Goal: Task Accomplishment & Management: Use online tool/utility

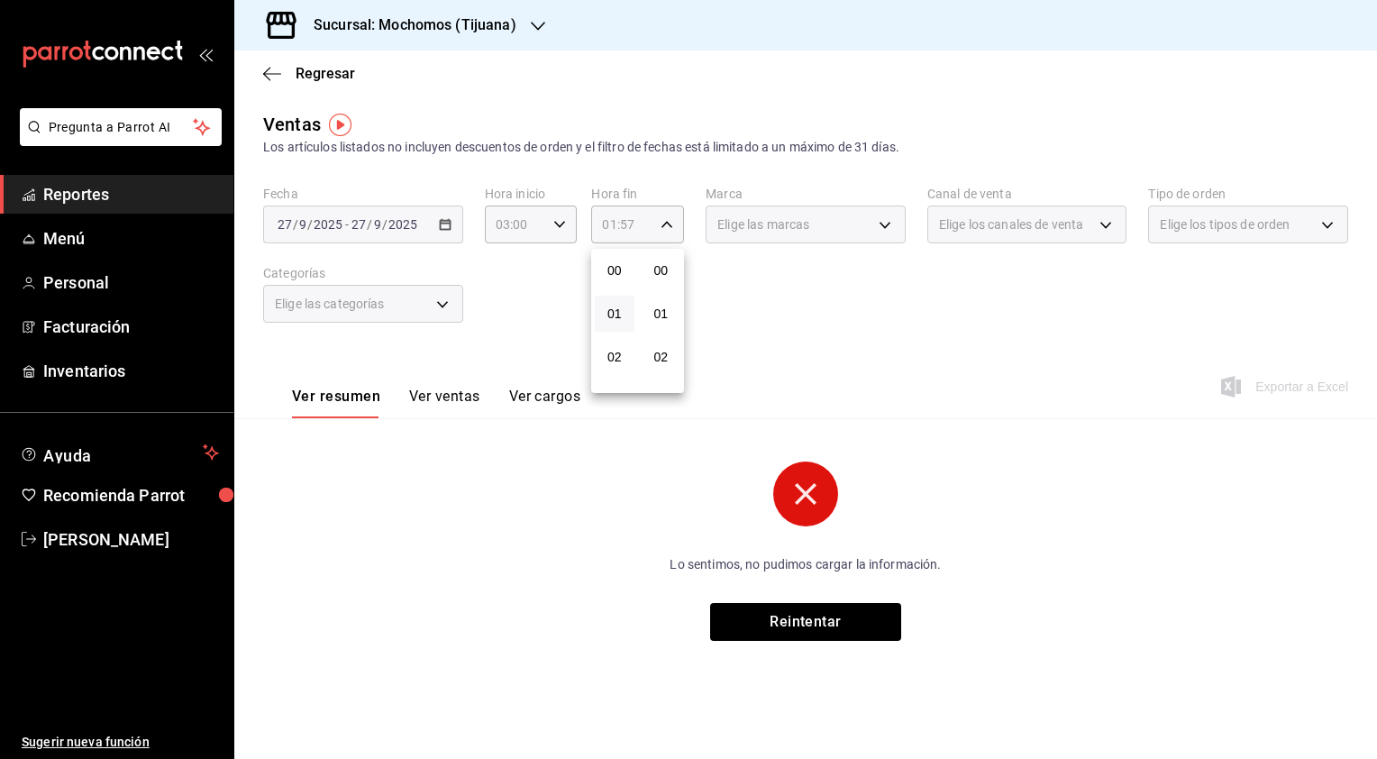
scroll to position [2495, 0]
click at [562, 224] on div at bounding box center [688, 379] width 1377 height 759
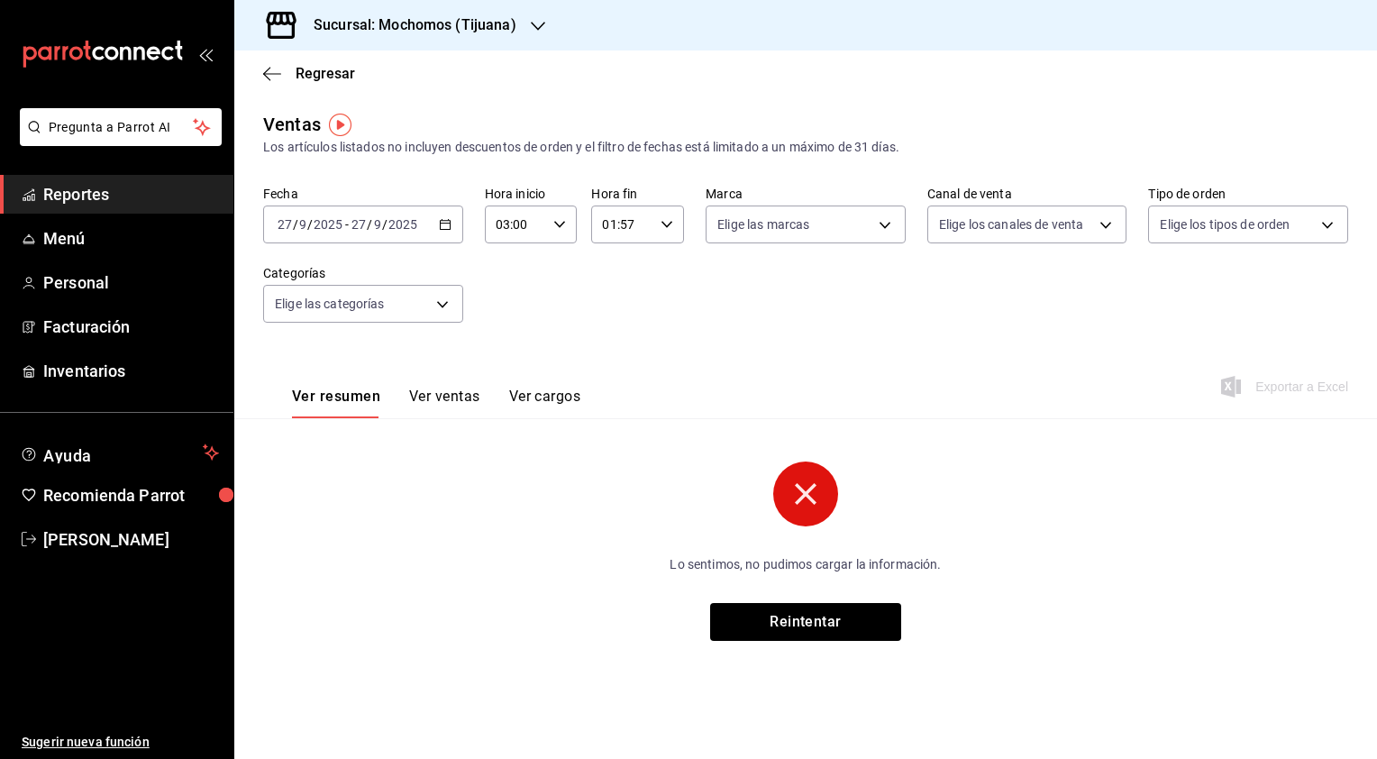
click at [562, 224] on \(Stroke\) "button" at bounding box center [559, 224] width 11 height 6
click at [512, 281] on button "03" at bounding box center [508, 269] width 40 height 36
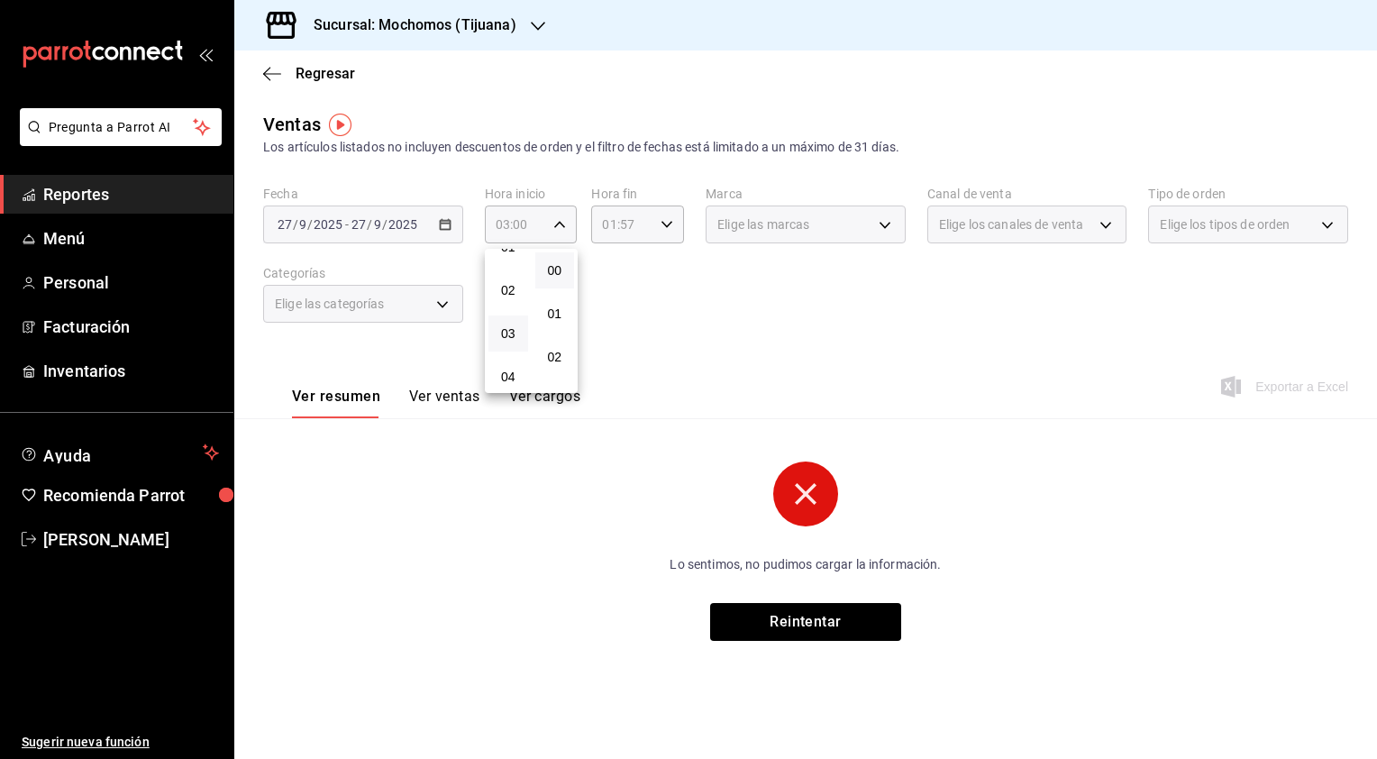
scroll to position [23, 0]
click at [488, 359] on button "03" at bounding box center [508, 377] width 40 height 36
click at [670, 225] on div at bounding box center [688, 379] width 1377 height 759
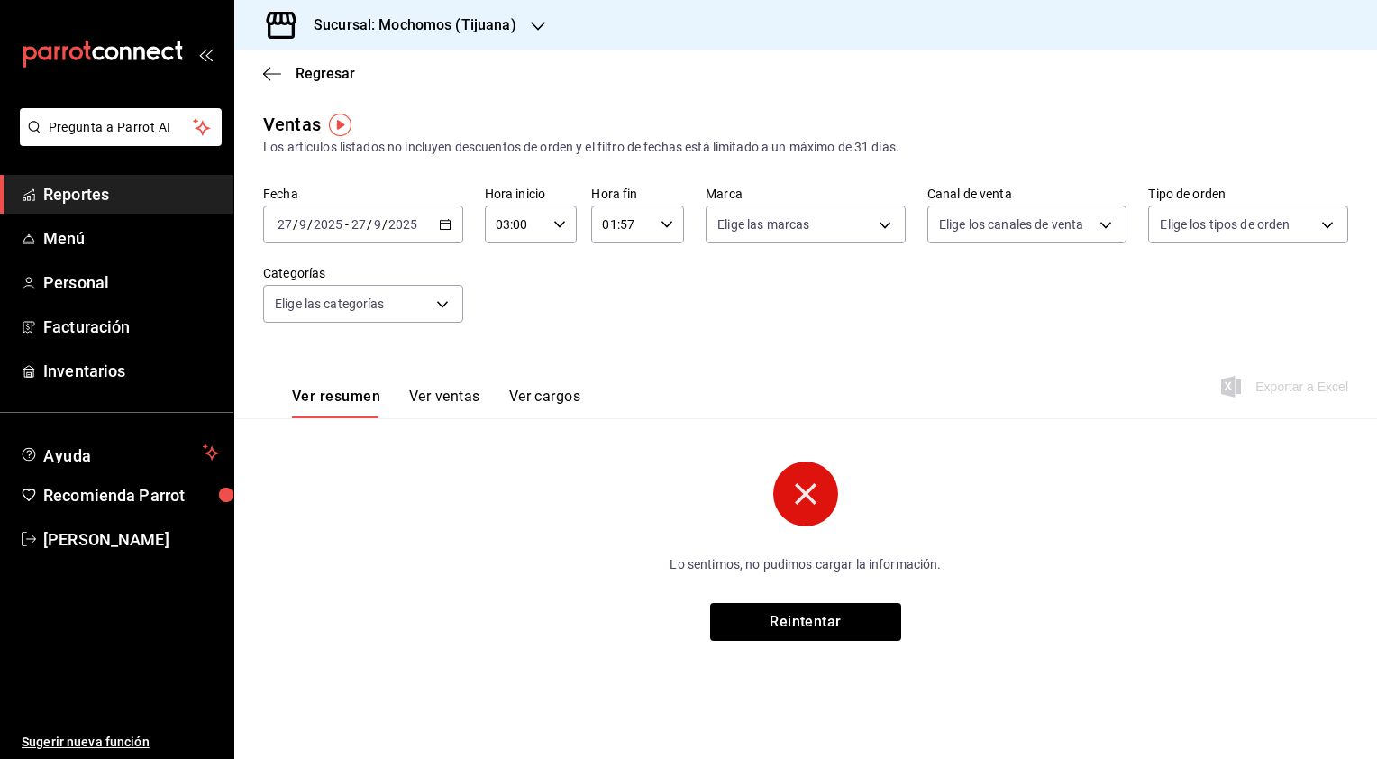
click at [670, 225] on icon "button" at bounding box center [667, 224] width 13 height 13
click at [616, 271] on span "01" at bounding box center [615, 270] width 18 height 14
click at [665, 282] on span "57" at bounding box center [661, 285] width 18 height 14
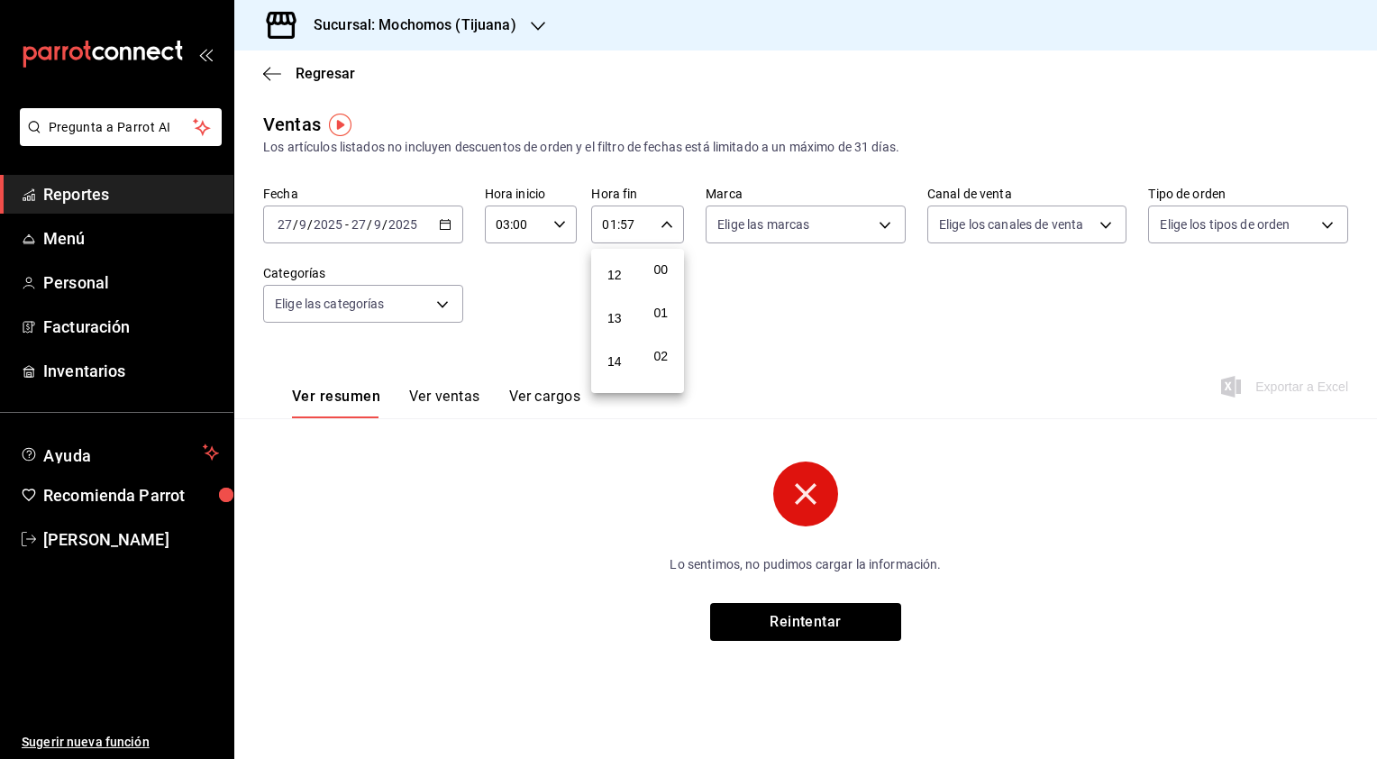
scroll to position [0, 0]
click at [564, 225] on div at bounding box center [688, 379] width 1377 height 759
click at [564, 225] on icon "button" at bounding box center [559, 224] width 13 height 13
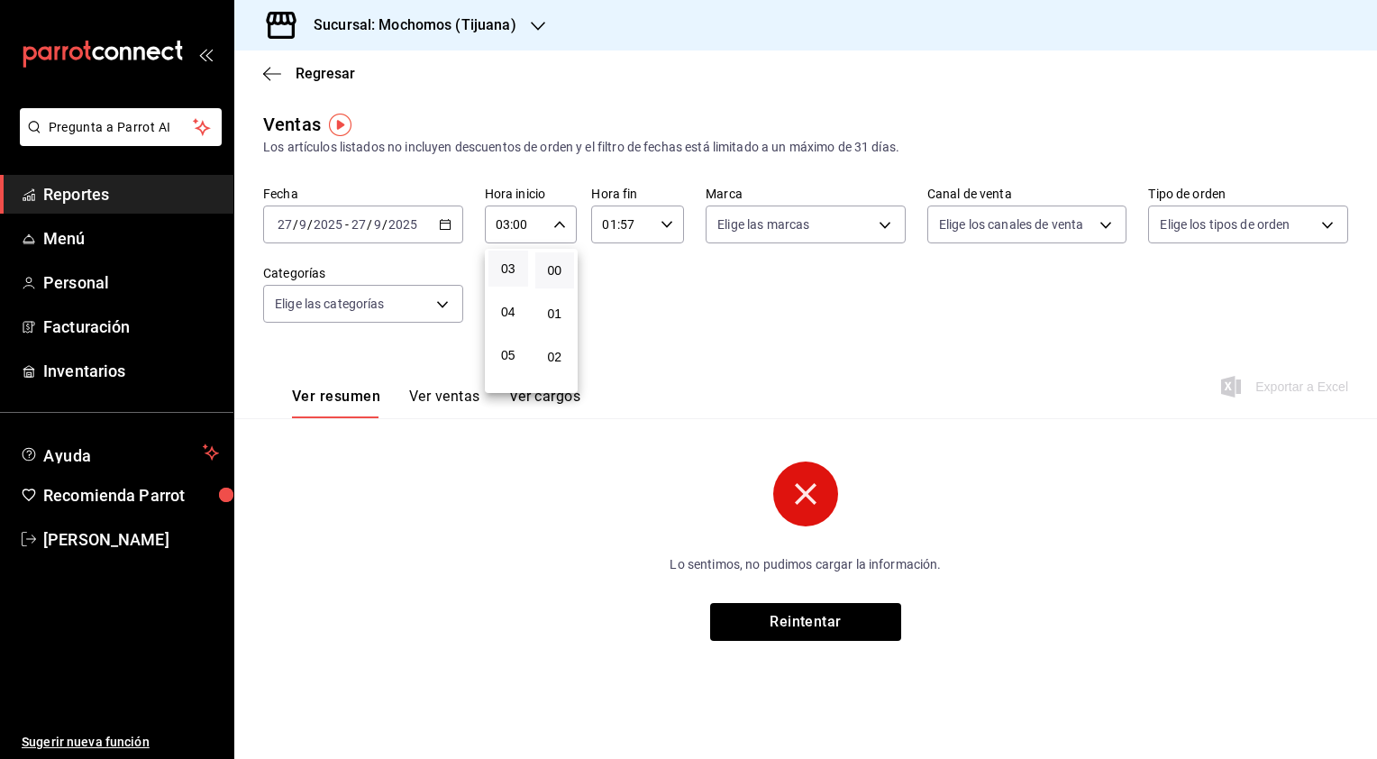
click at [515, 261] on button "03" at bounding box center [508, 269] width 40 height 36
click at [512, 287] on span "01" at bounding box center [508, 290] width 18 height 14
type input "01:00"
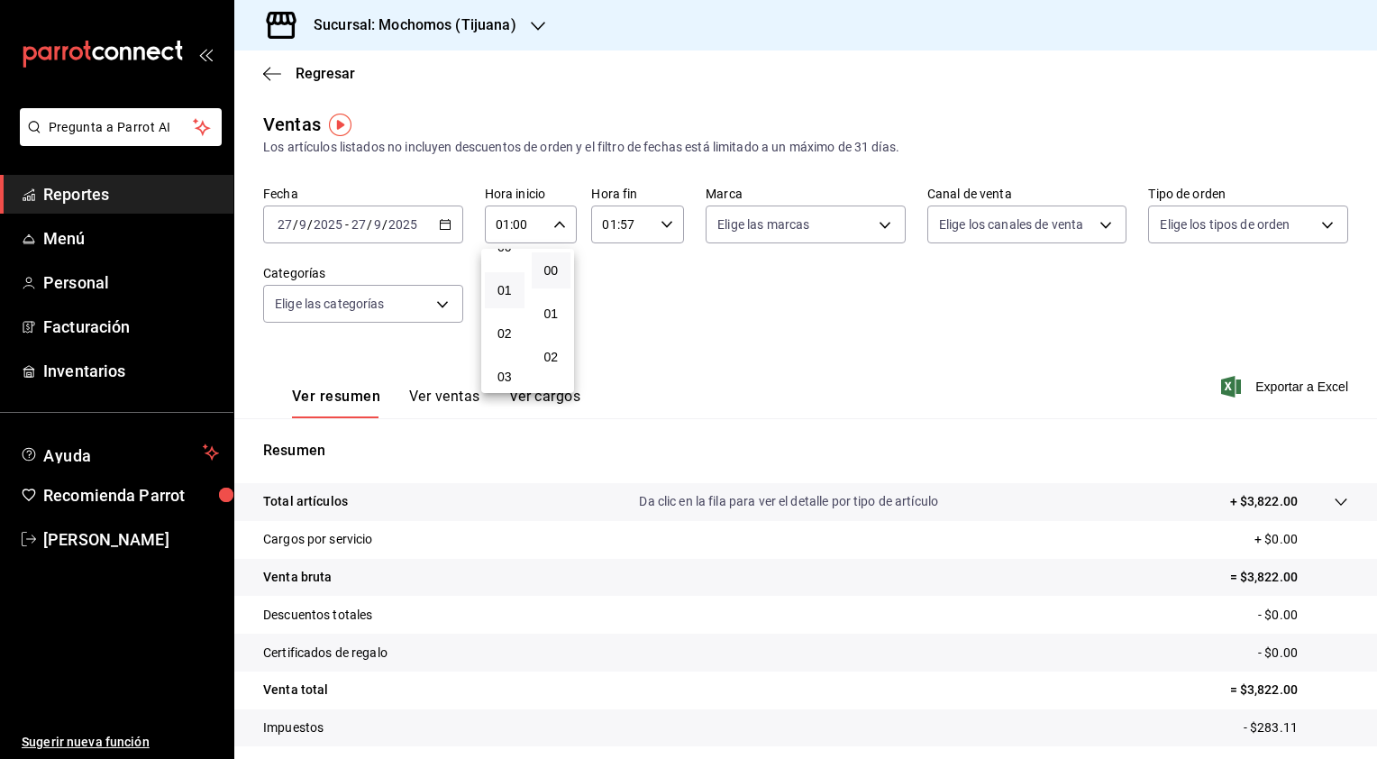
click at [663, 224] on div at bounding box center [688, 379] width 1377 height 759
click at [663, 224] on \(Stroke\) "button" at bounding box center [666, 224] width 11 height 6
click at [645, 278] on button "57" at bounding box center [656, 285] width 39 height 36
click at [658, 379] on button "59" at bounding box center [656, 371] width 39 height 36
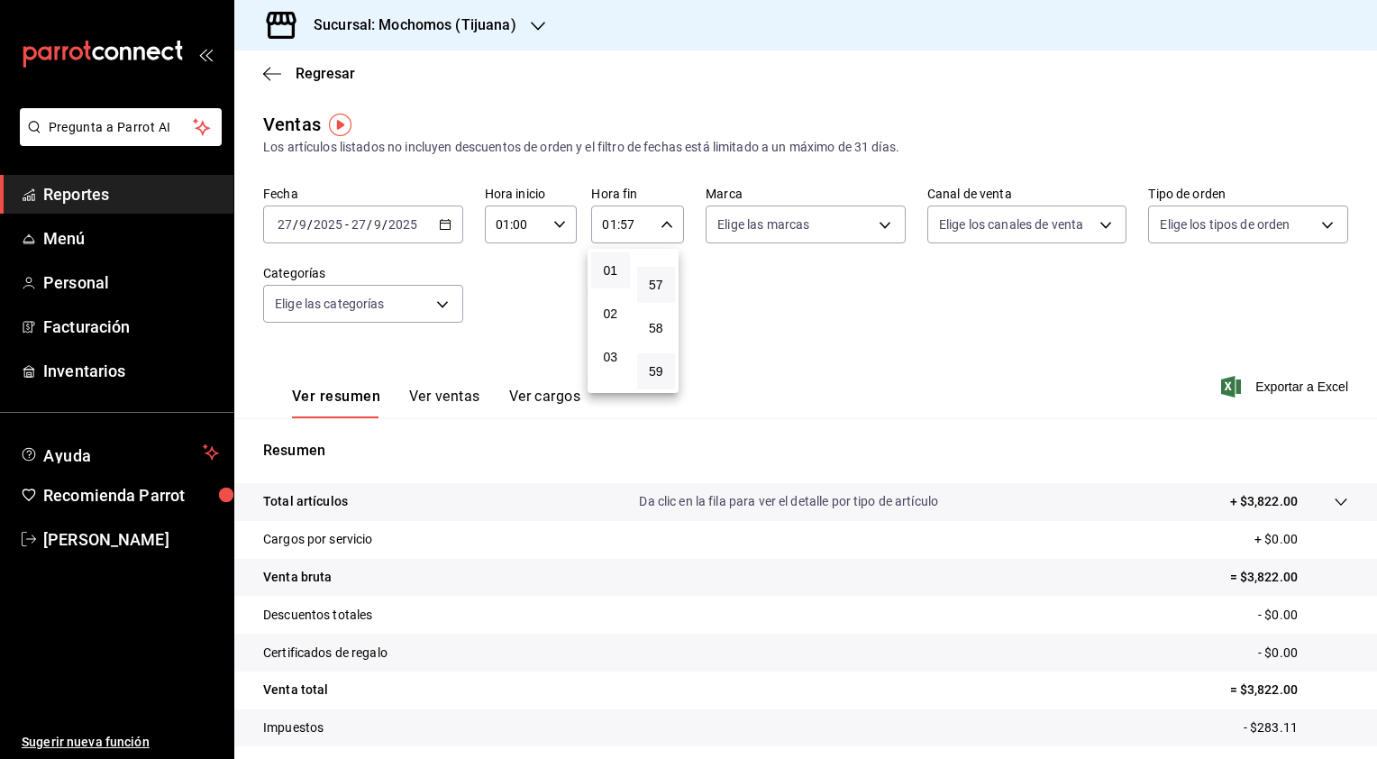
type input "01:59"
click at [658, 379] on button "59" at bounding box center [656, 371] width 39 height 36
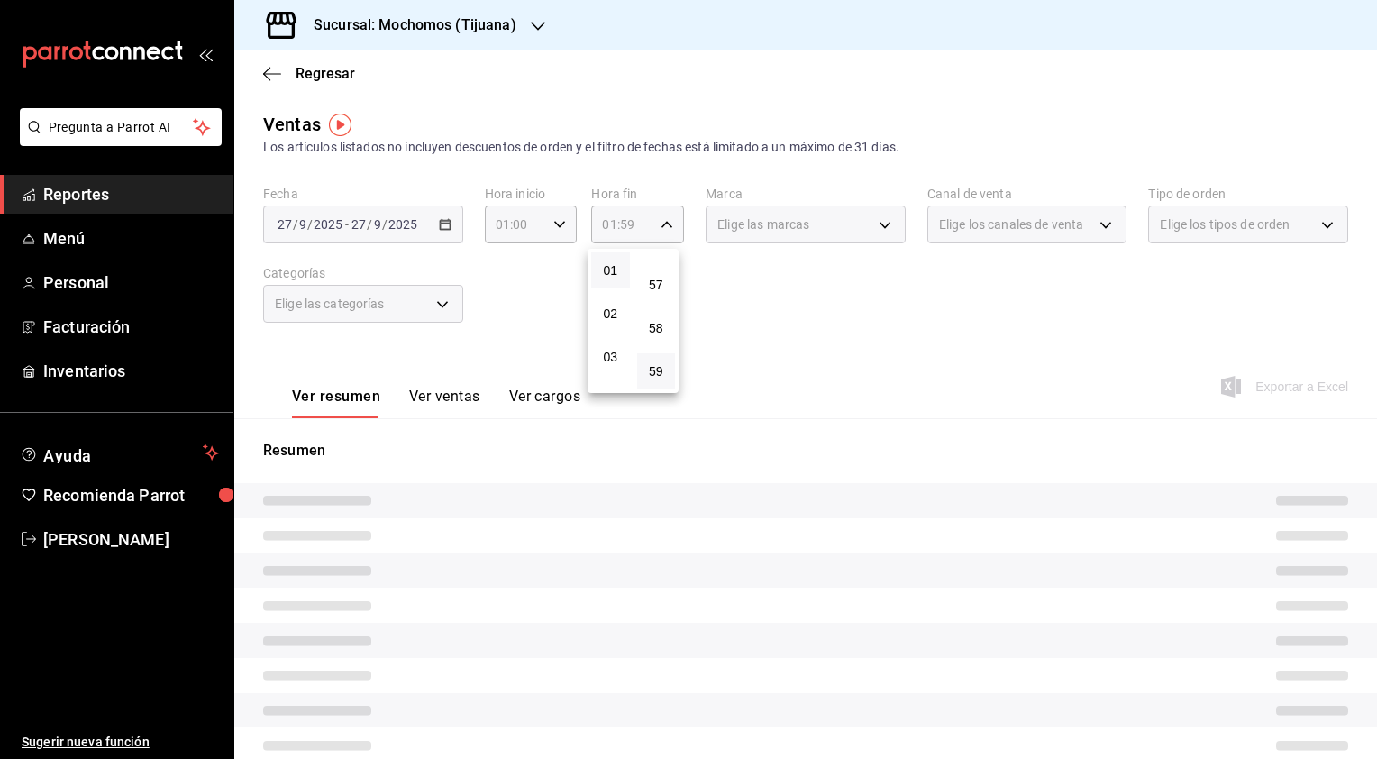
click at [658, 379] on button "59" at bounding box center [656, 371] width 39 height 36
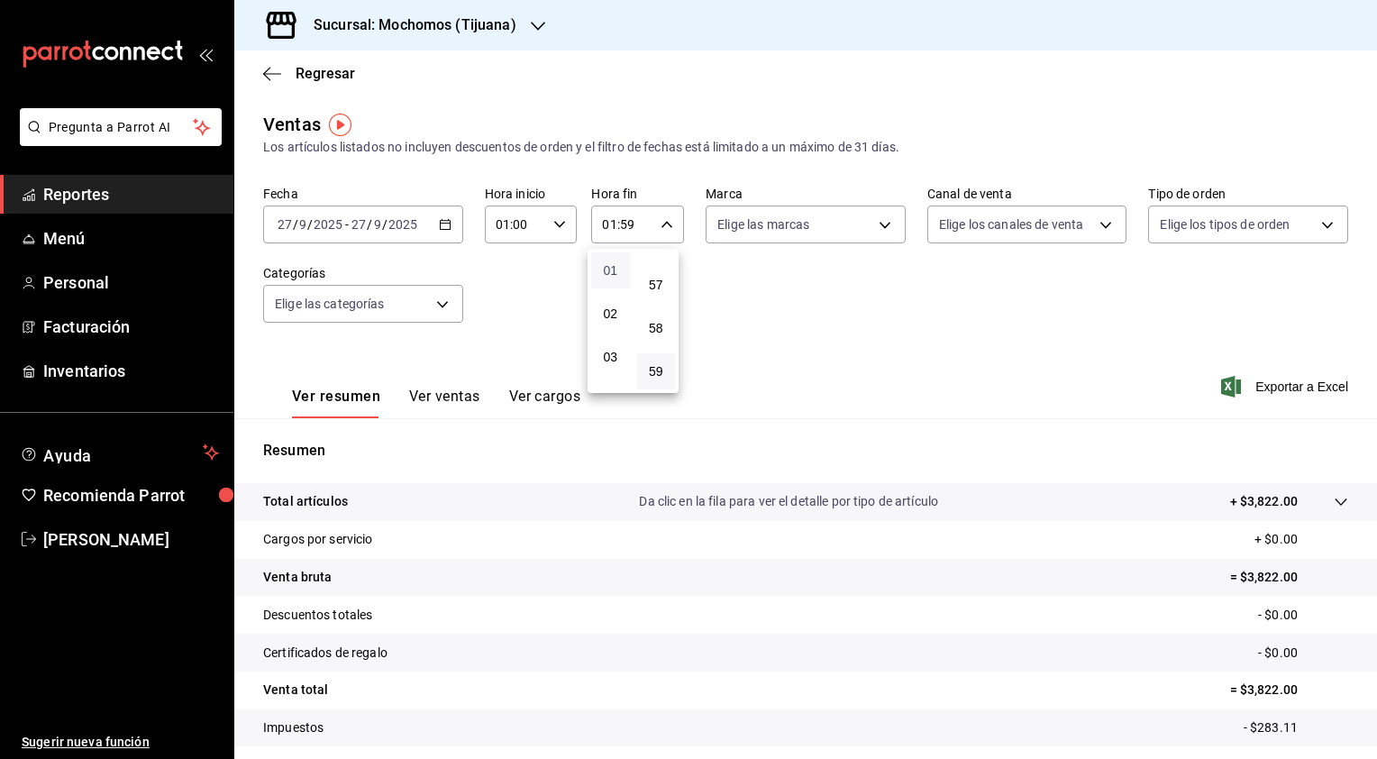
click at [616, 276] on span "01" at bounding box center [610, 270] width 17 height 14
click at [616, 276] on button "00" at bounding box center [610, 263] width 39 height 36
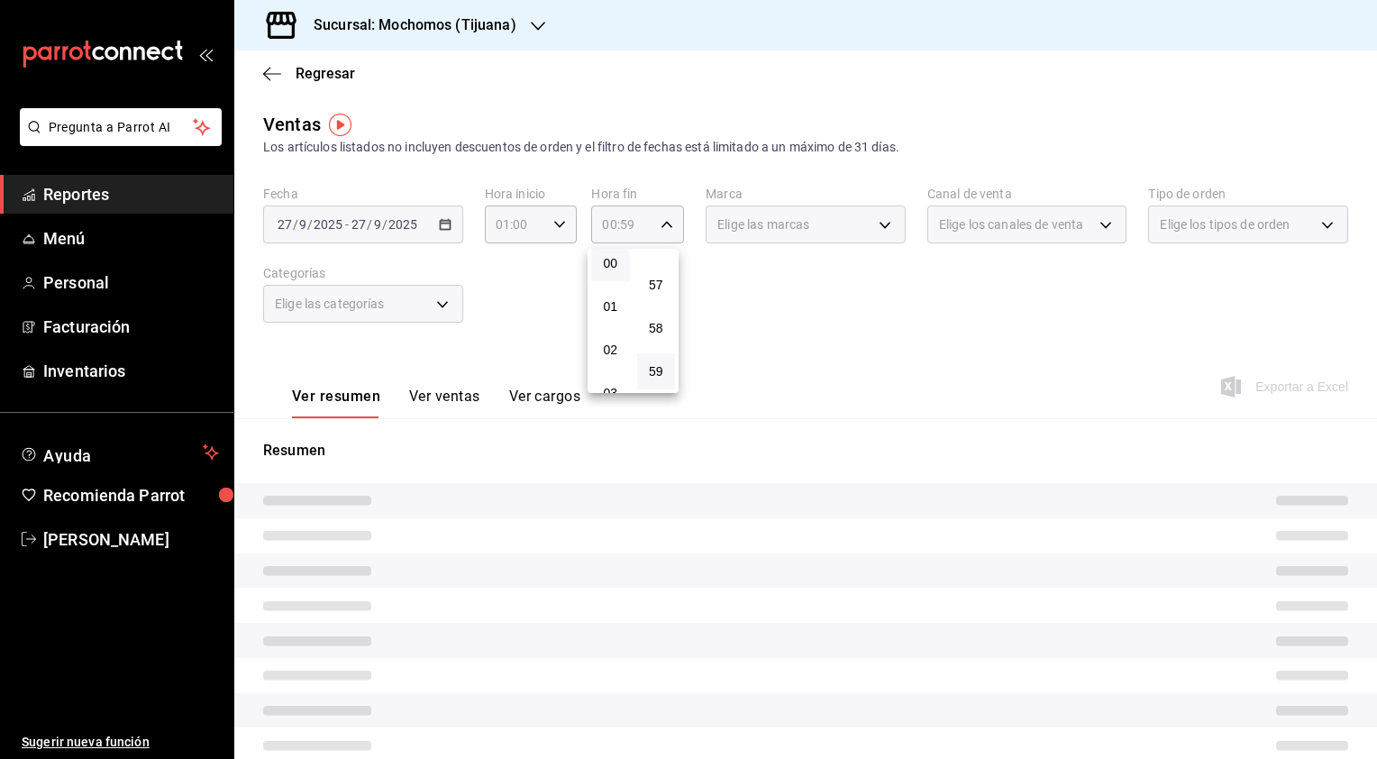
click at [497, 301] on div at bounding box center [688, 379] width 1377 height 759
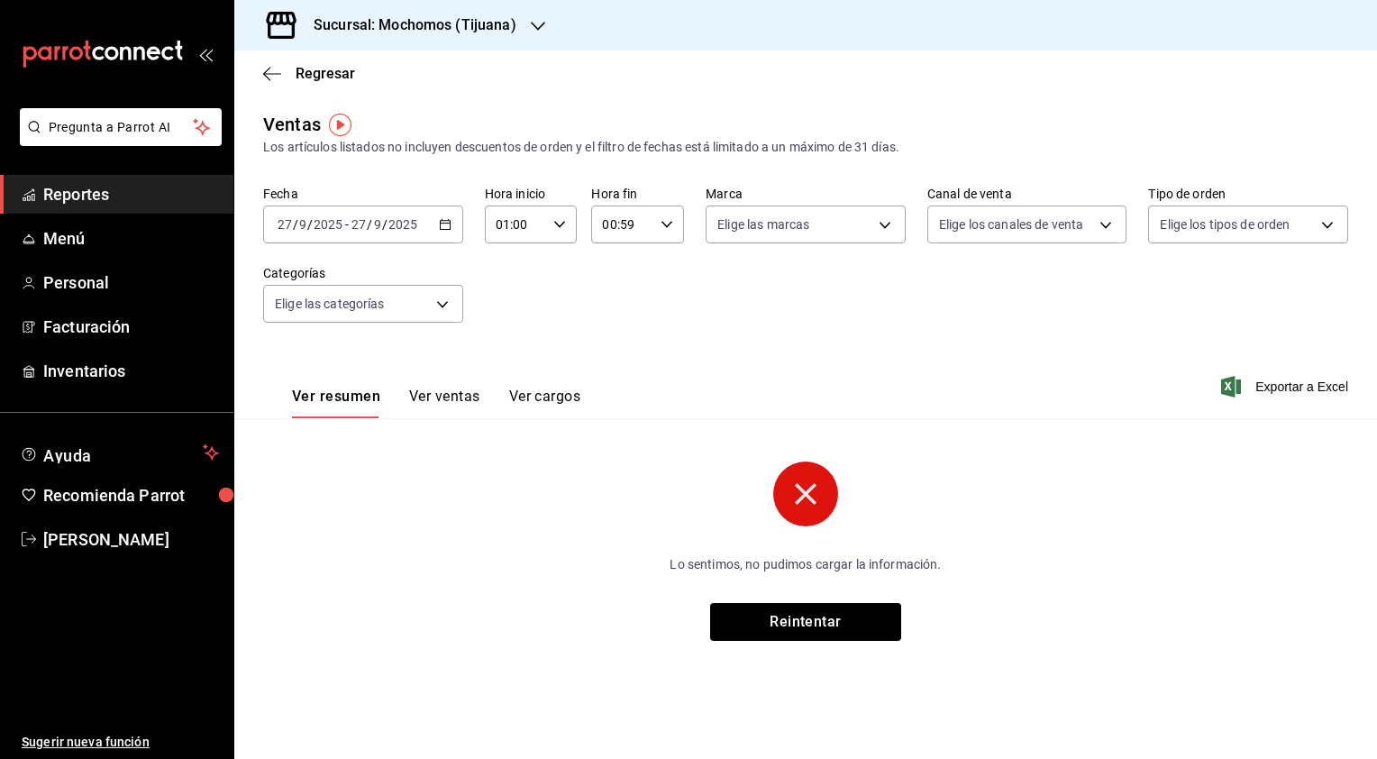
click at [670, 226] on icon "button" at bounding box center [667, 224] width 13 height 13
click at [610, 312] on span "01" at bounding box center [615, 313] width 18 height 14
type input "01:59"
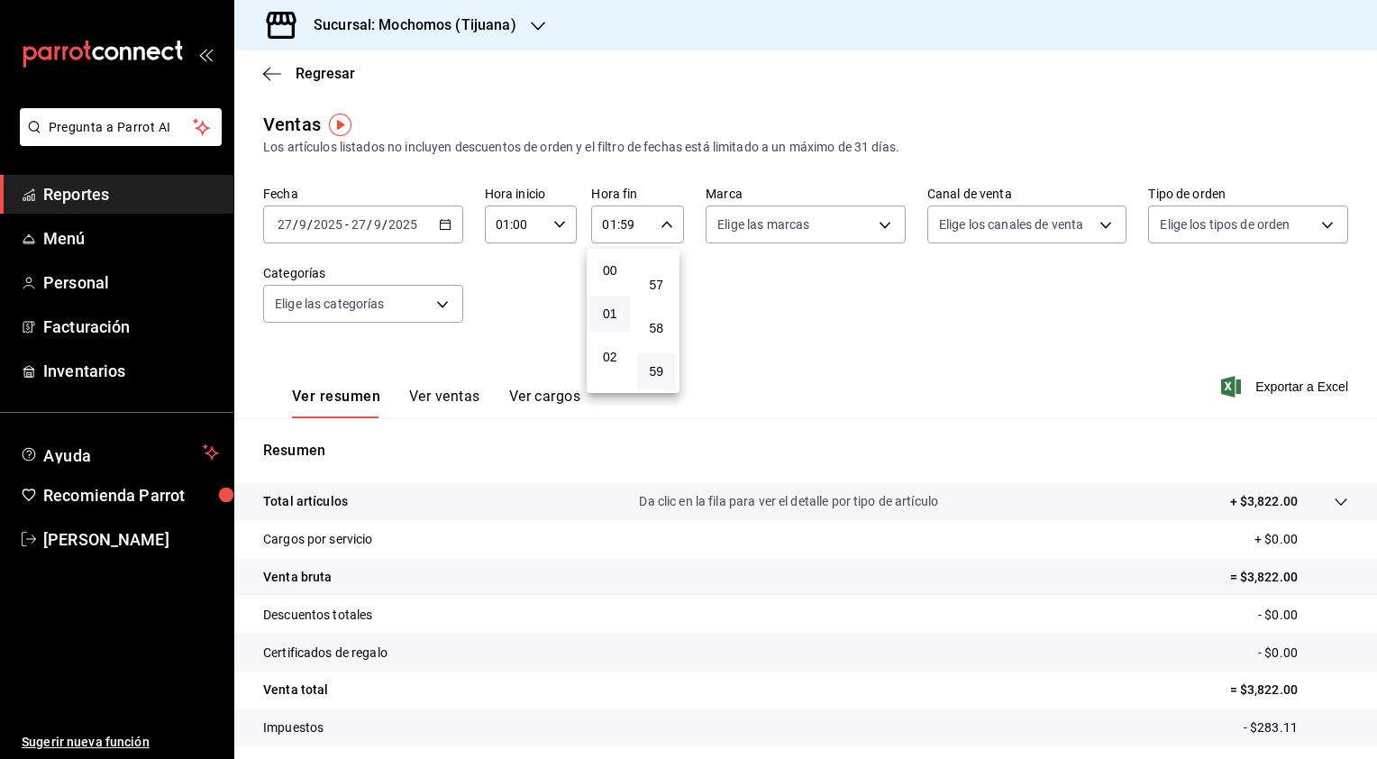
click at [541, 279] on div at bounding box center [688, 379] width 1377 height 759
click at [649, 230] on div "01:59 Hora fin" at bounding box center [637, 224] width 93 height 38
click at [510, 297] on div at bounding box center [688, 379] width 1377 height 759
click at [1231, 395] on span "Exportar a Excel" at bounding box center [1286, 387] width 123 height 22
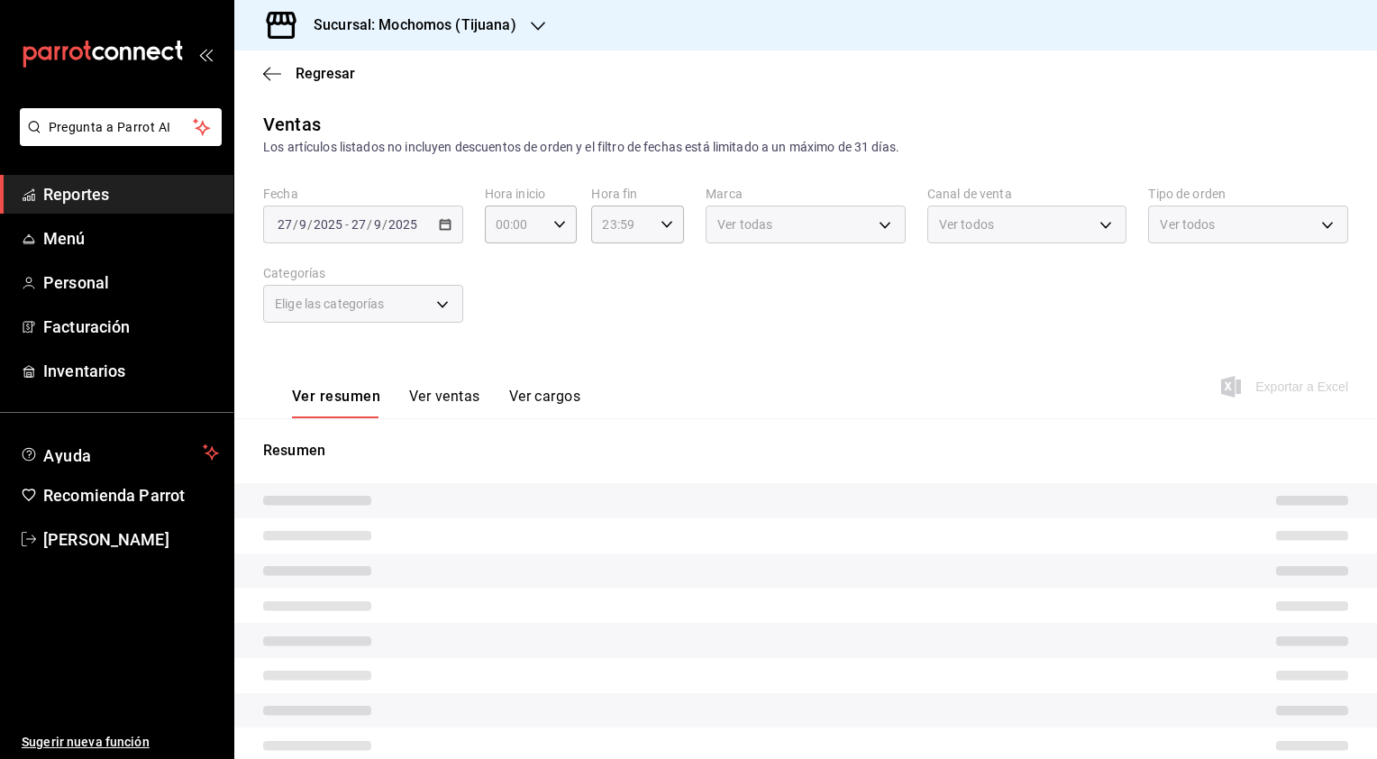
type input "03:00"
type input "01:57"
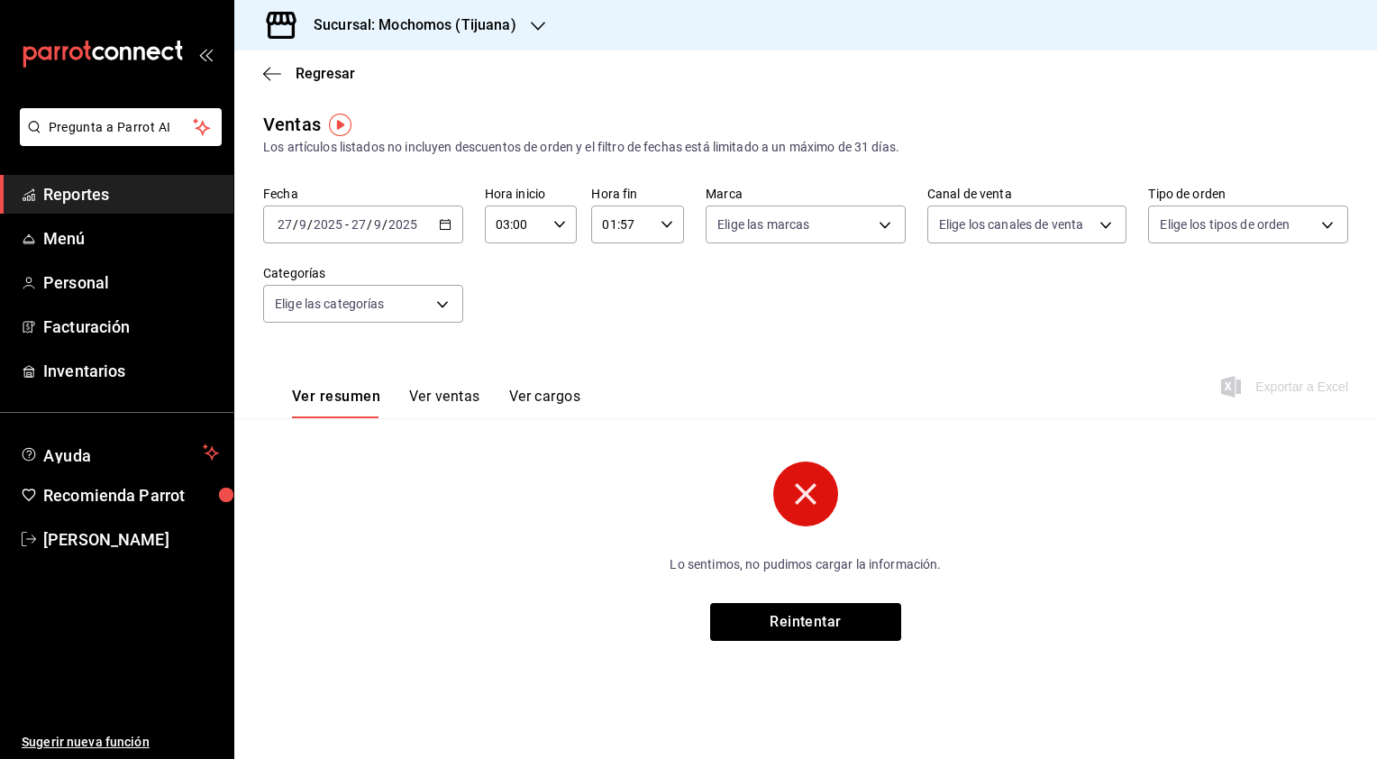
click at [562, 224] on \(Stroke\) "button" at bounding box center [559, 224] width 11 height 6
click at [501, 348] on button "05" at bounding box center [508, 355] width 40 height 36
type input "05:00"
click at [673, 229] on div at bounding box center [688, 379] width 1377 height 759
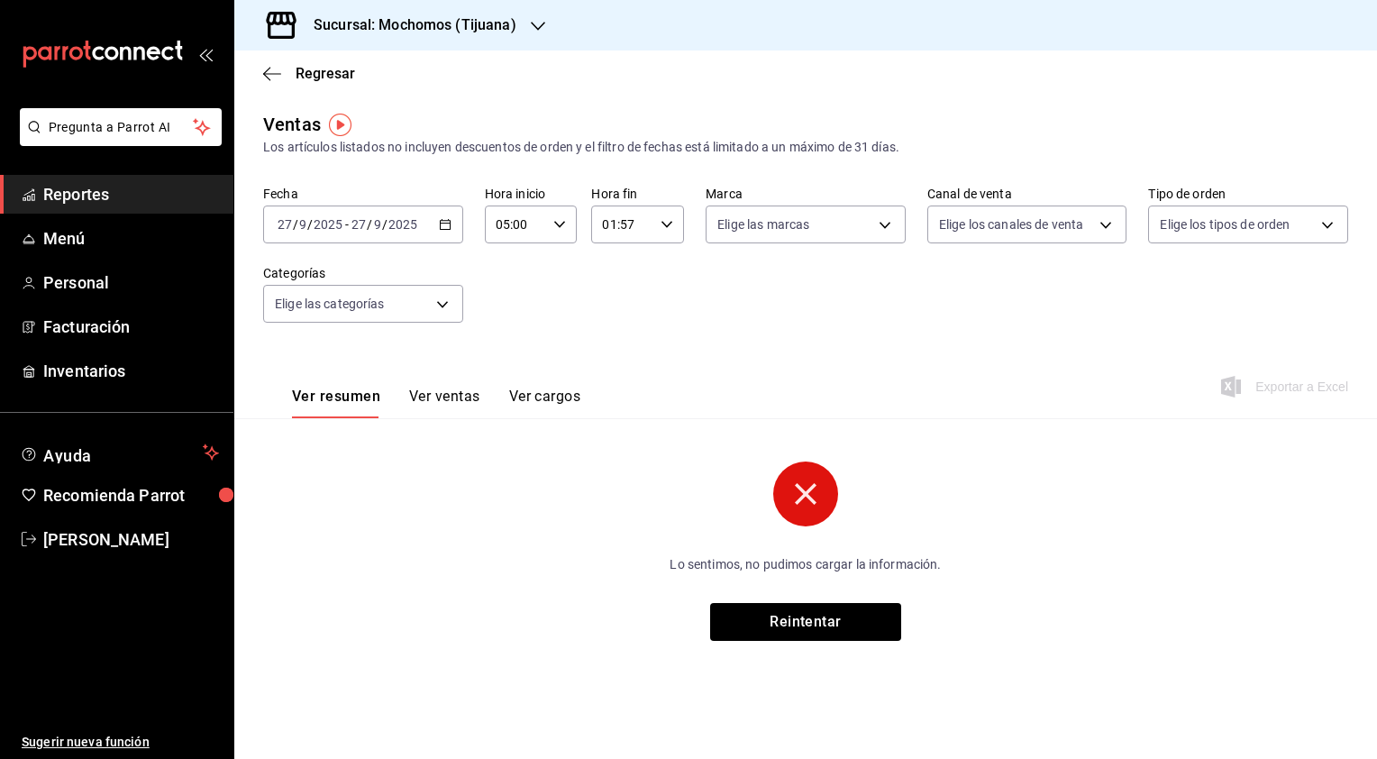
click at [673, 227] on div "01:57 Hora fin" at bounding box center [637, 224] width 93 height 38
click at [616, 360] on span "03" at bounding box center [615, 357] width 18 height 14
type input "03:57"
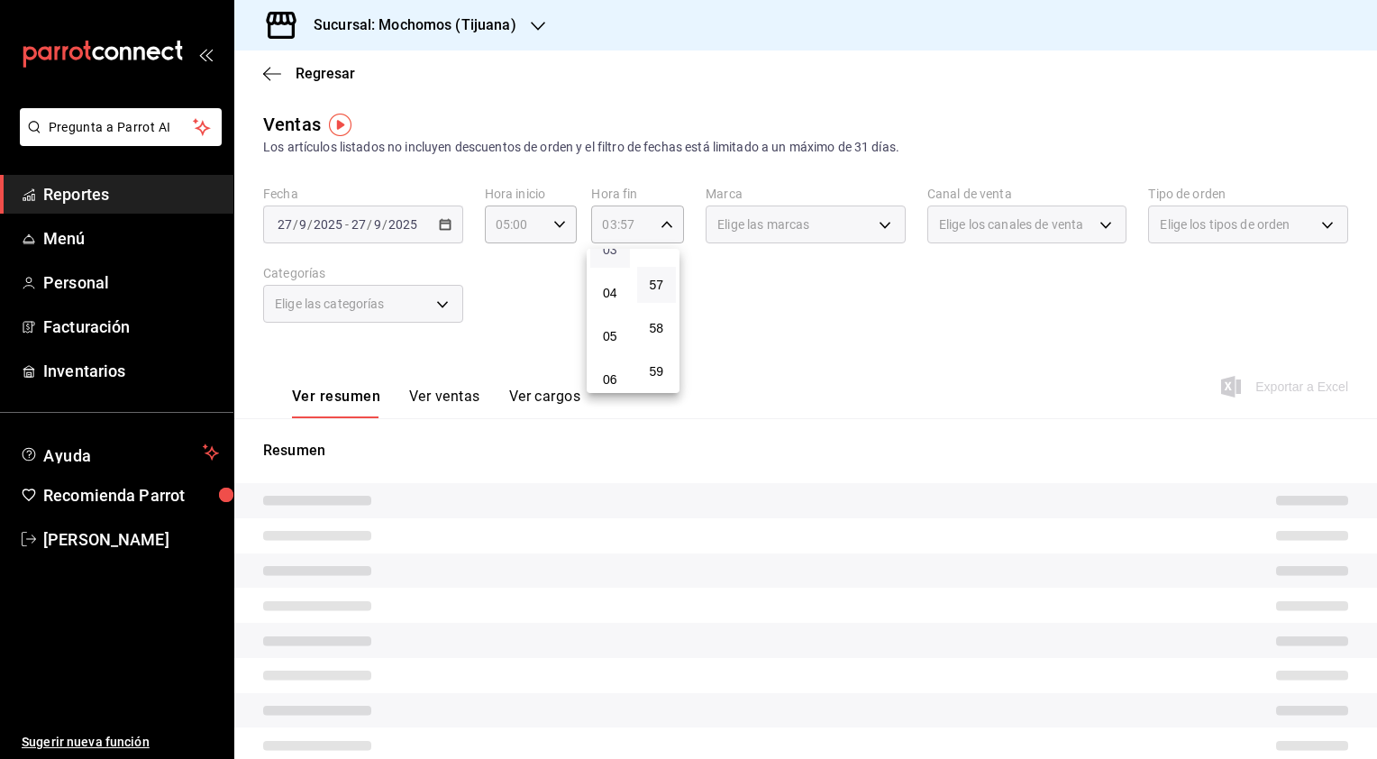
scroll to position [151, 0]
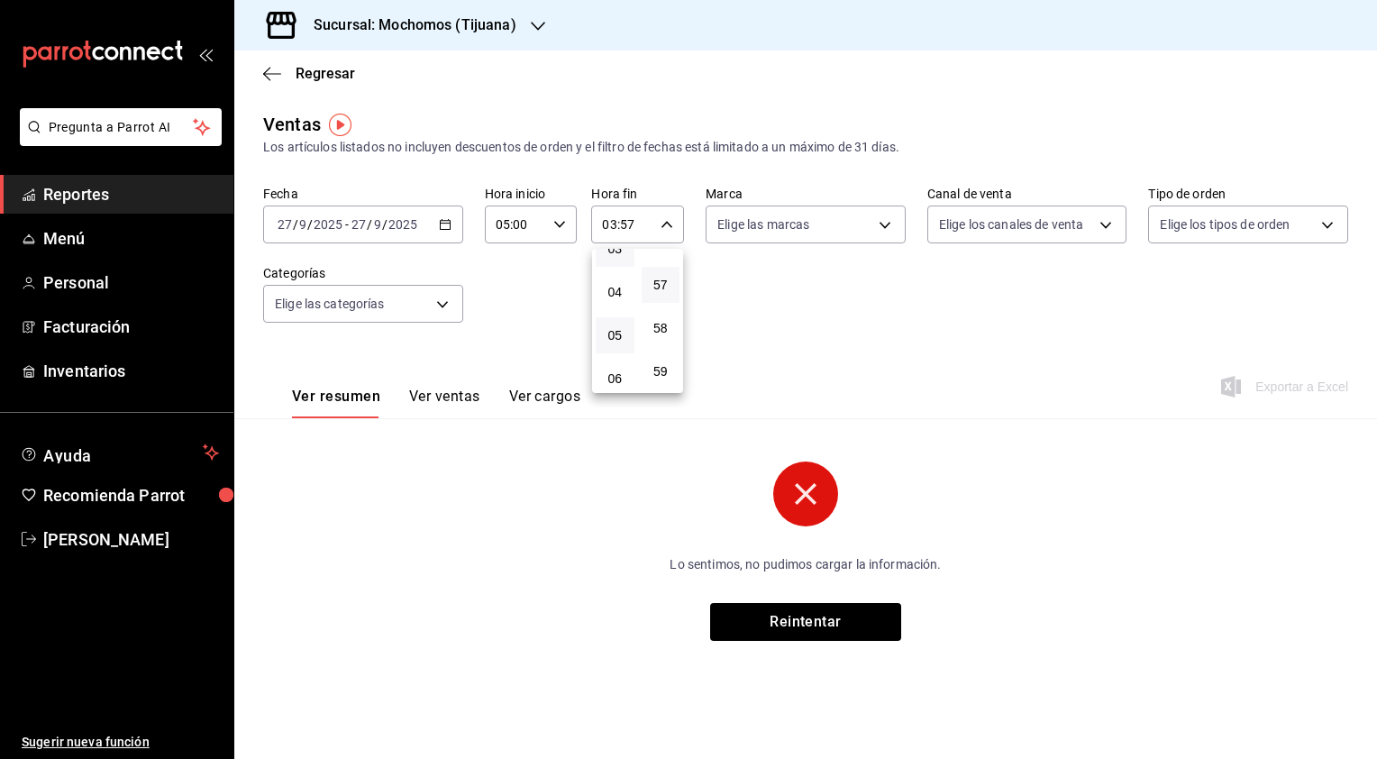
click at [596, 340] on button "05" at bounding box center [615, 335] width 39 height 36
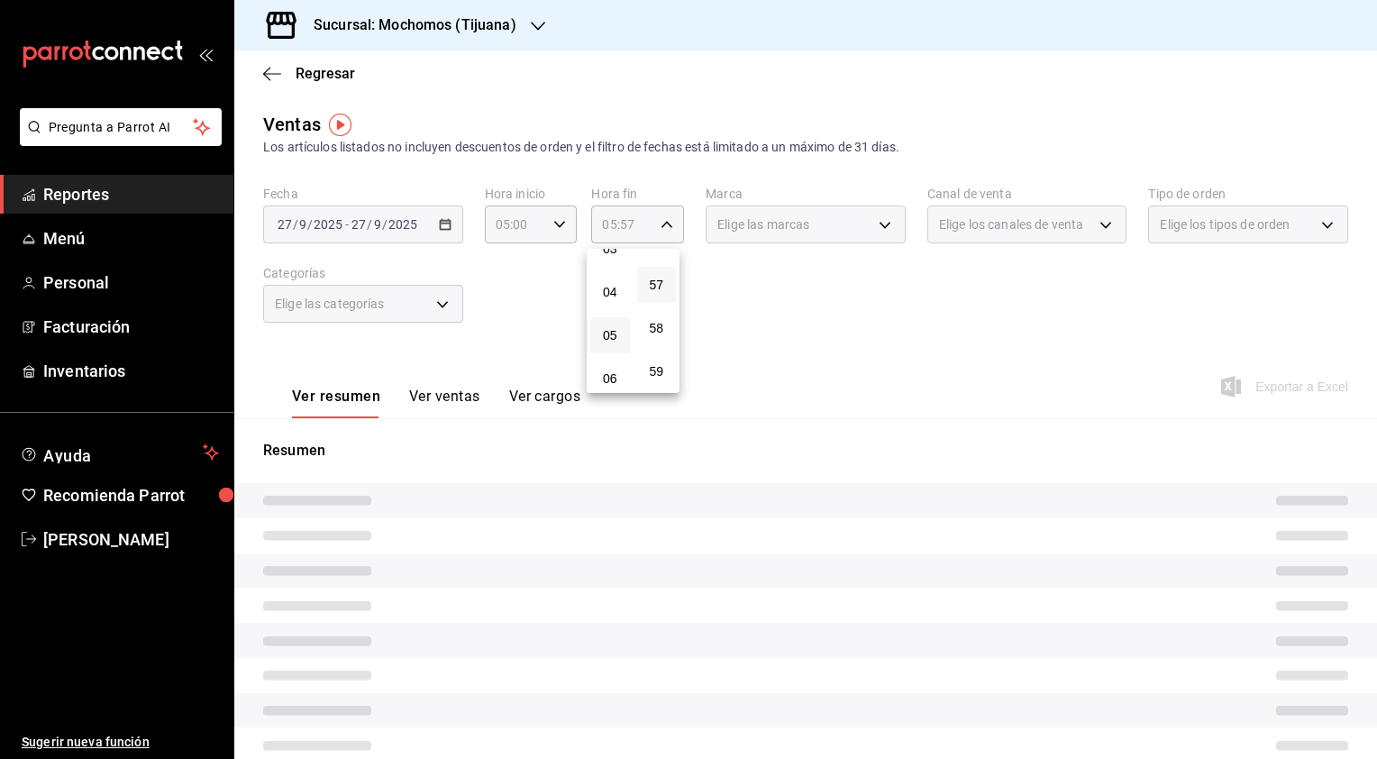
click at [596, 340] on button "05" at bounding box center [610, 335] width 40 height 36
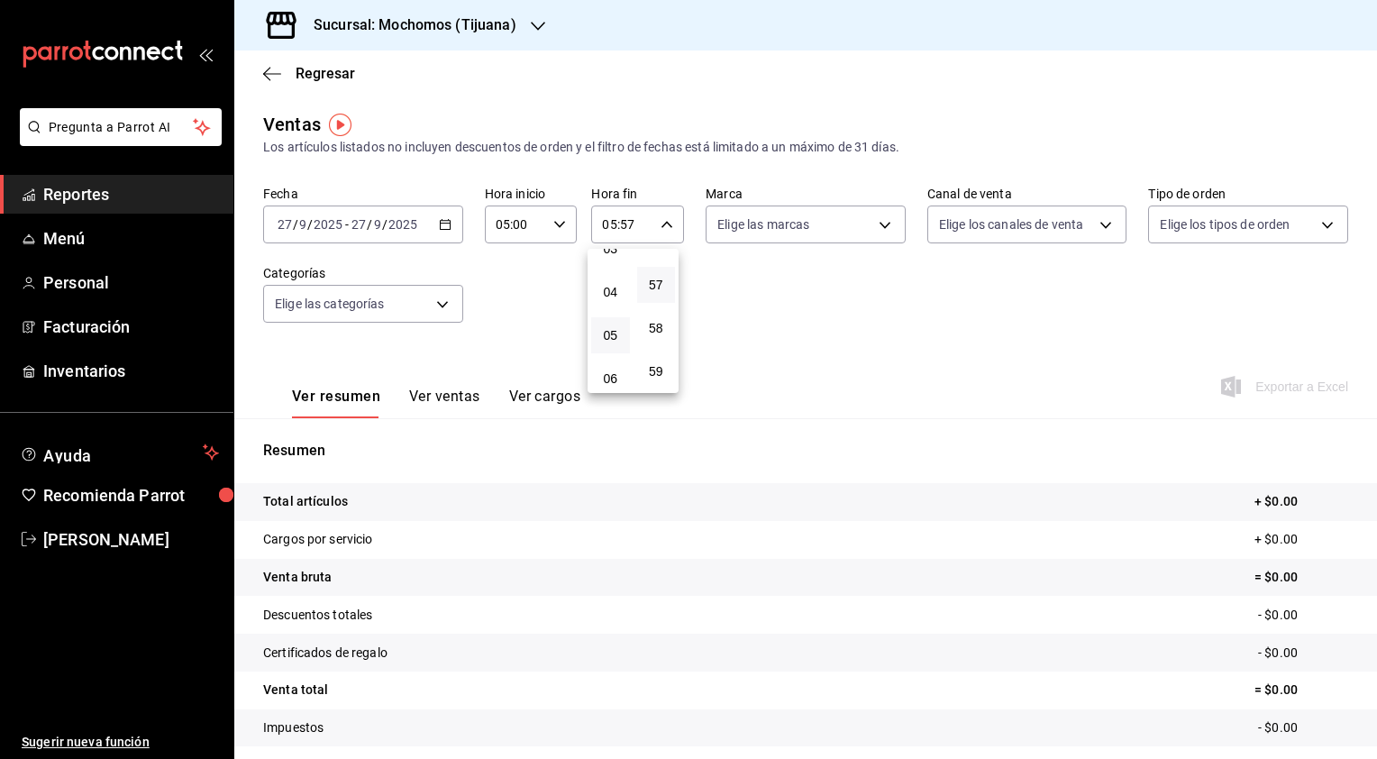
click at [619, 342] on button "05" at bounding box center [610, 335] width 39 height 36
click at [659, 353] on button "59" at bounding box center [656, 371] width 39 height 36
type input "05:59"
click at [654, 361] on button "59" at bounding box center [656, 371] width 39 height 36
click at [658, 254] on button "56" at bounding box center [656, 241] width 39 height 36
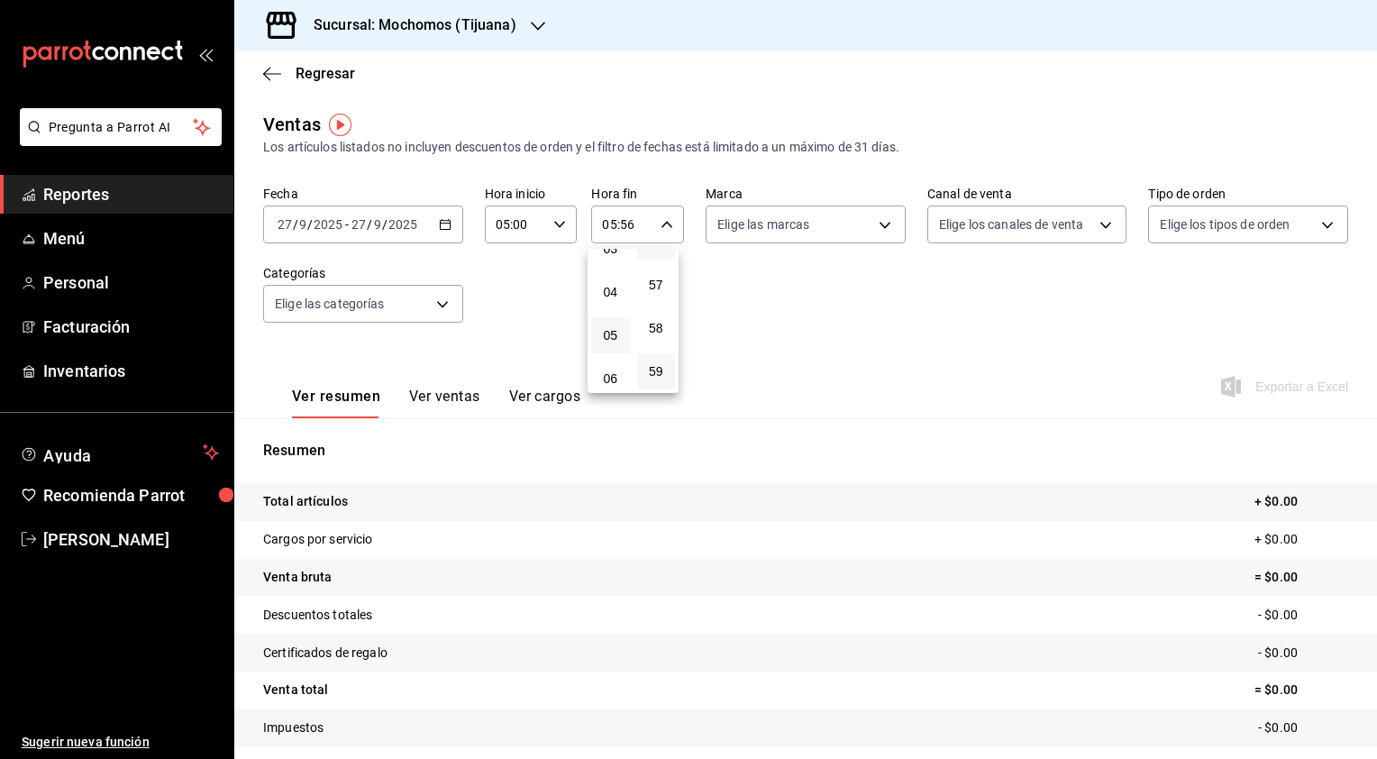
click at [654, 387] on button "59" at bounding box center [656, 371] width 39 height 36
drag, startPoint x: 656, startPoint y: 216, endPoint x: 668, endPoint y: 231, distance: 18.6
click at [668, 231] on div at bounding box center [688, 379] width 1377 height 759
click at [668, 231] on div "05:59 Hora fin" at bounding box center [637, 224] width 93 height 38
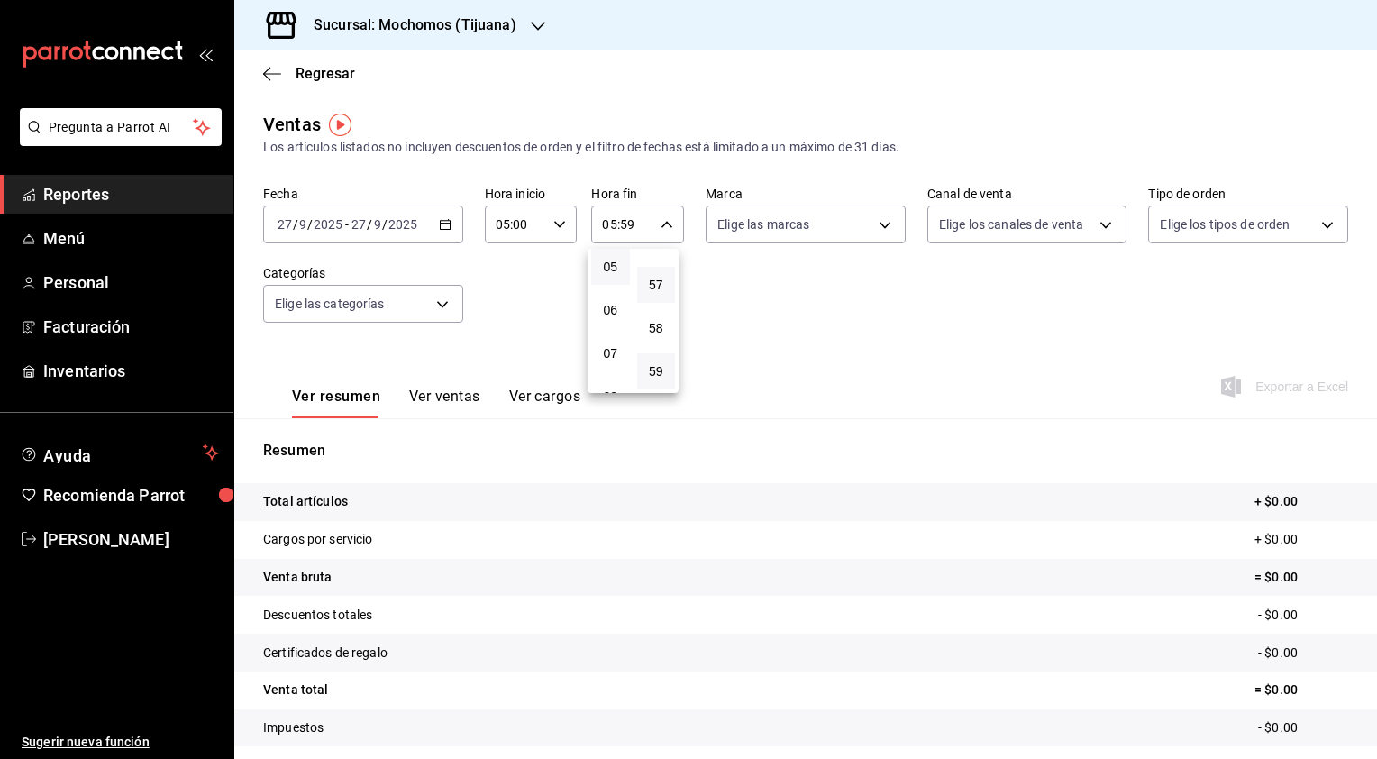
click at [655, 269] on button "57" at bounding box center [656, 285] width 39 height 36
type input "05:57"
click at [655, 269] on span "00" at bounding box center [656, 270] width 17 height 14
type input "05:00"
click at [862, 284] on div at bounding box center [688, 379] width 1377 height 759
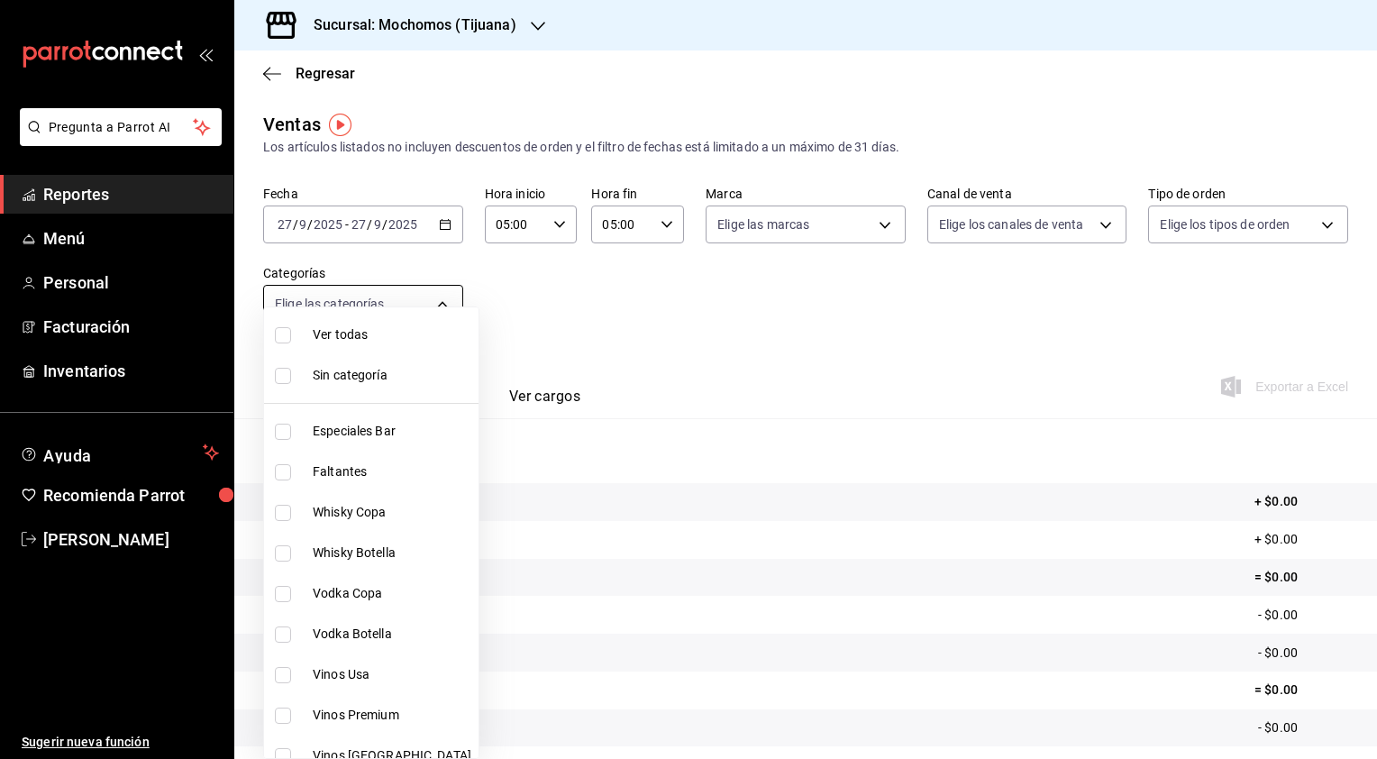
click at [439, 306] on body "Pregunta a Parrot AI Reportes Menú Personal Facturación Inventarios Ayuda Recom…" at bounding box center [688, 379] width 1377 height 759
click at [434, 341] on span "Ver todas" at bounding box center [392, 334] width 159 height 19
type input "d01c1a80-0c2c-4bb7-96a3-2750fe7e1a71,a374eb17-8ac6-42e7-8227-74a2ddfc174f,358d4…"
checkbox input "true"
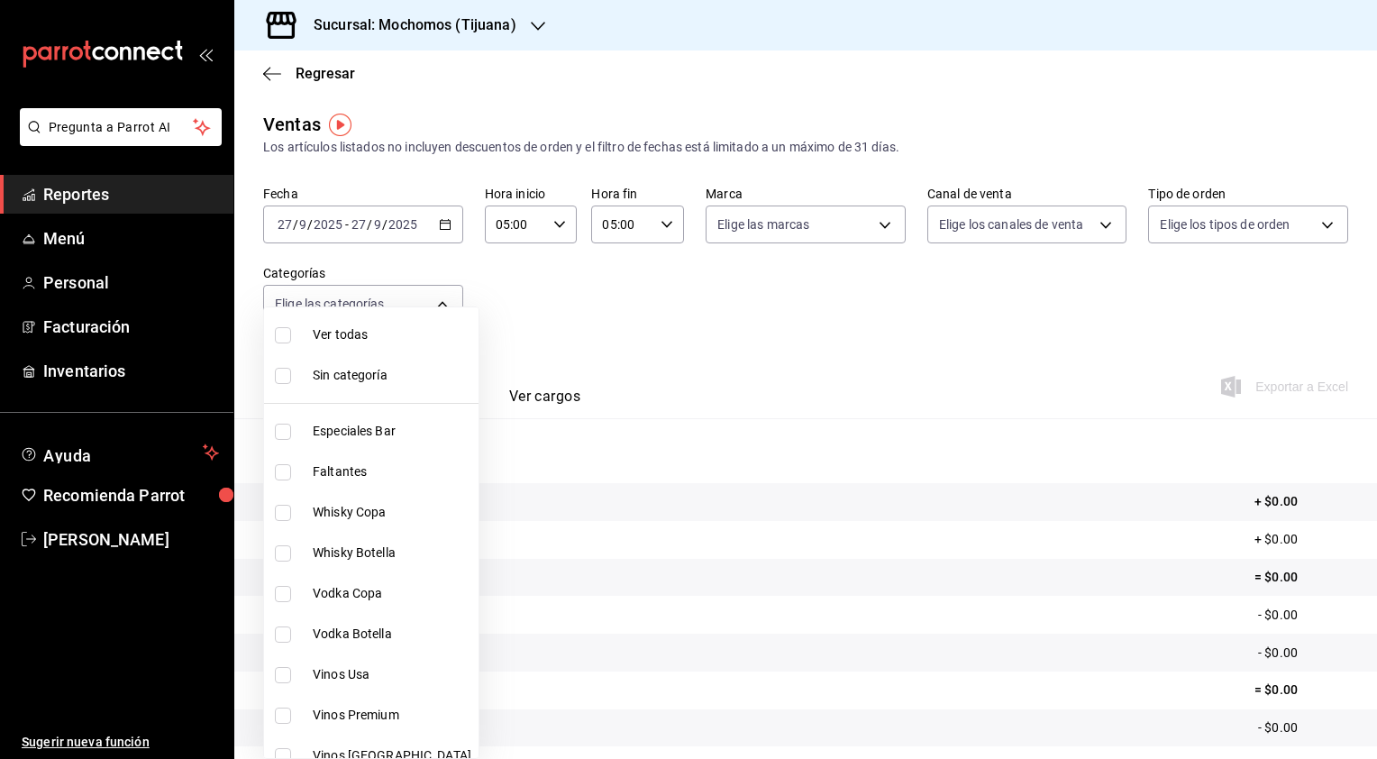
checkbox input "true"
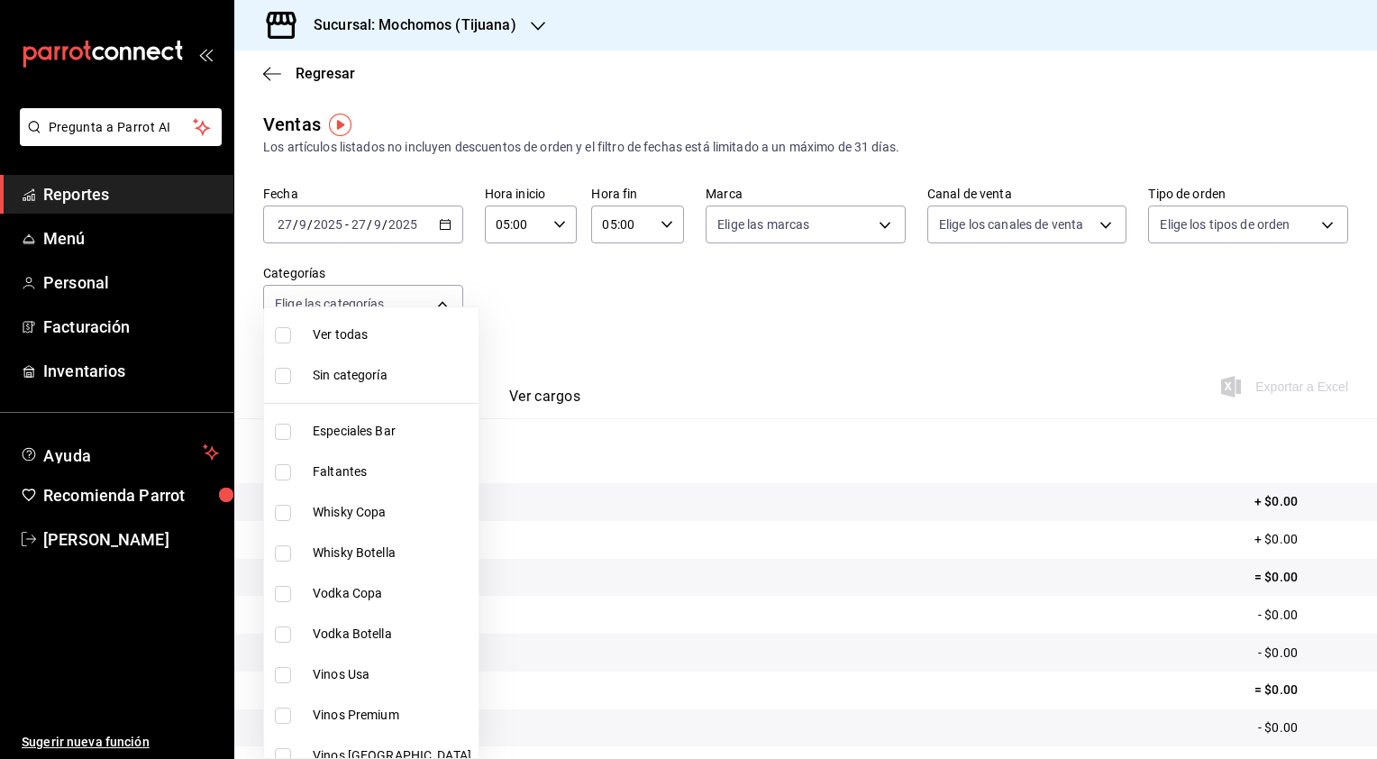
checkbox input "true"
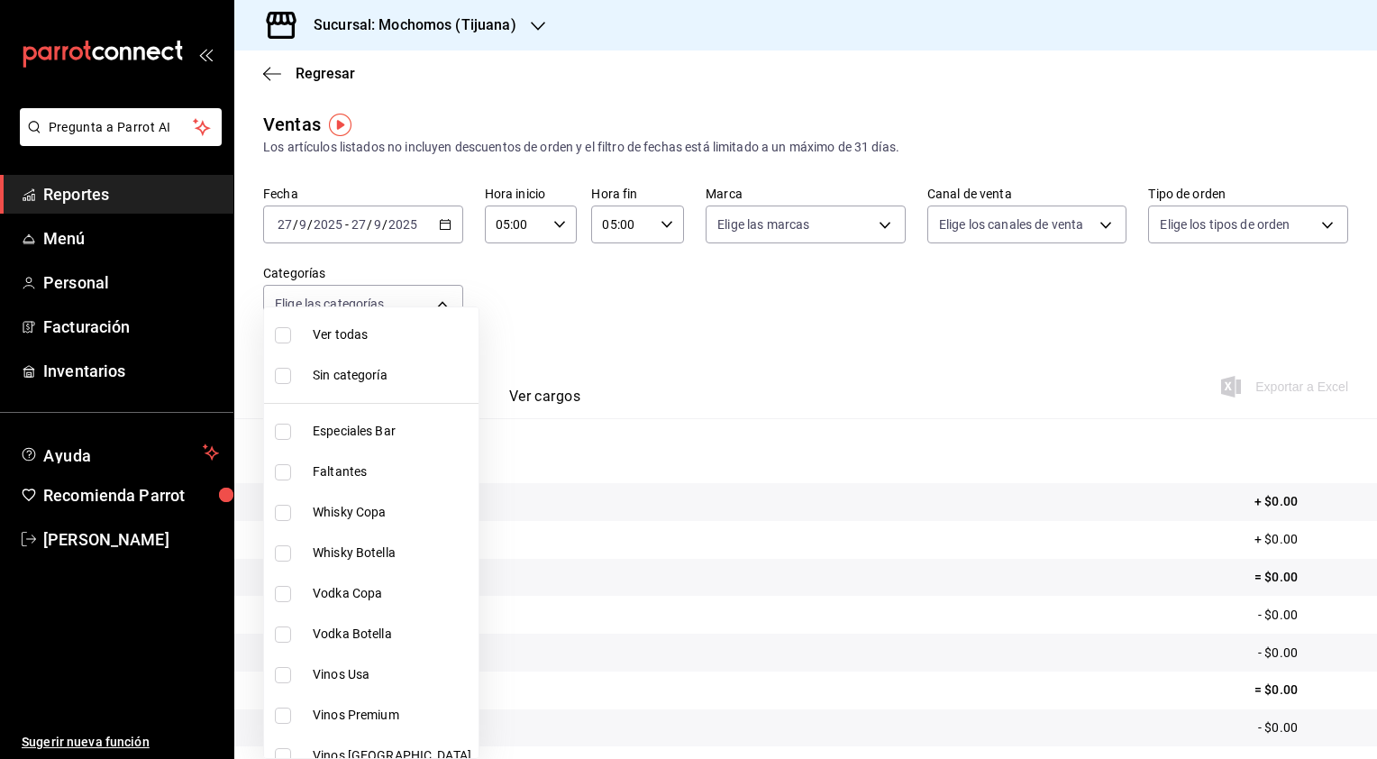
checkbox input "true"
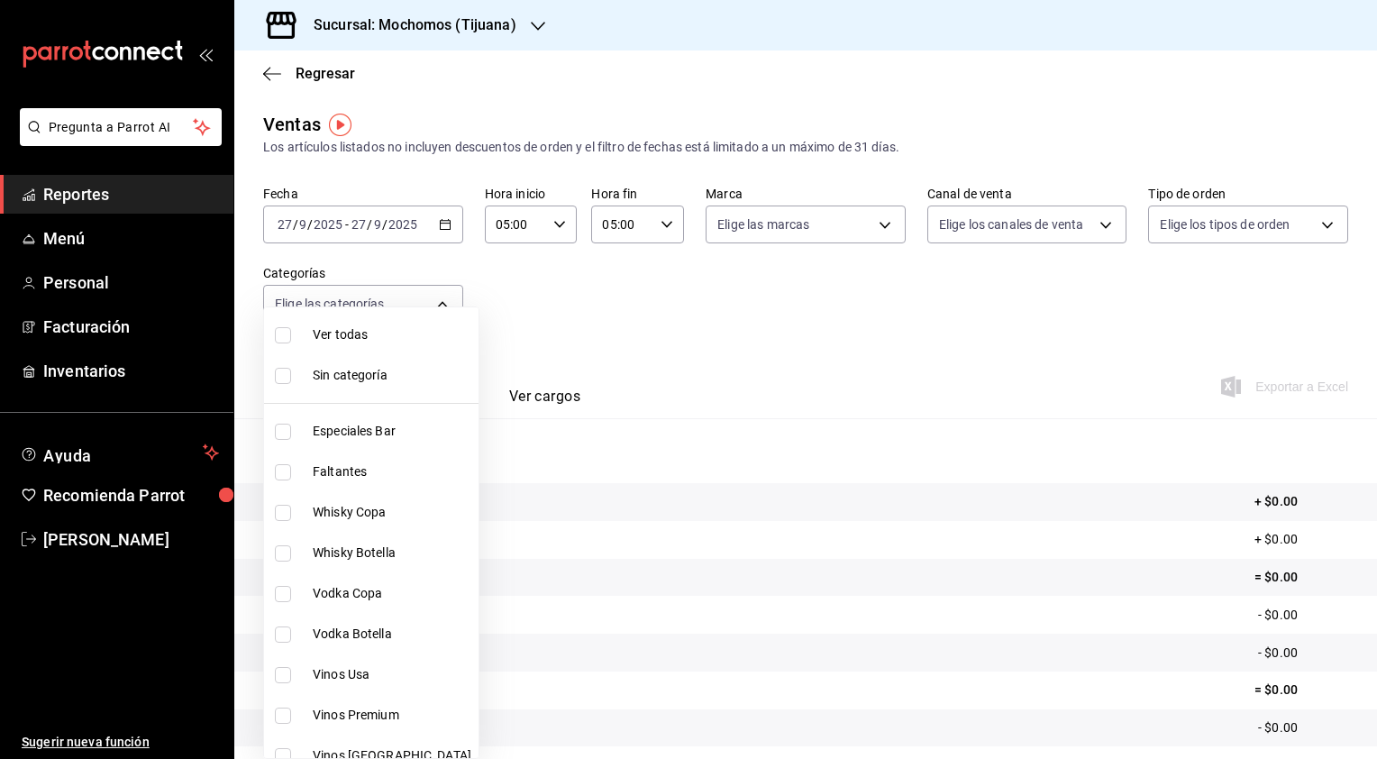
checkbox input "true"
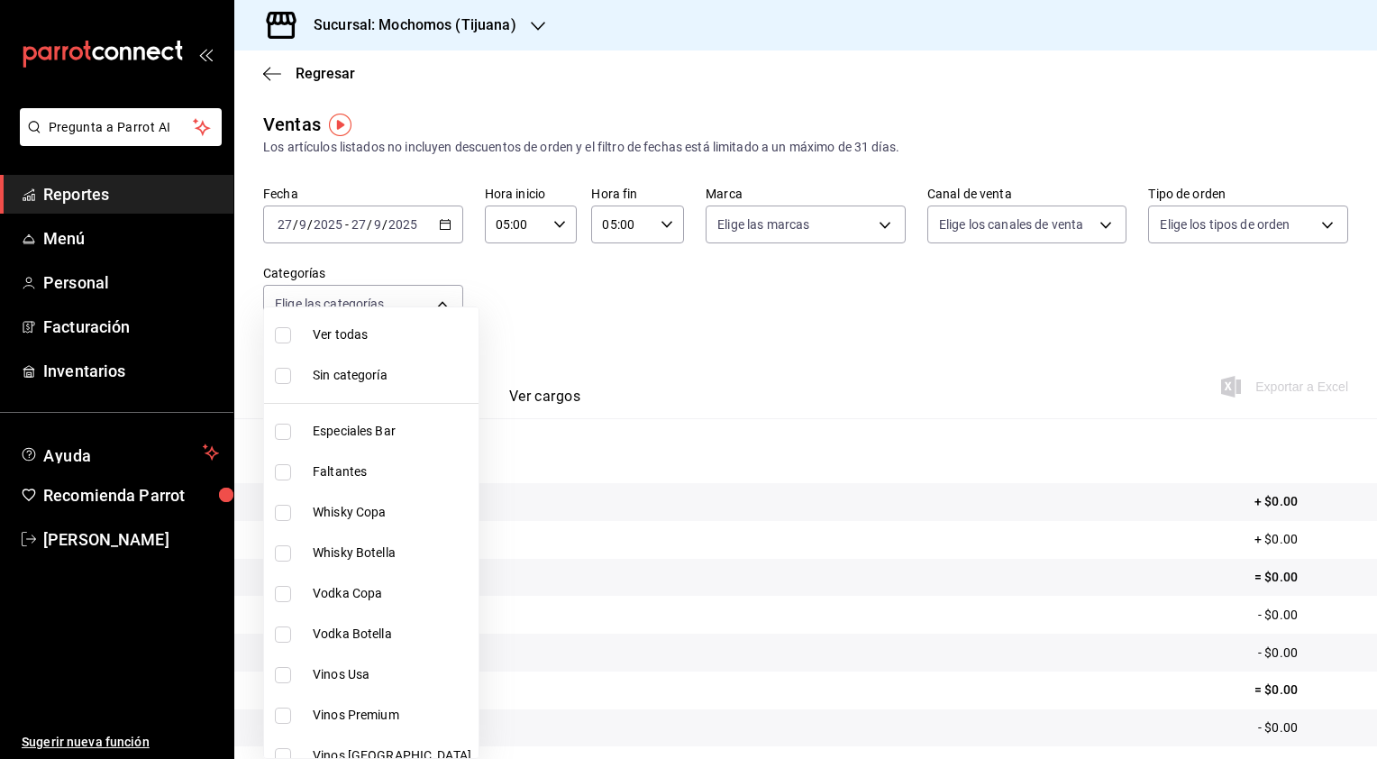
checkbox input "true"
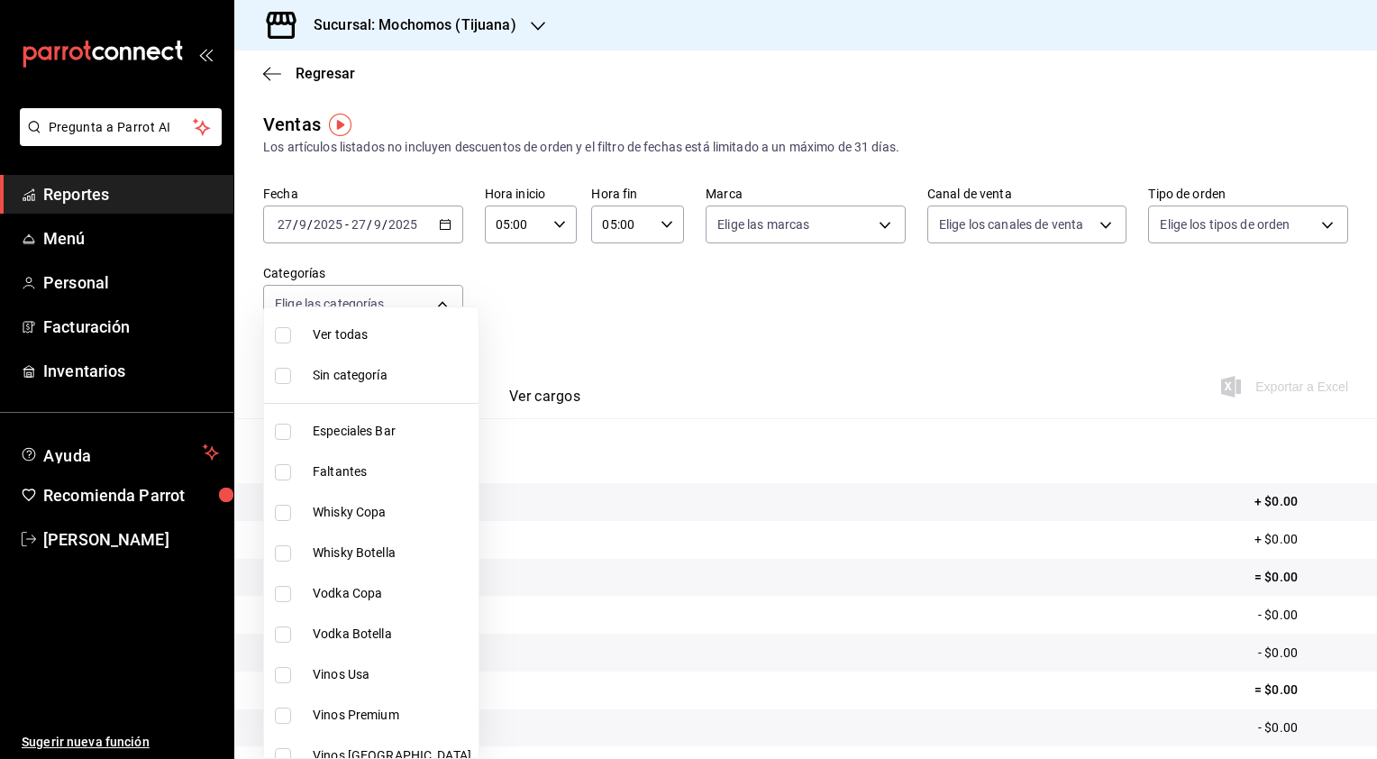
checkbox input "true"
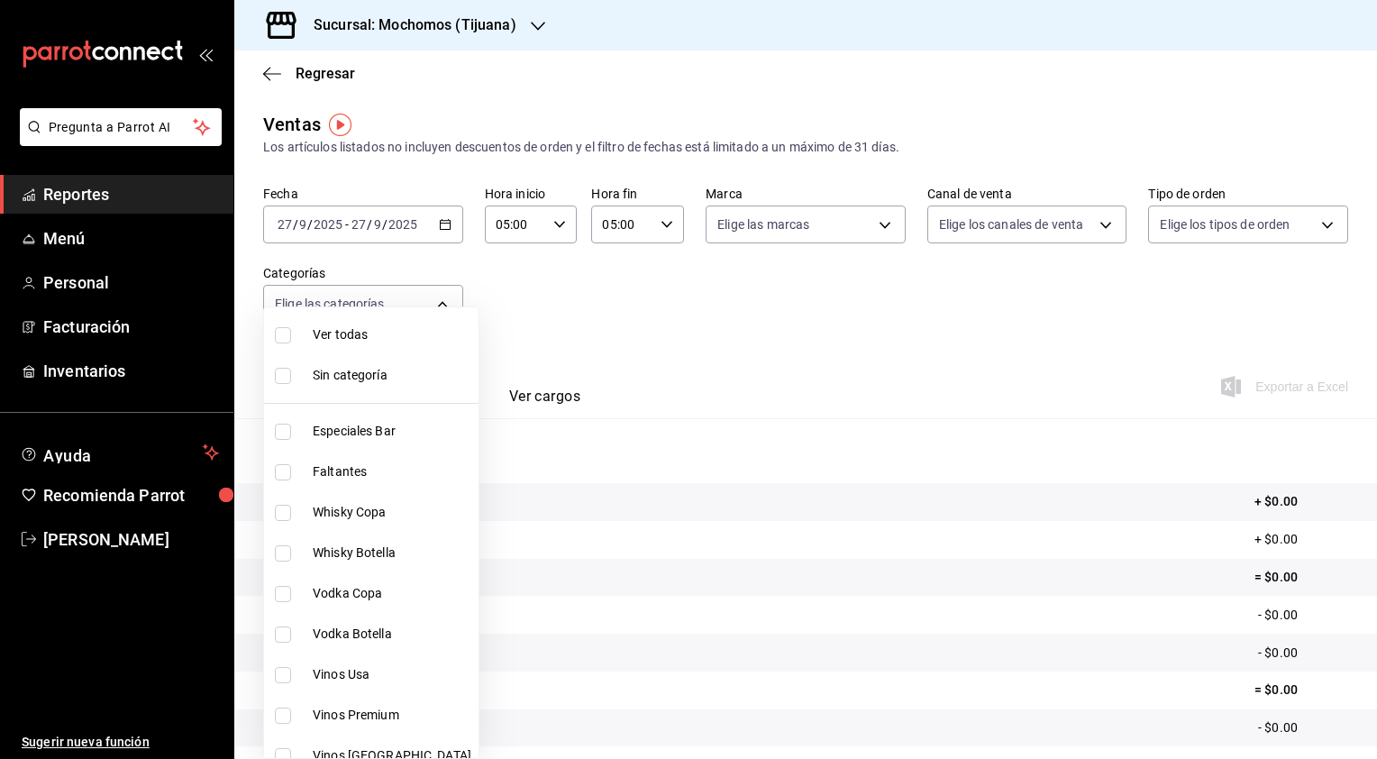
checkbox input "true"
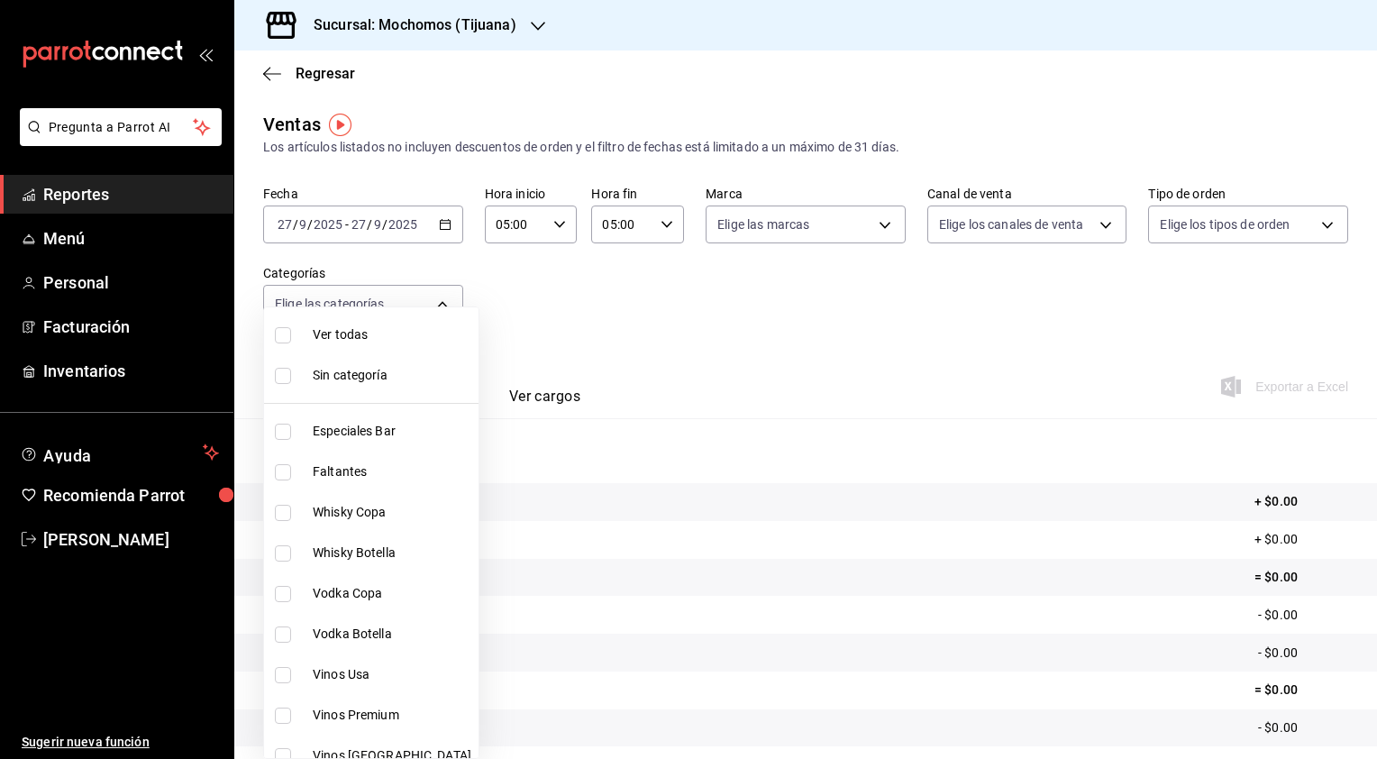
checkbox input "true"
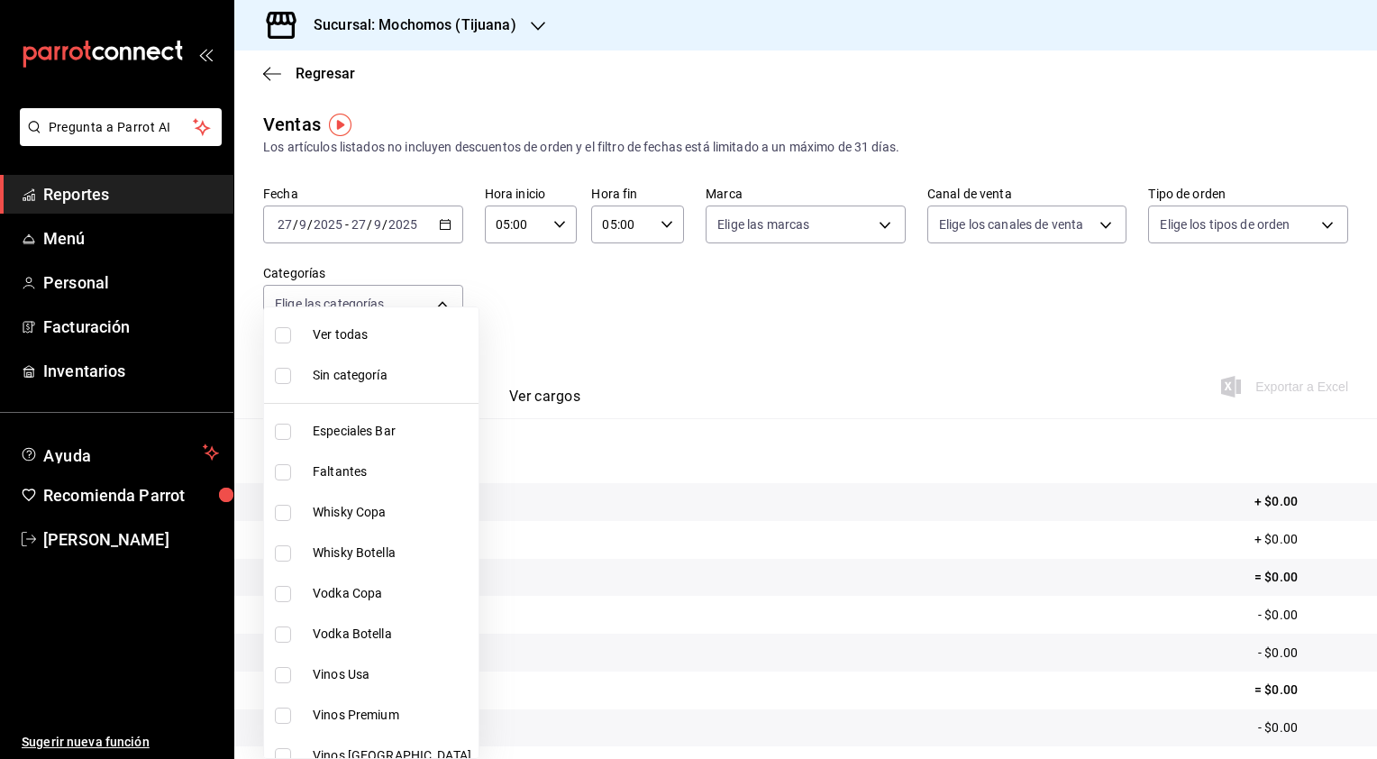
checkbox input "true"
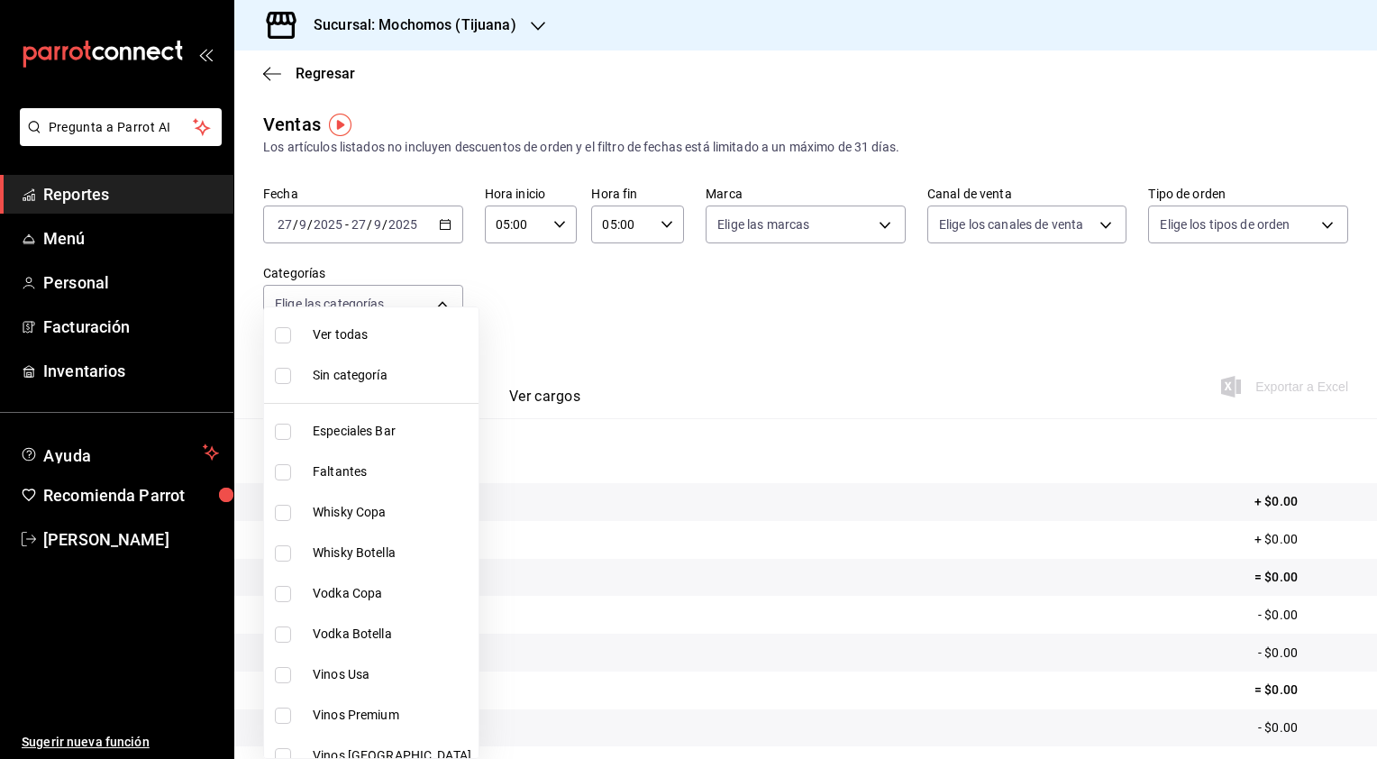
checkbox input "true"
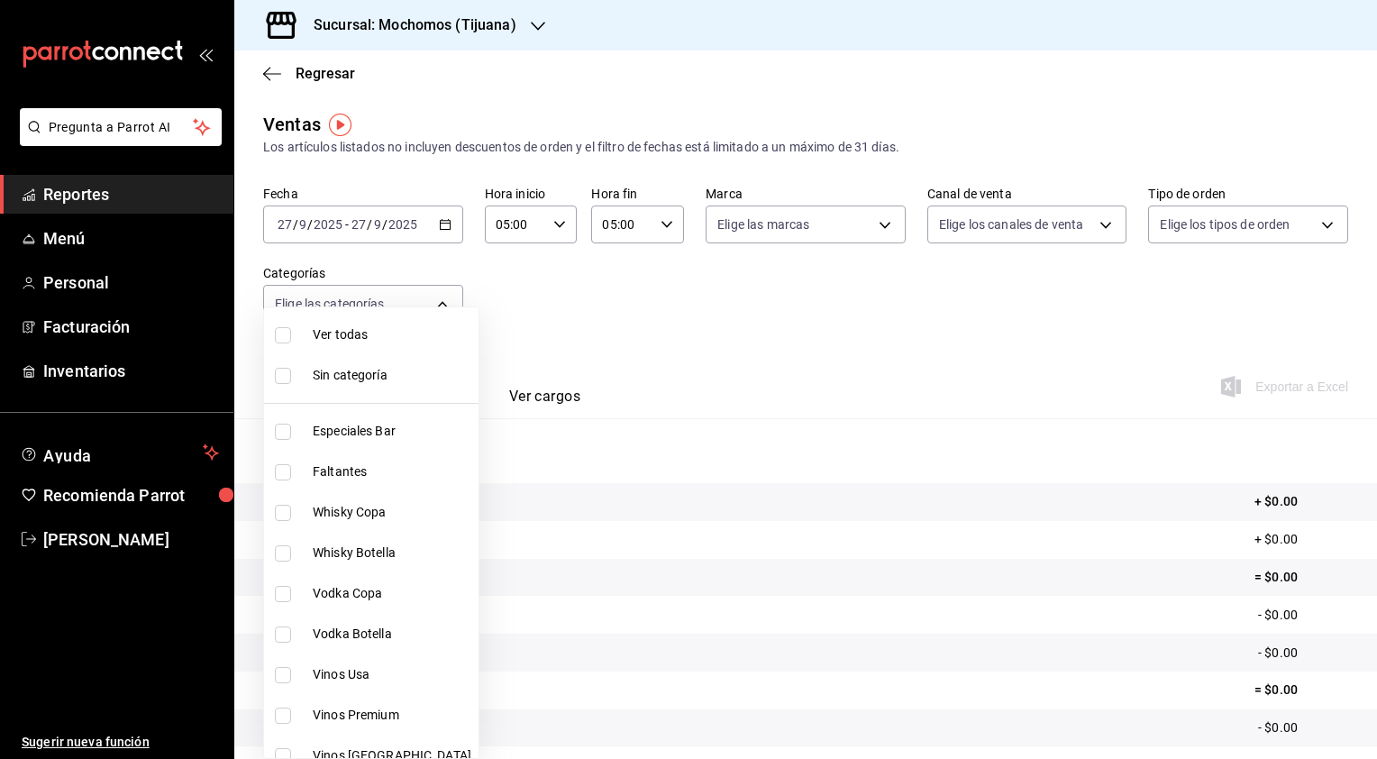
checkbox input "true"
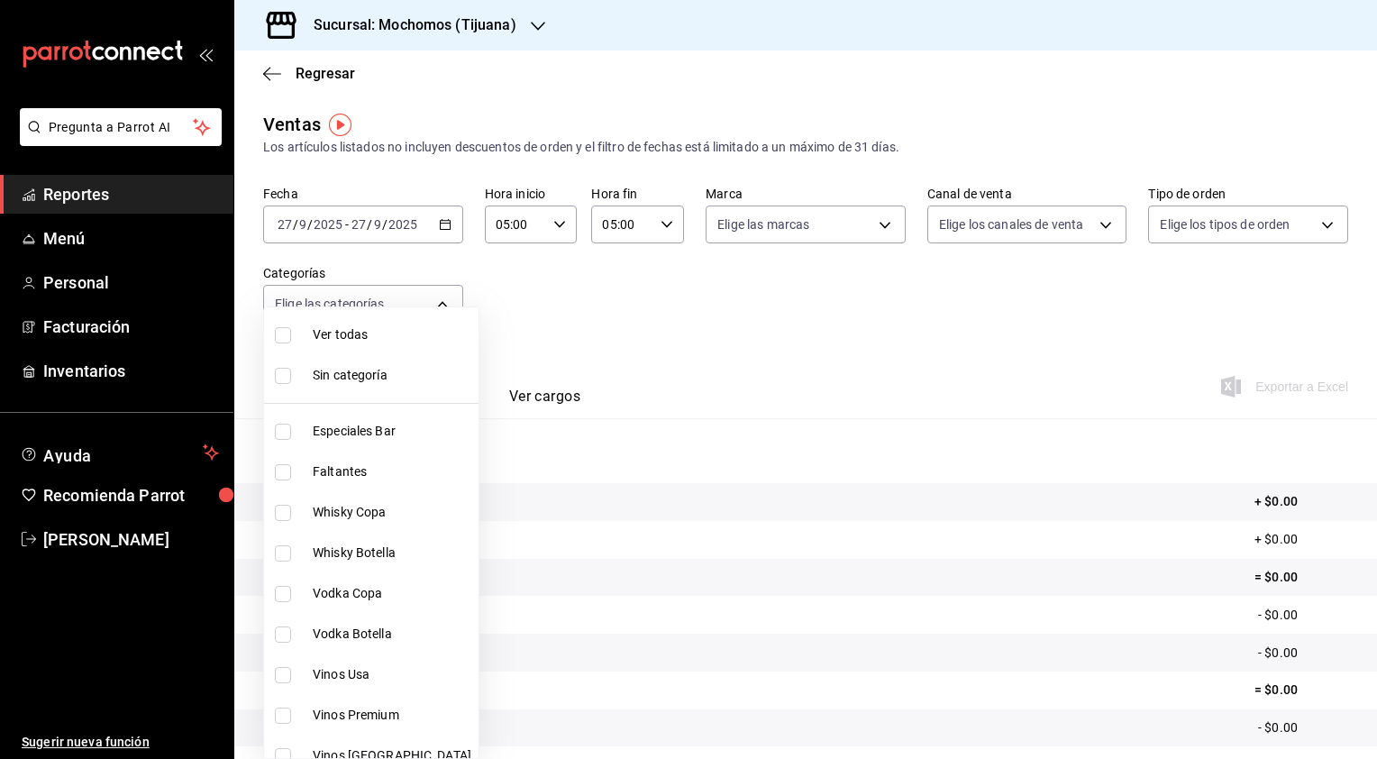
checkbox input "true"
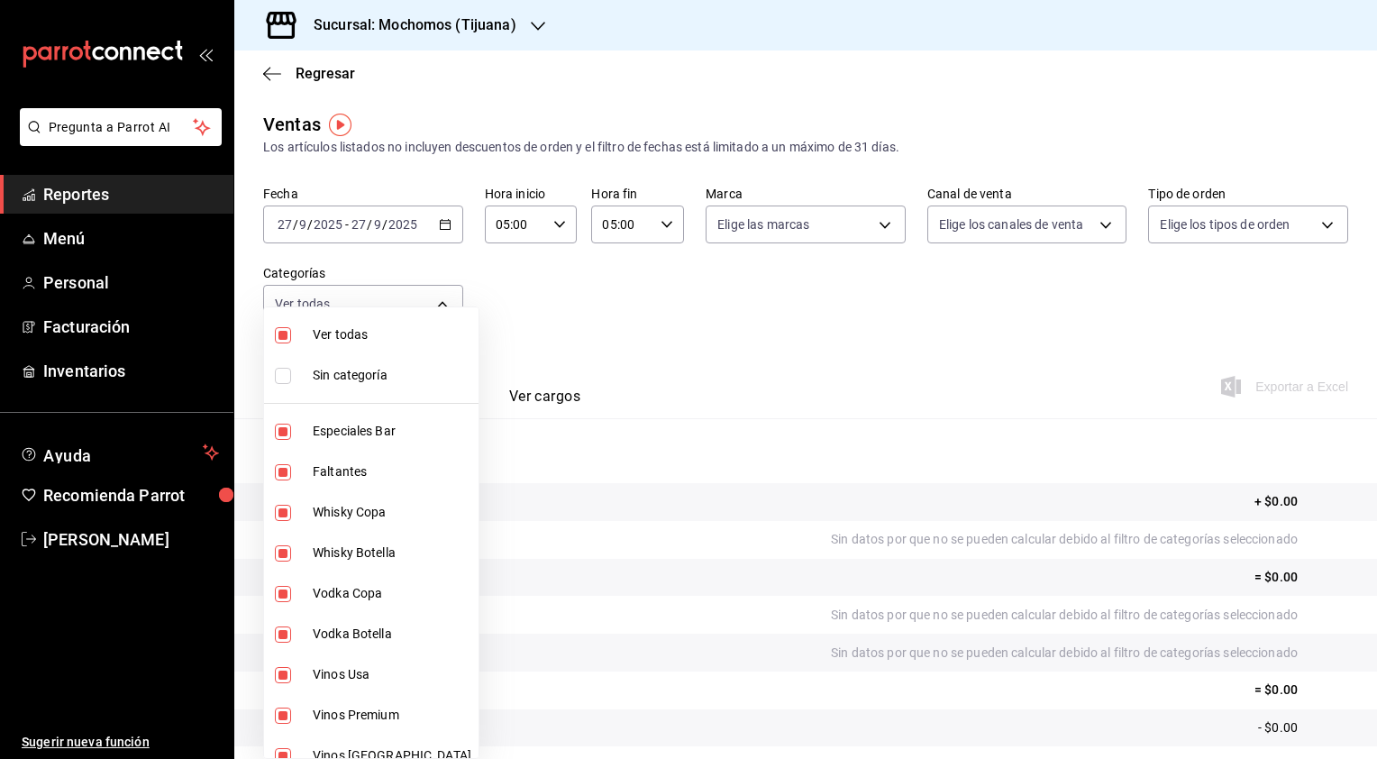
click at [526, 333] on div at bounding box center [688, 379] width 1377 height 759
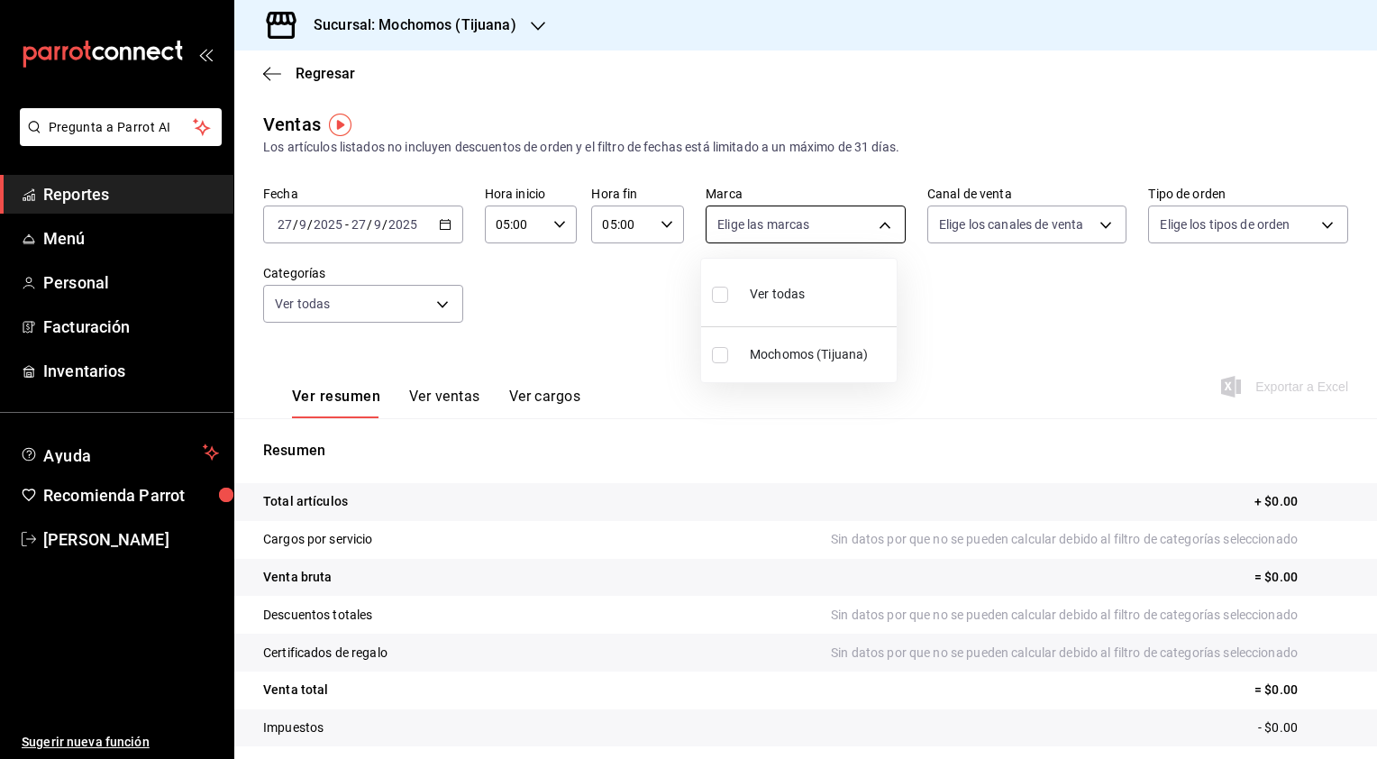
click at [826, 216] on body "Pregunta a Parrot AI Reportes Menú Personal Facturación Inventarios Ayuda Recom…" at bounding box center [688, 379] width 1377 height 759
click at [647, 312] on div at bounding box center [688, 379] width 1377 height 759
click at [789, 214] on body "Pregunta a Parrot AI Reportes Menú Personal Facturación Inventarios Ayuda Recom…" at bounding box center [688, 379] width 1377 height 759
click at [753, 298] on span "Ver todas" at bounding box center [777, 294] width 55 height 19
type input "c300ab0f-4e96-434a-ab79-9fec8b673c9f"
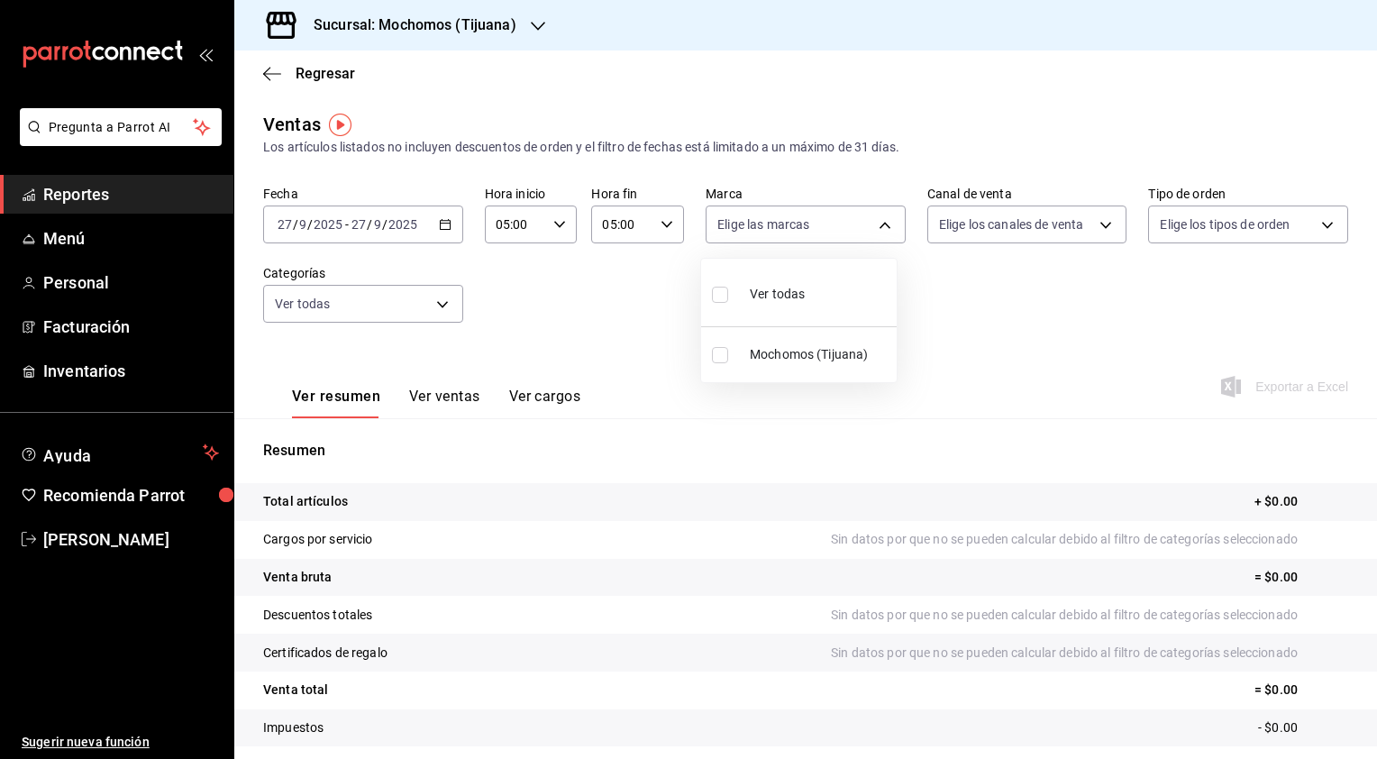
checkbox input "true"
click at [718, 344] on li "Mochomos (Tijuana)" at bounding box center [799, 354] width 196 height 41
checkbox input "false"
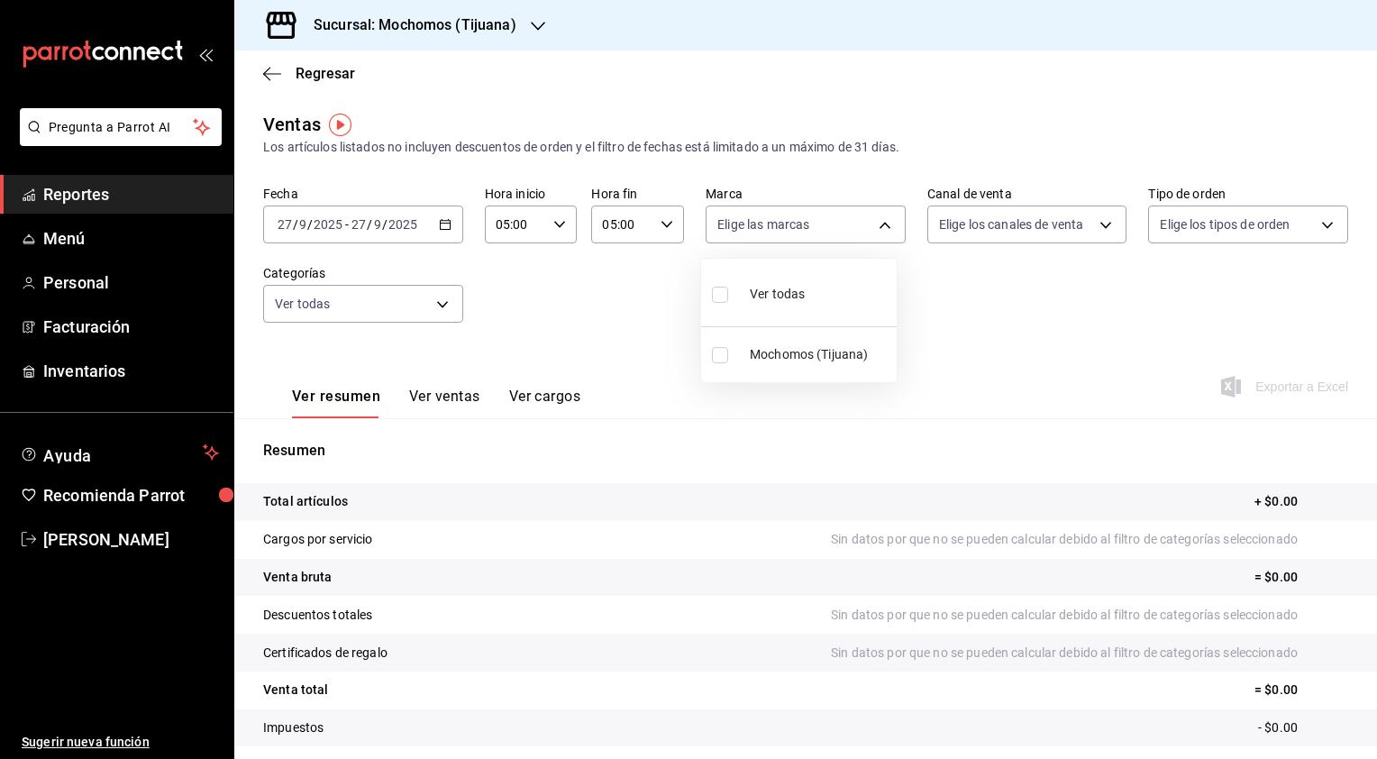
click at [571, 292] on div at bounding box center [688, 379] width 1377 height 759
click at [82, 193] on span "Reportes" at bounding box center [131, 194] width 176 height 24
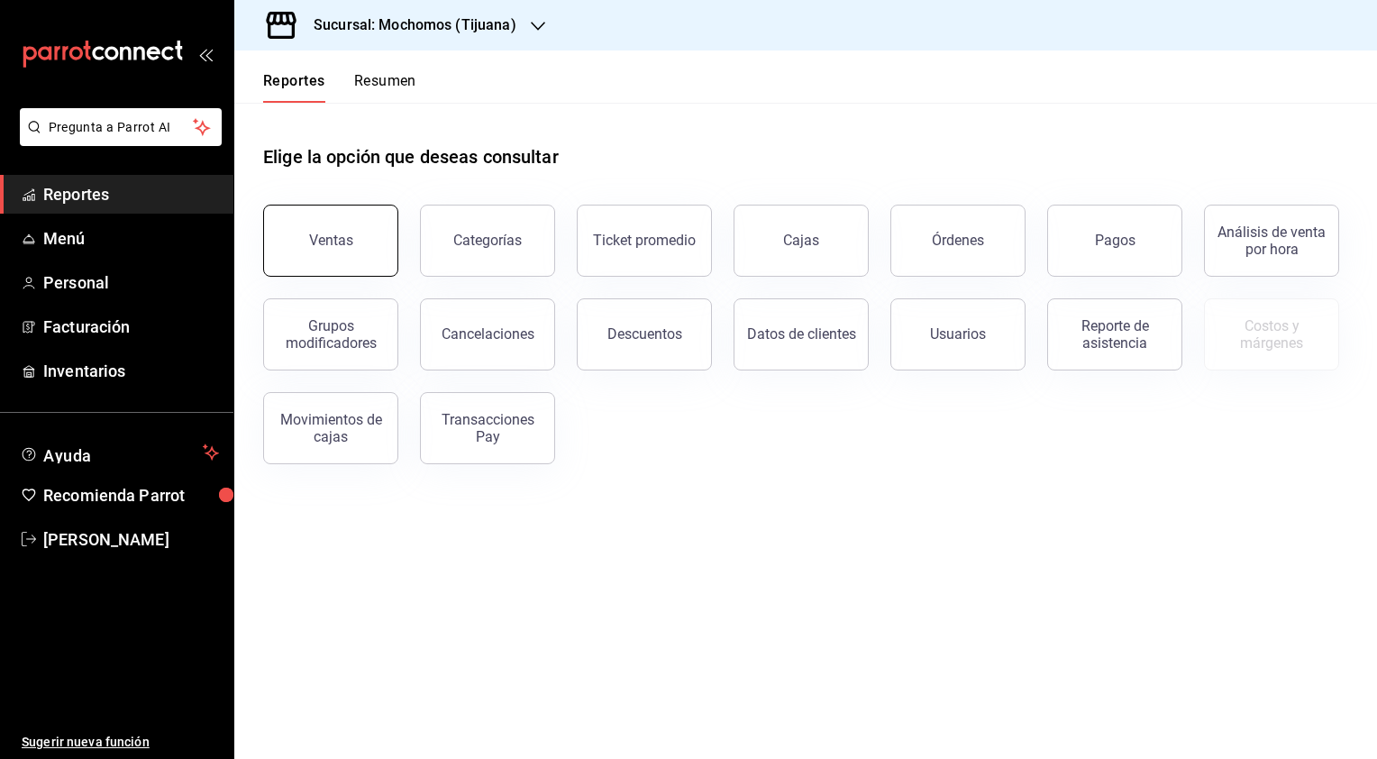
click at [309, 252] on button "Ventas" at bounding box center [330, 241] width 135 height 72
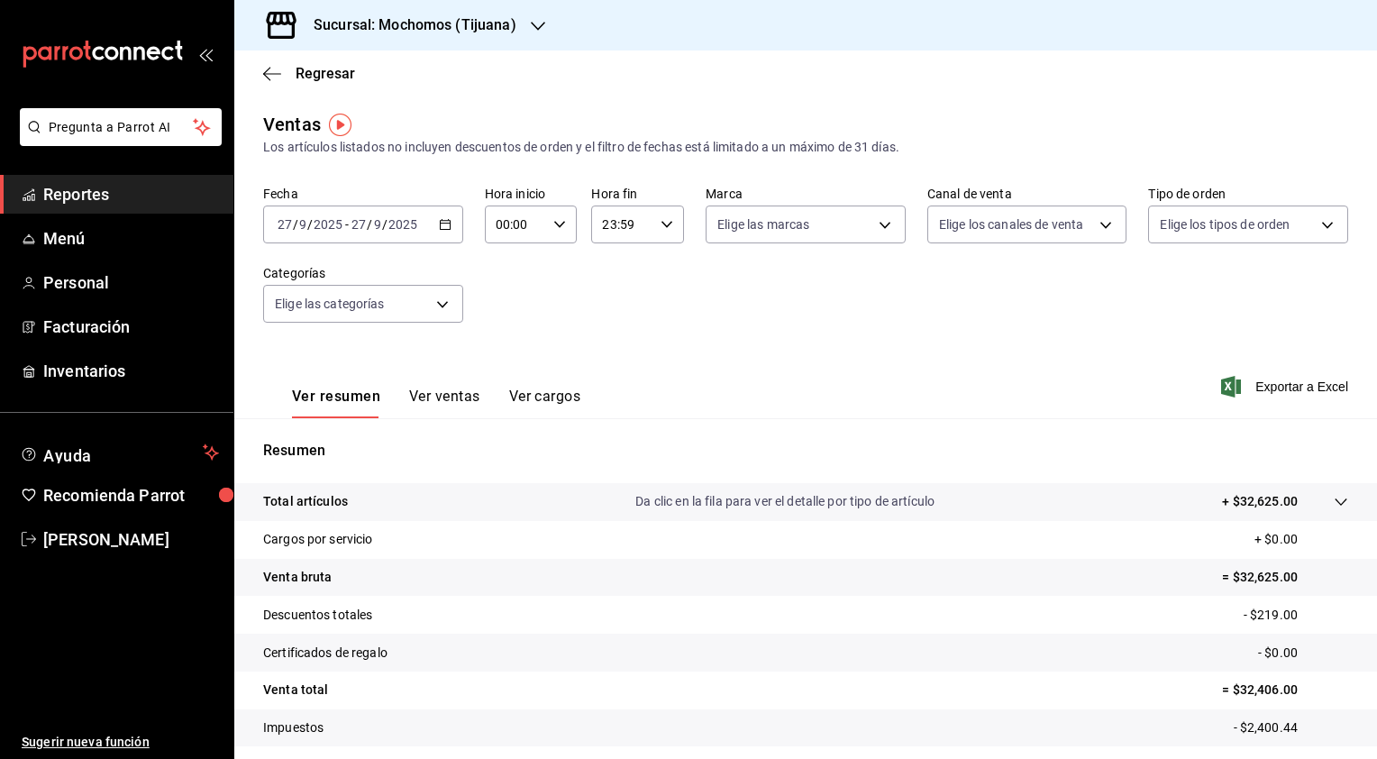
click at [553, 219] on icon "button" at bounding box center [559, 224] width 13 height 13
click at [505, 348] on button "02" at bounding box center [505, 357] width 39 height 36
type input "02:00"
click at [505, 348] on span "05" at bounding box center [505, 342] width 17 height 14
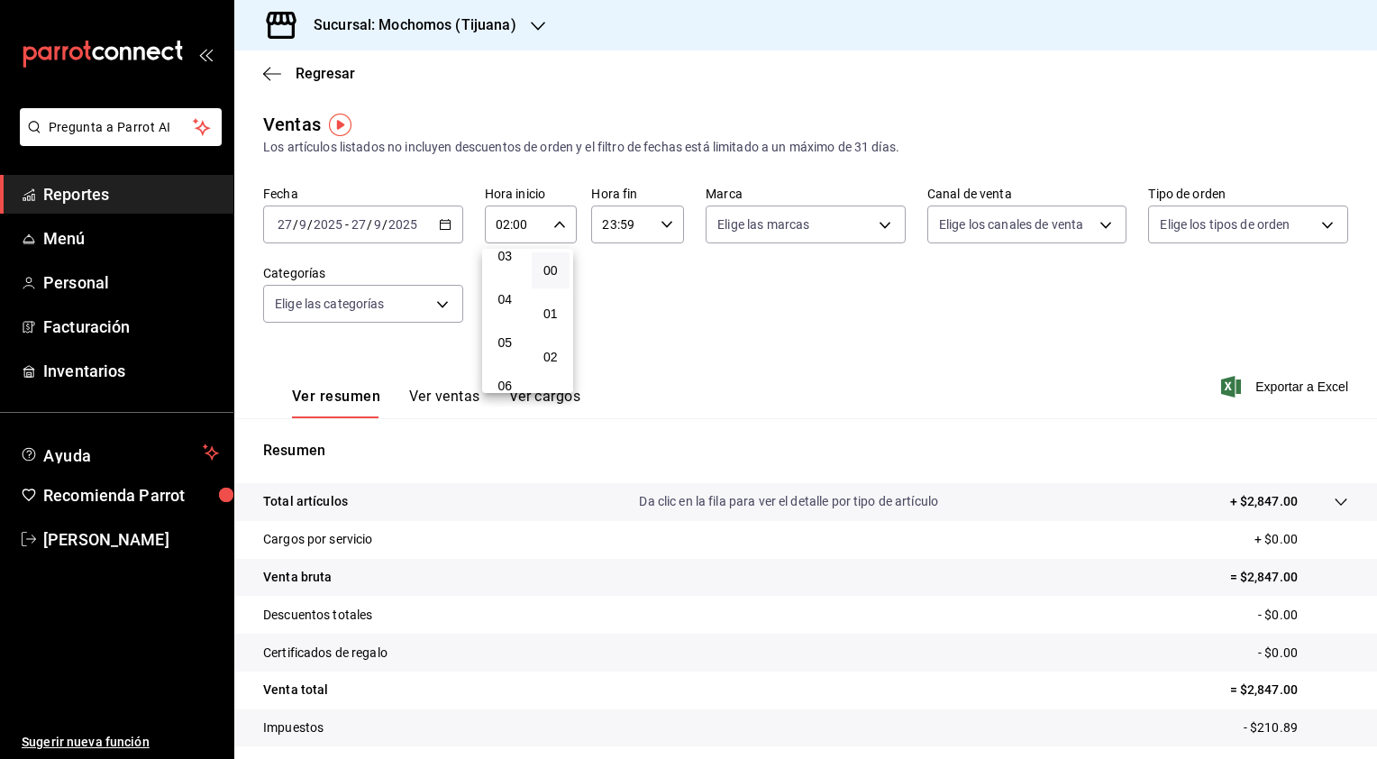
type input "05:00"
click at [662, 224] on div at bounding box center [688, 379] width 1377 height 759
click at [662, 224] on icon "button" at bounding box center [667, 224] width 13 height 13
click at [608, 291] on button "21" at bounding box center [610, 285] width 39 height 36
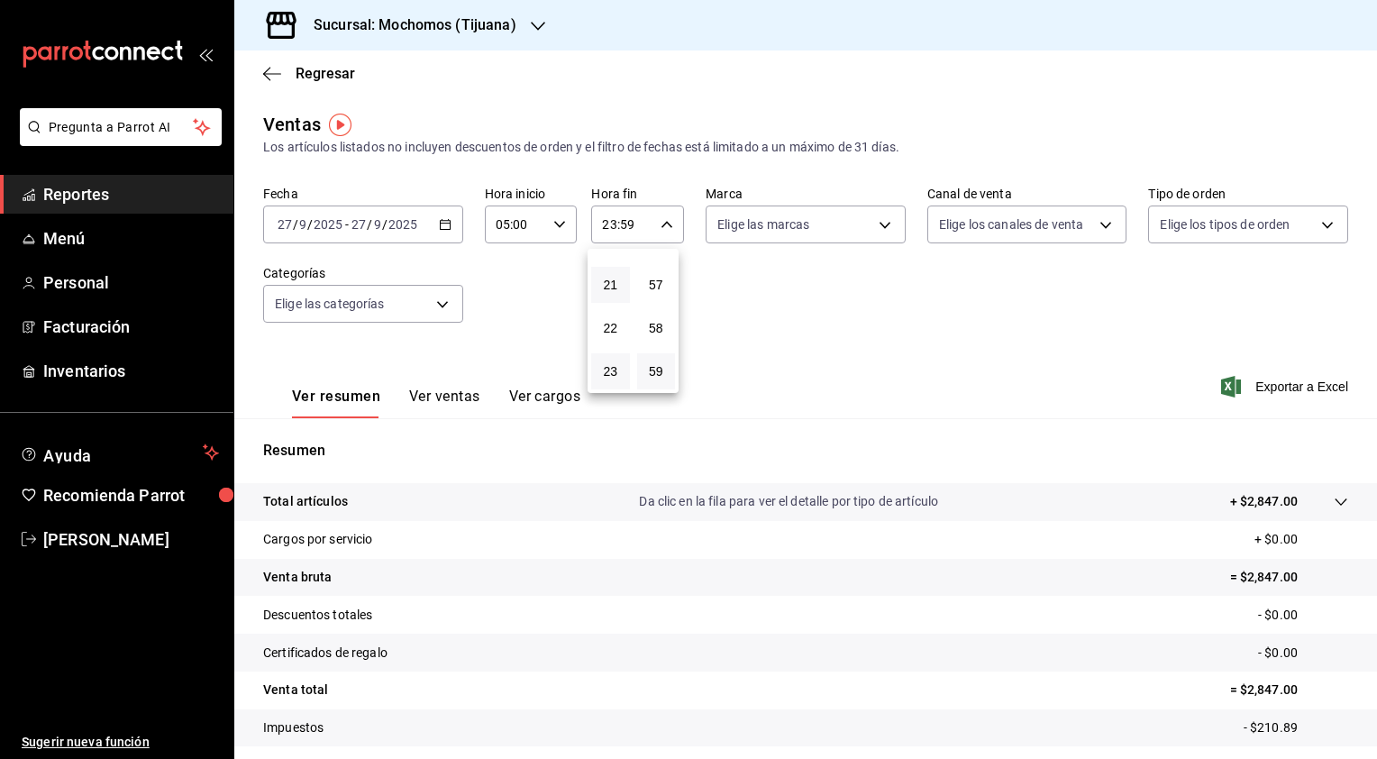
type input "21:59"
click at [444, 229] on div at bounding box center [688, 379] width 1377 height 759
click at [444, 229] on icon "button" at bounding box center [445, 224] width 13 height 13
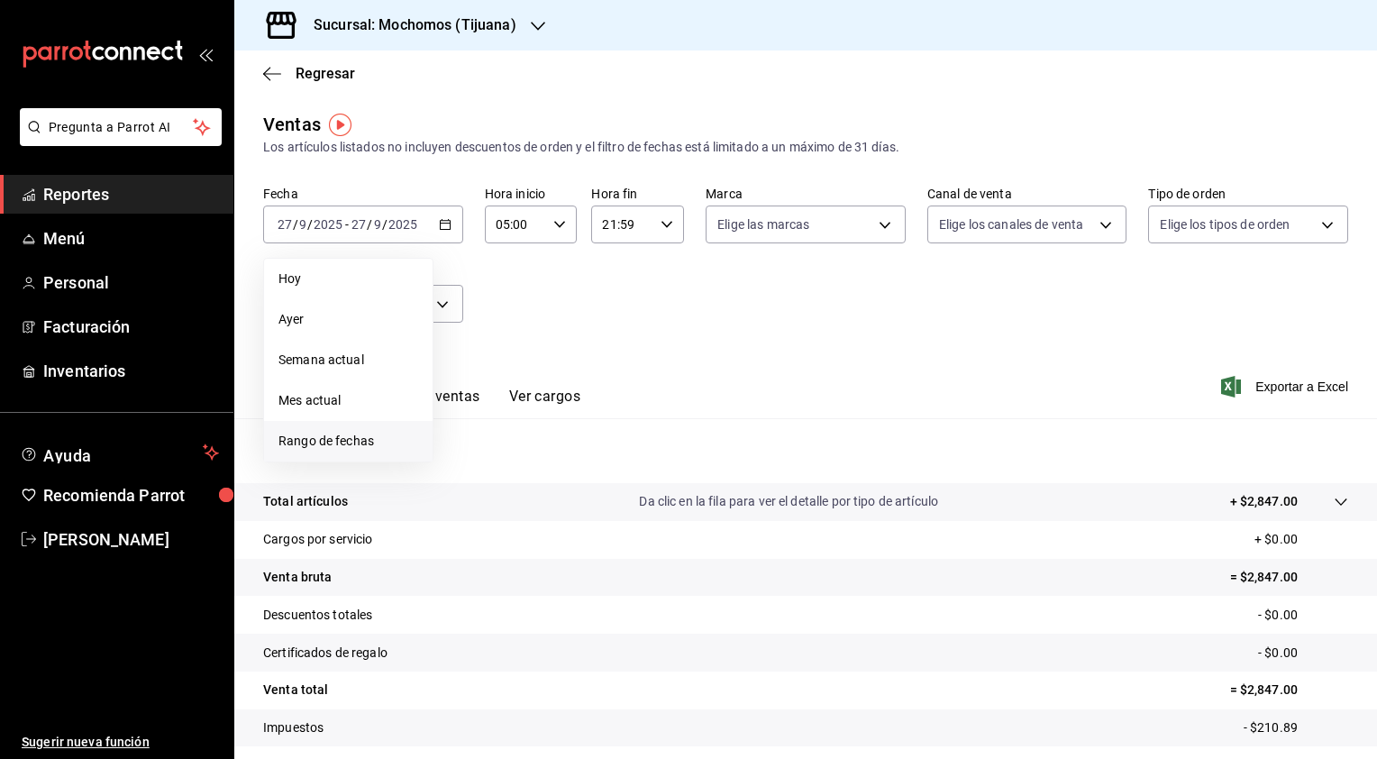
click at [350, 424] on li "Rango de fechas" at bounding box center [348, 441] width 169 height 41
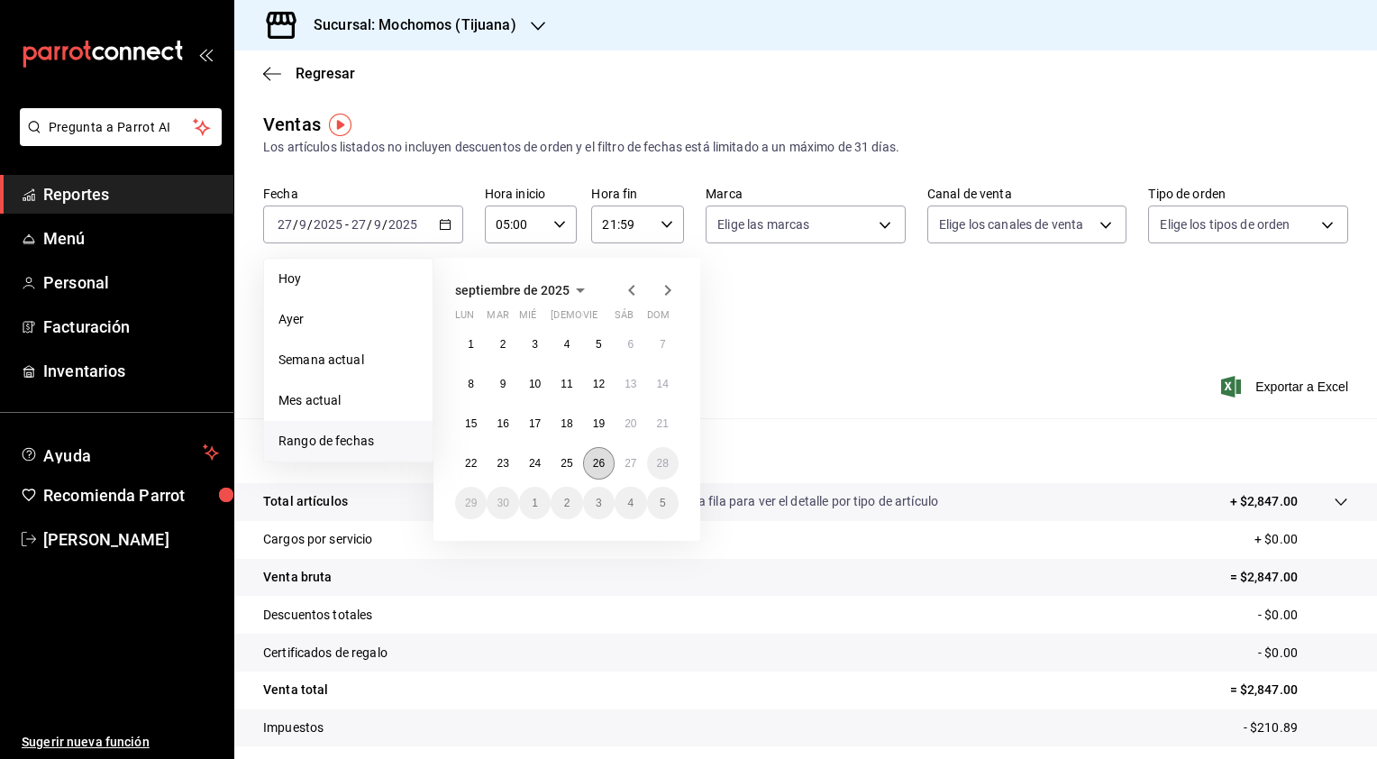
click at [598, 467] on abbr "26" at bounding box center [599, 463] width 12 height 13
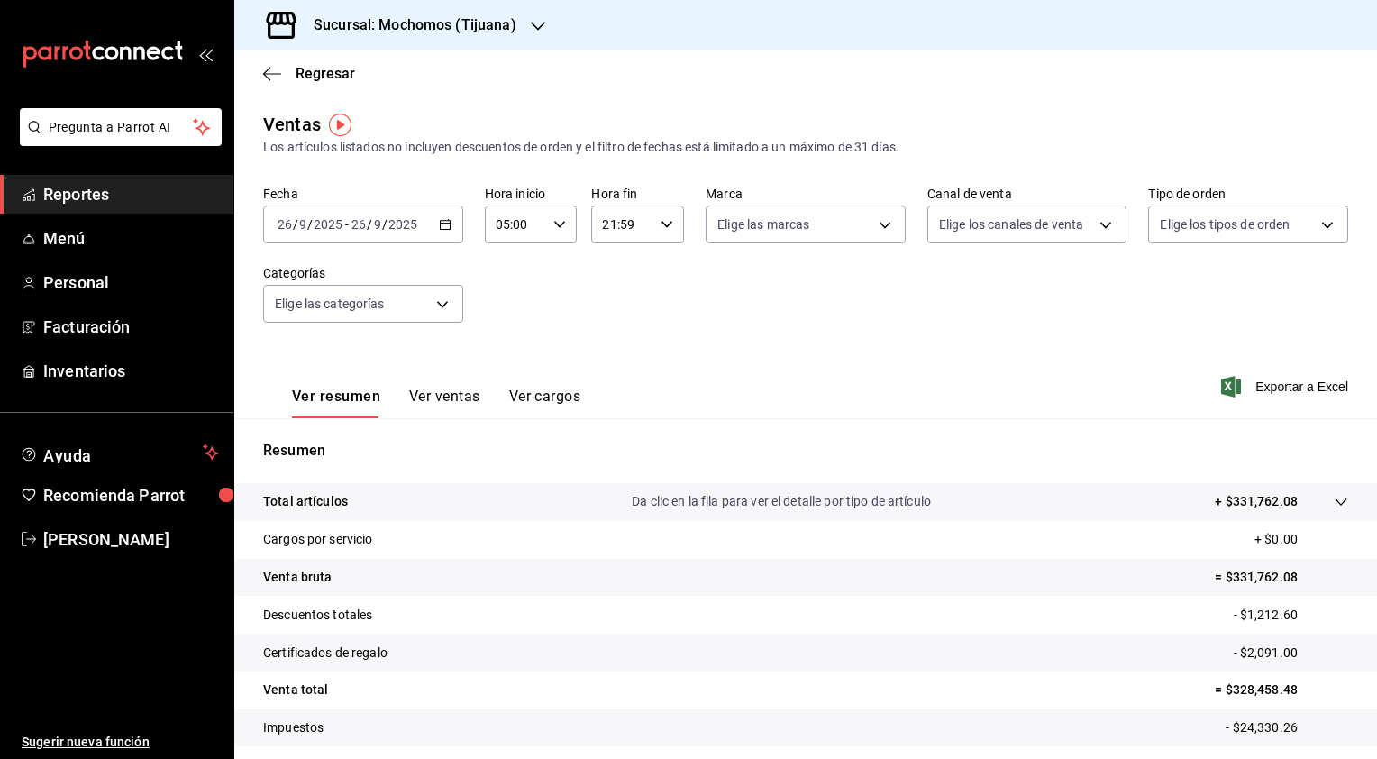
click at [661, 223] on icon "button" at bounding box center [667, 224] width 13 height 13
click at [609, 339] on button "22" at bounding box center [610, 328] width 39 height 36
click at [894, 355] on div at bounding box center [688, 379] width 1377 height 759
click at [665, 222] on \(Stroke\) "button" at bounding box center [666, 224] width 11 height 6
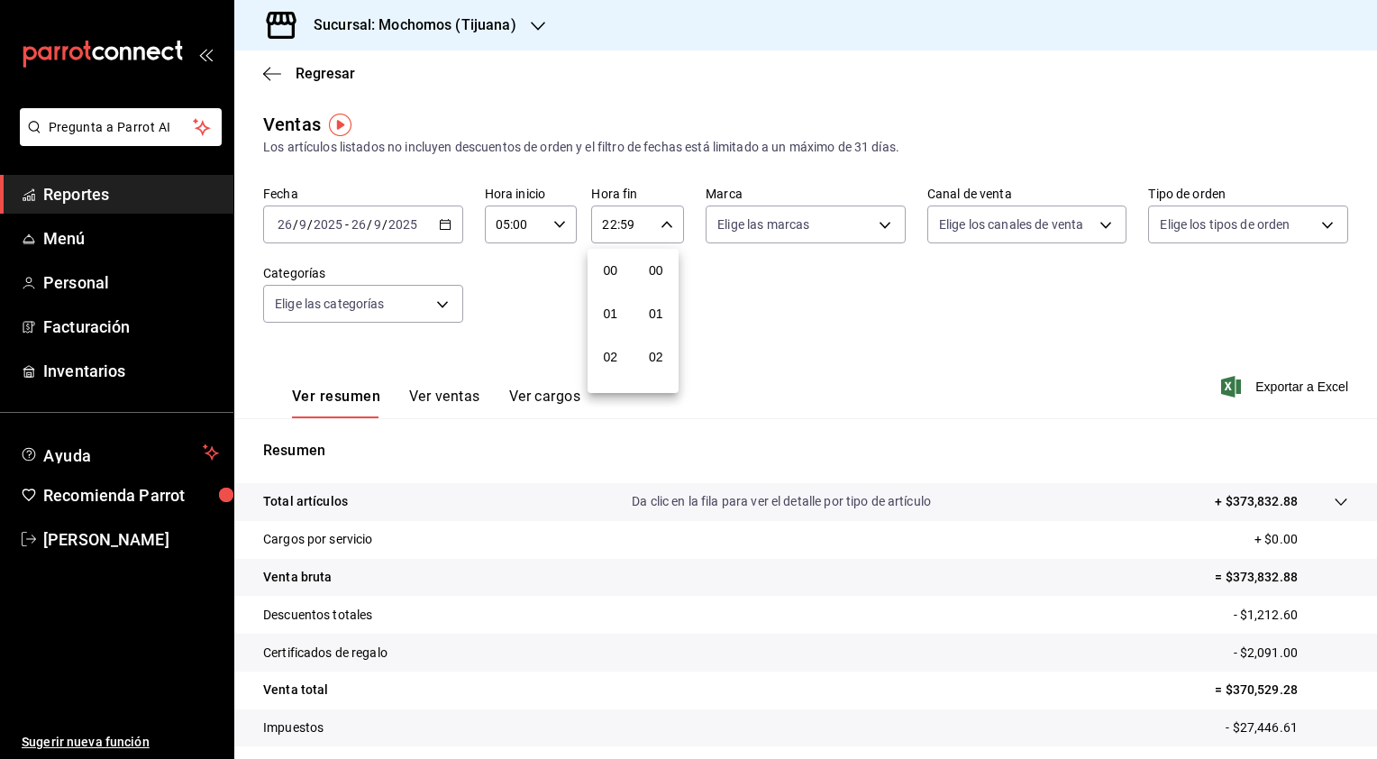
scroll to position [2495, 0]
click at [606, 373] on span "23" at bounding box center [610, 371] width 17 height 14
click at [558, 227] on div at bounding box center [688, 379] width 1377 height 759
click at [558, 227] on icon "button" at bounding box center [559, 224] width 13 height 13
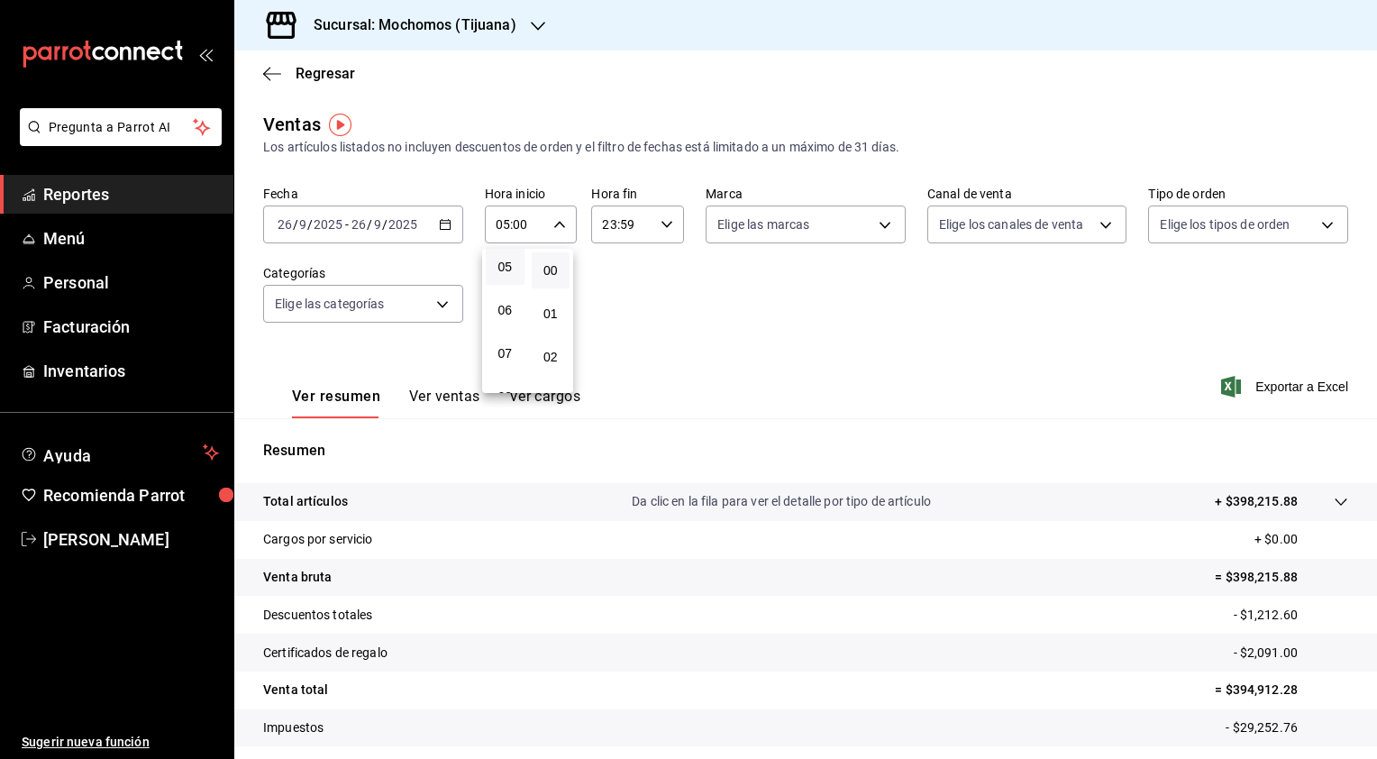
click at [661, 225] on div at bounding box center [688, 379] width 1377 height 759
click at [661, 225] on icon "button" at bounding box center [667, 224] width 13 height 13
click at [443, 220] on div at bounding box center [688, 379] width 1377 height 759
click at [443, 220] on icon "button" at bounding box center [445, 224] width 13 height 13
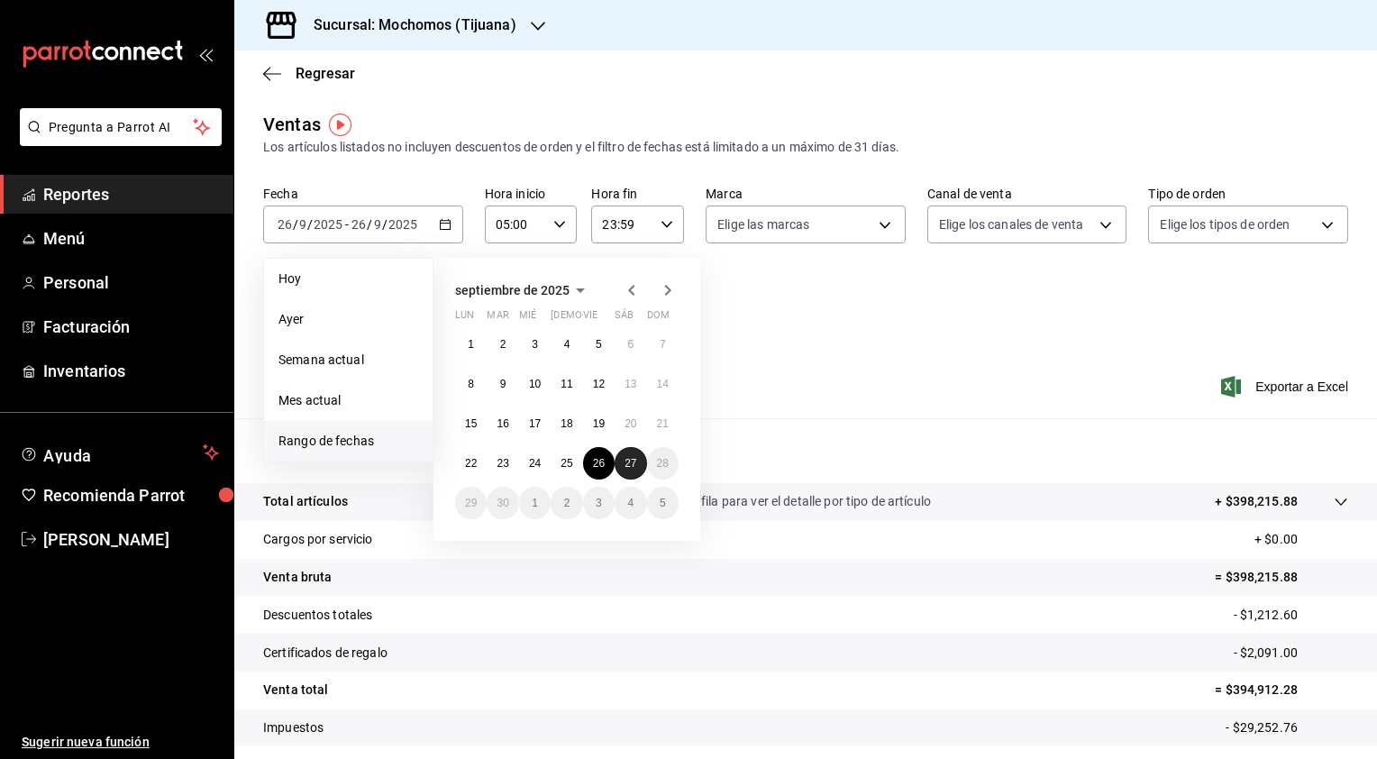
click at [616, 465] on button "27" at bounding box center [631, 463] width 32 height 32
click at [631, 466] on abbr "27" at bounding box center [631, 463] width 12 height 13
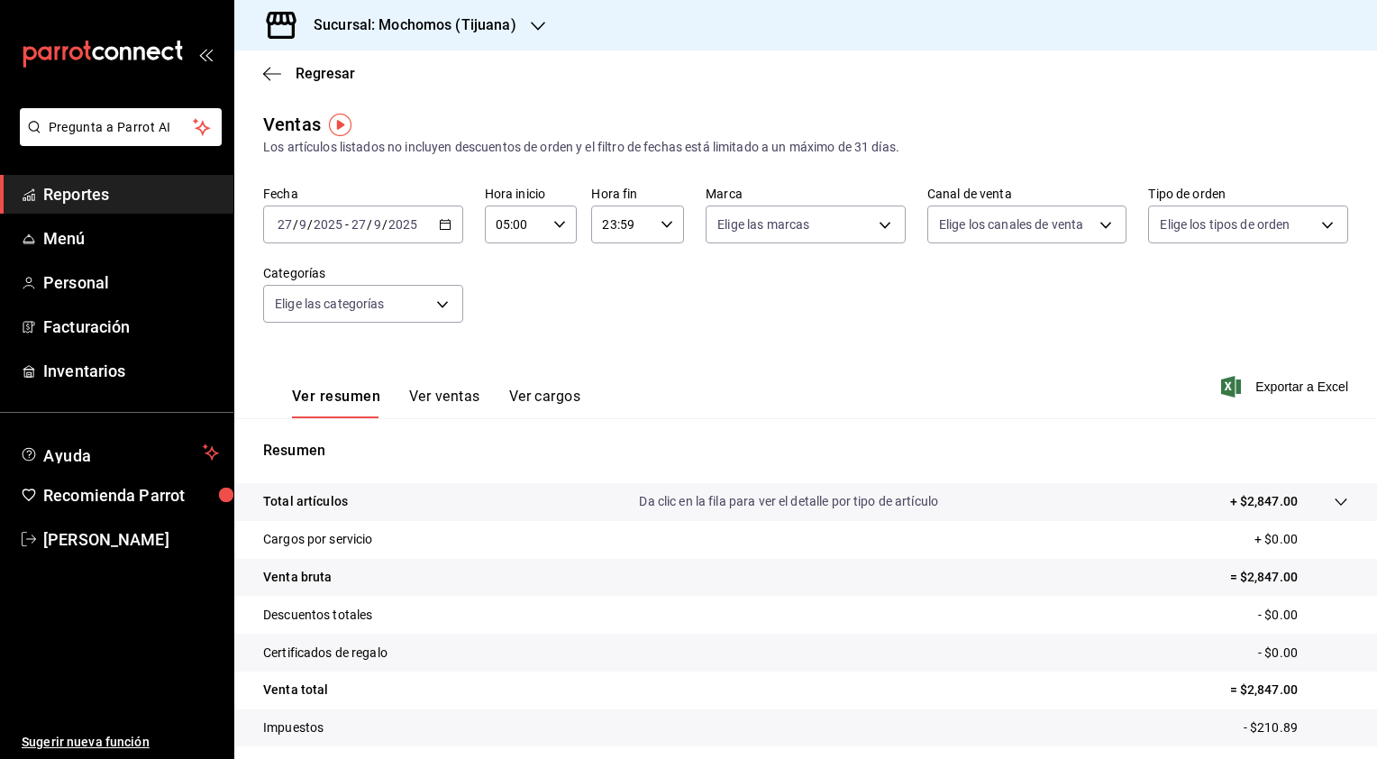
click at [660, 235] on div "23:59 Hora fin" at bounding box center [637, 224] width 93 height 38
click at [613, 287] on span "21" at bounding box center [610, 285] width 17 height 14
type input "21:59"
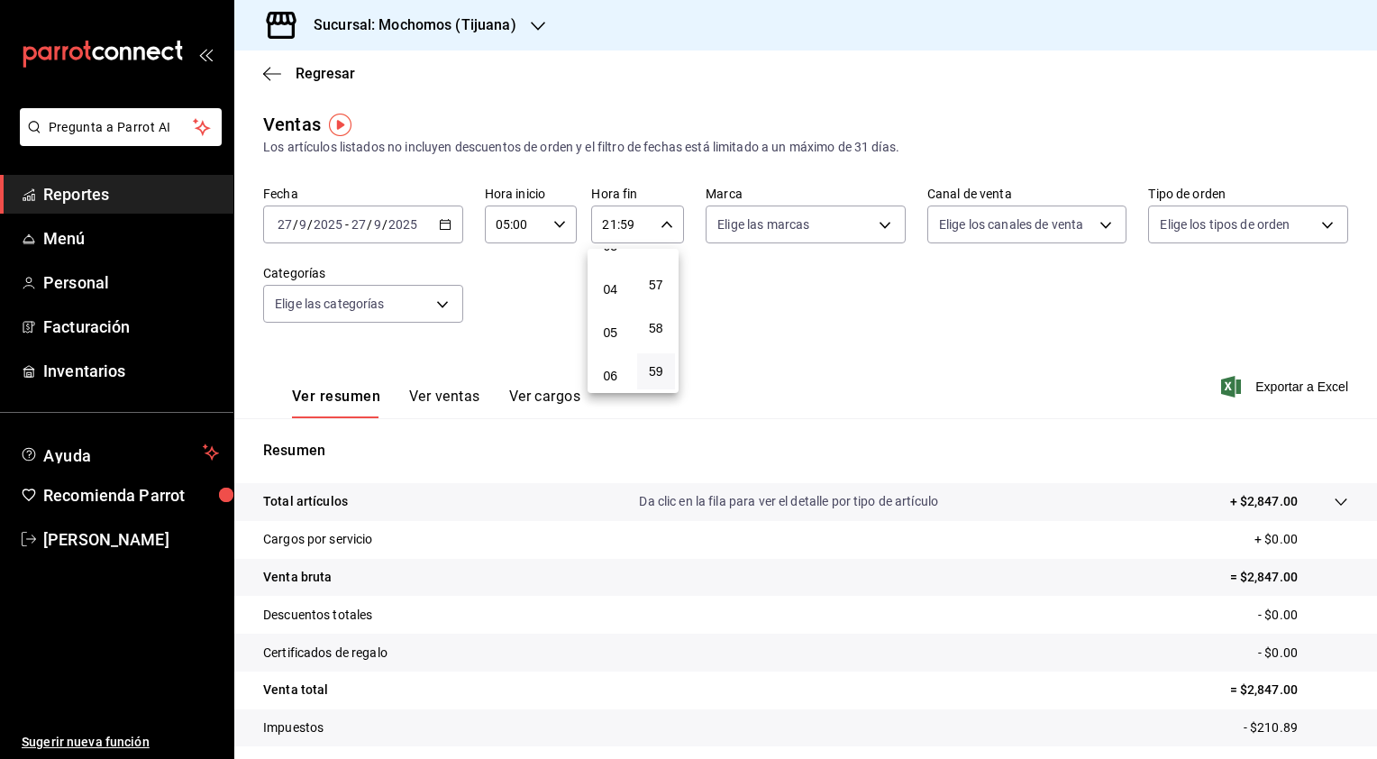
click at [613, 287] on span "04" at bounding box center [610, 289] width 17 height 14
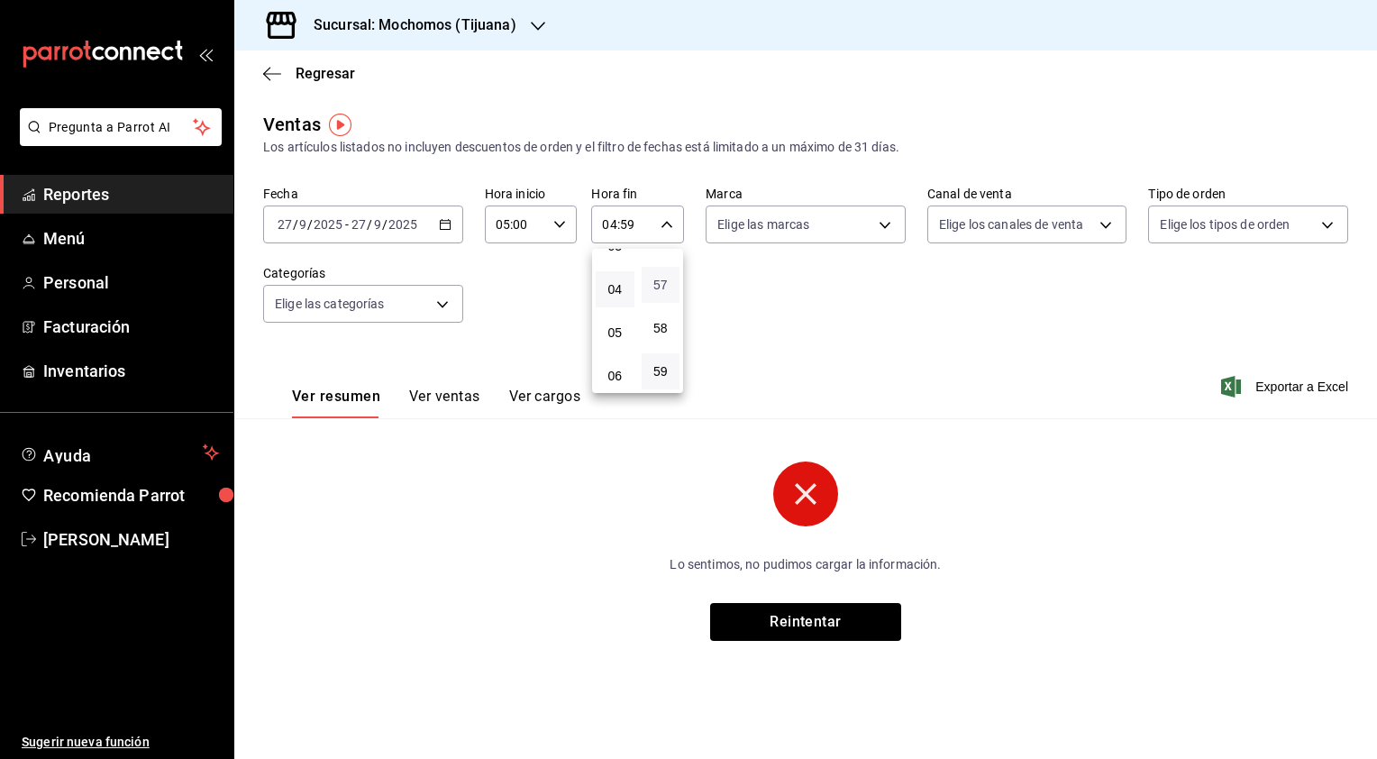
click at [660, 290] on span "57" at bounding box center [660, 285] width 17 height 14
type input "04:57"
click at [660, 290] on span "57" at bounding box center [661, 285] width 18 height 14
click at [660, 278] on button "00" at bounding box center [662, 270] width 40 height 36
type input "04:00"
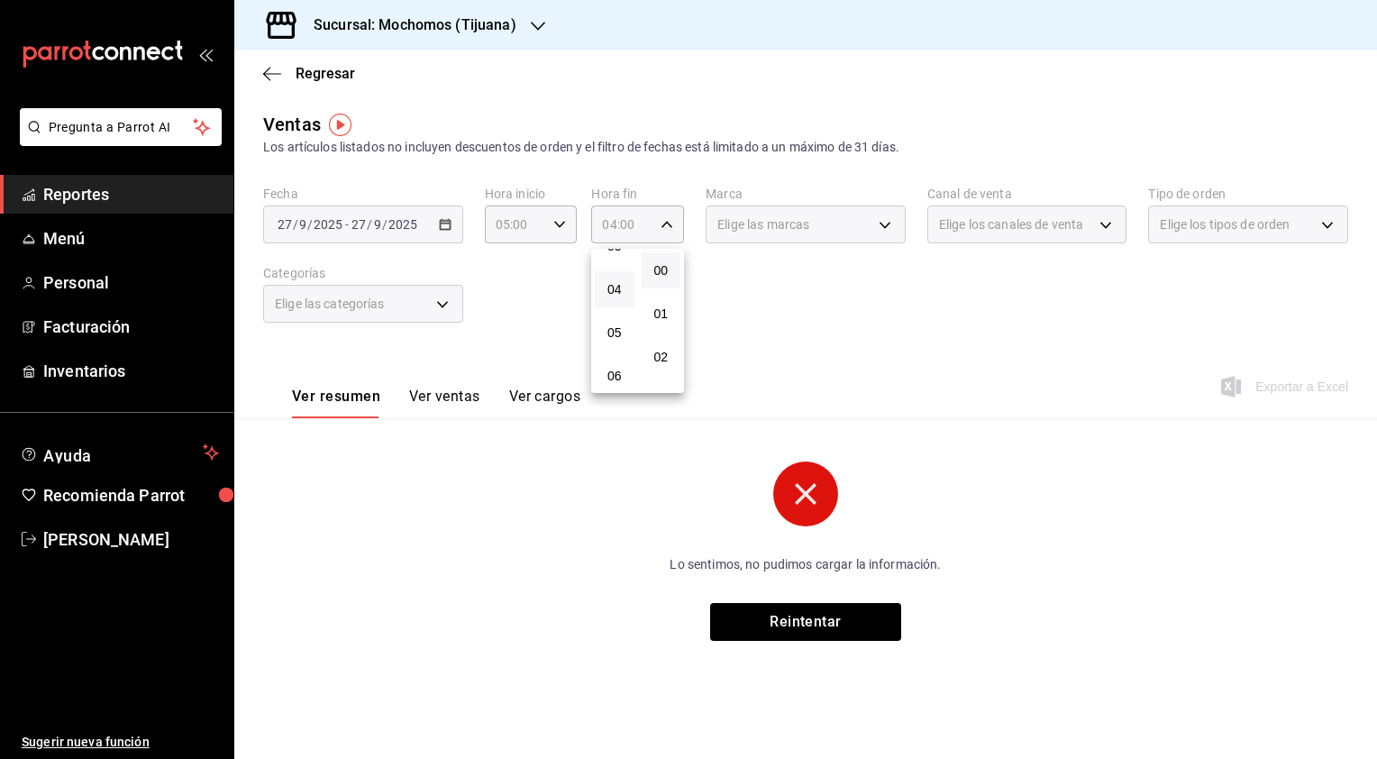
click at [660, 278] on button "00" at bounding box center [662, 270] width 40 height 36
click at [160, 195] on div at bounding box center [688, 379] width 1377 height 759
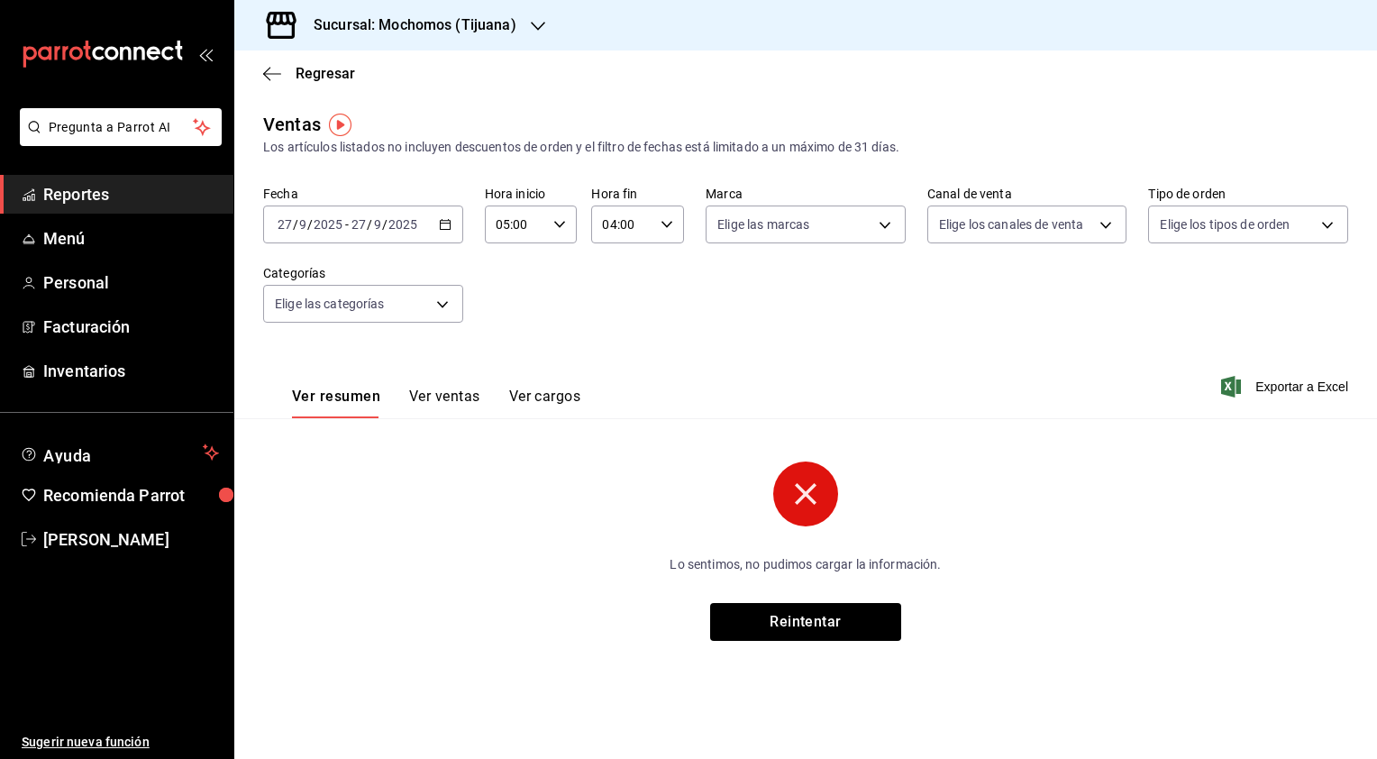
click at [160, 195] on span "Reportes" at bounding box center [131, 194] width 176 height 24
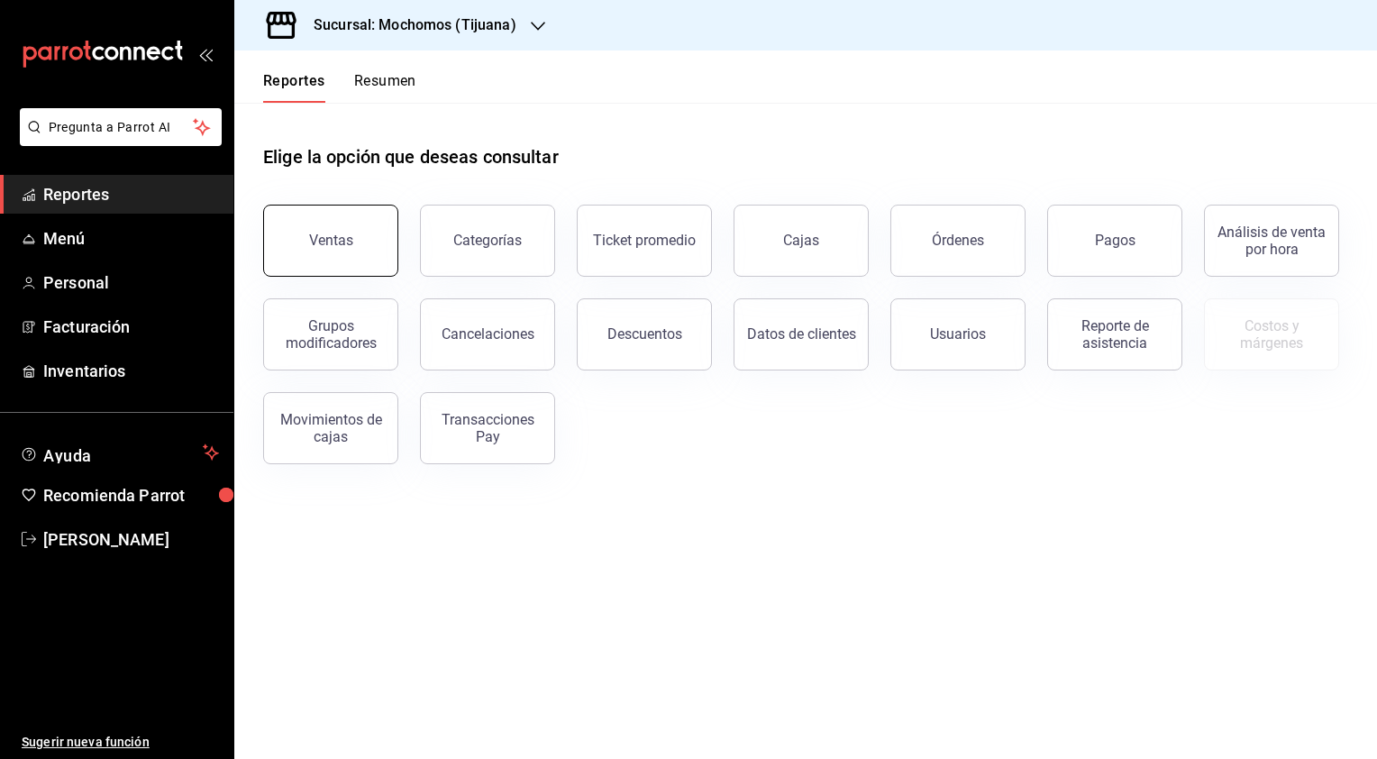
click at [312, 237] on div "Ventas" at bounding box center [331, 240] width 44 height 17
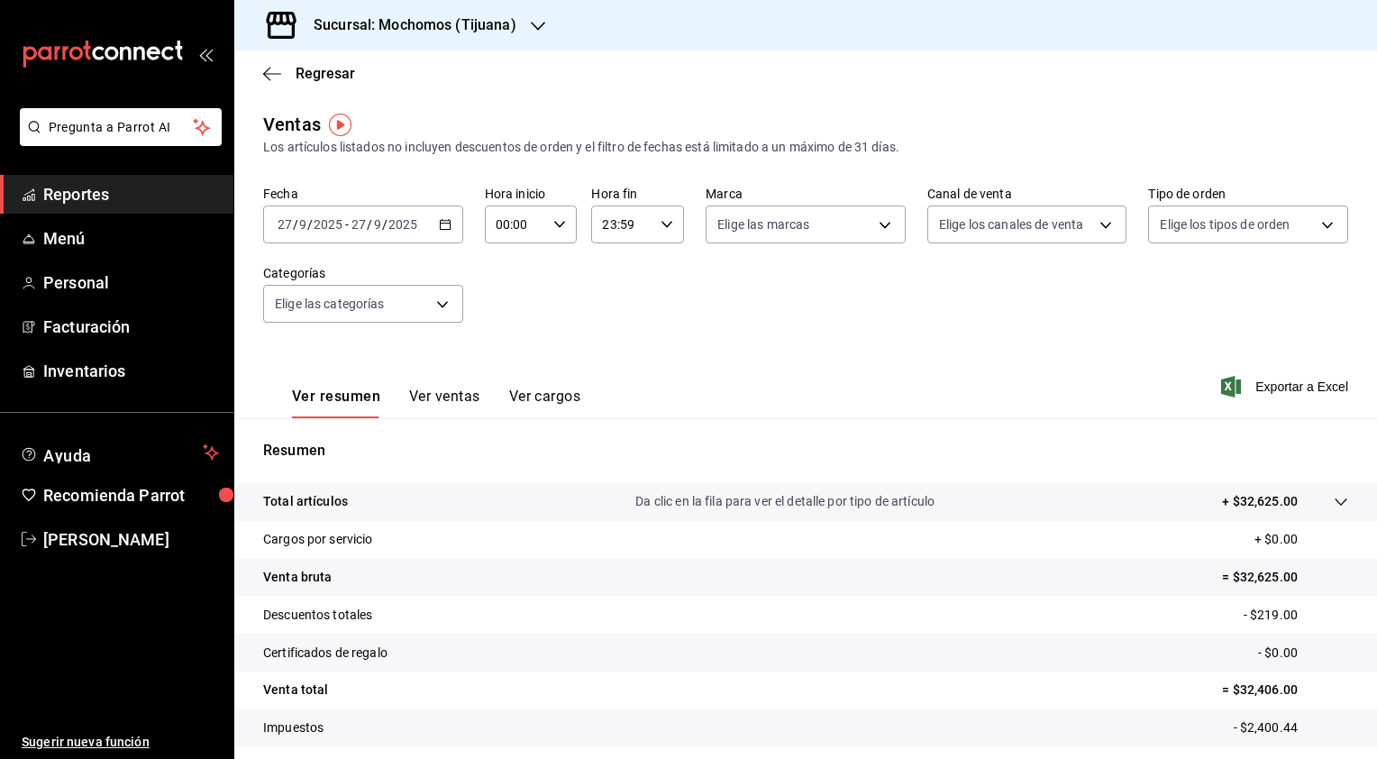
click at [440, 219] on icon "button" at bounding box center [445, 224] width 13 height 13
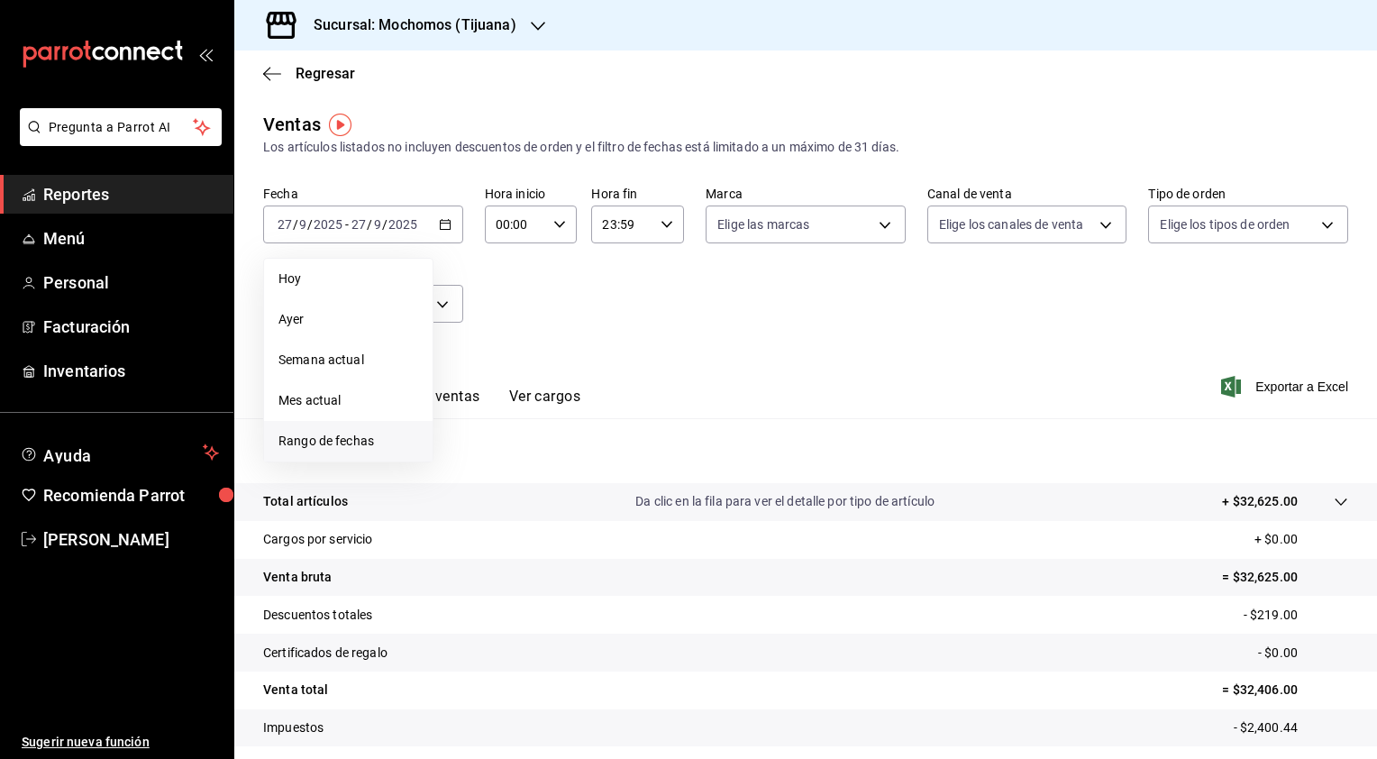
click at [335, 444] on span "Rango de fechas" at bounding box center [348, 441] width 140 height 19
click at [464, 458] on button "22" at bounding box center [471, 463] width 32 height 32
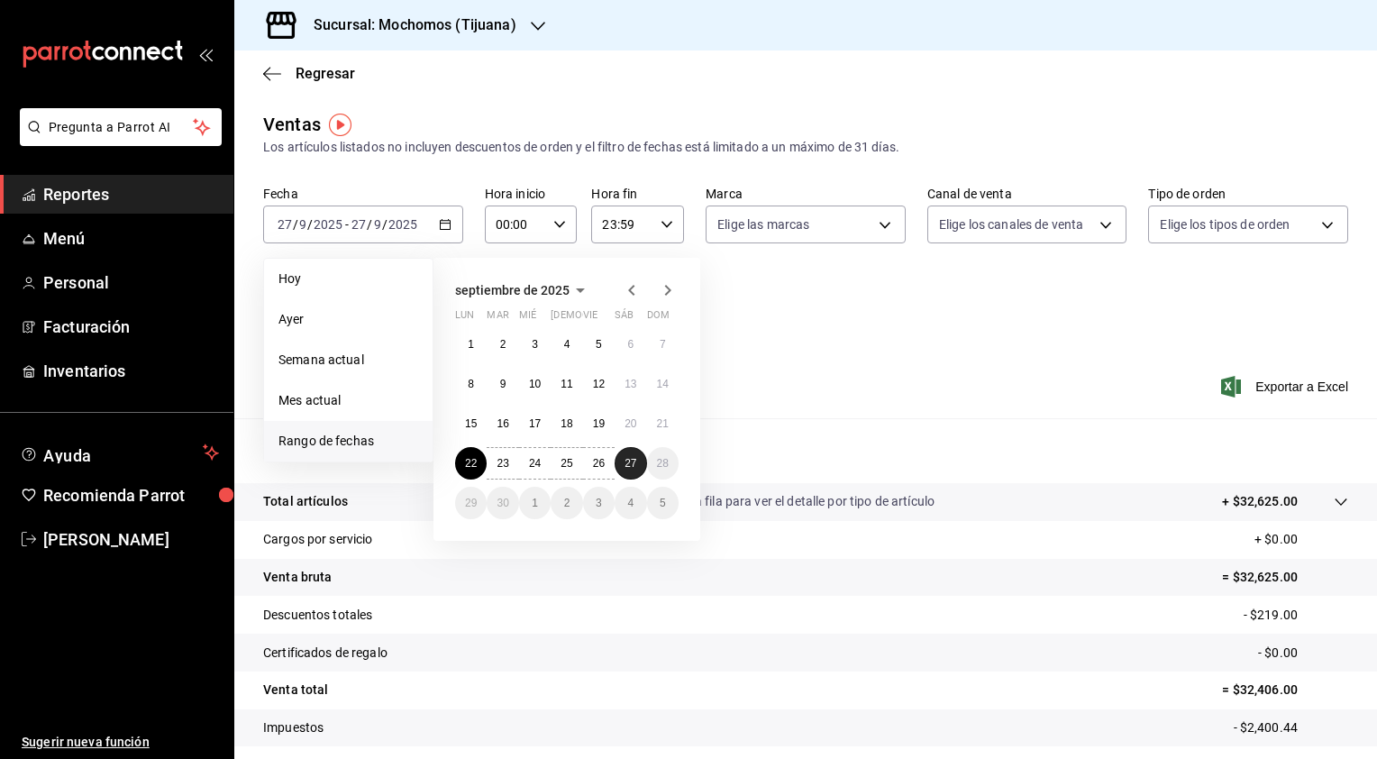
click at [622, 464] on button "27" at bounding box center [631, 463] width 32 height 32
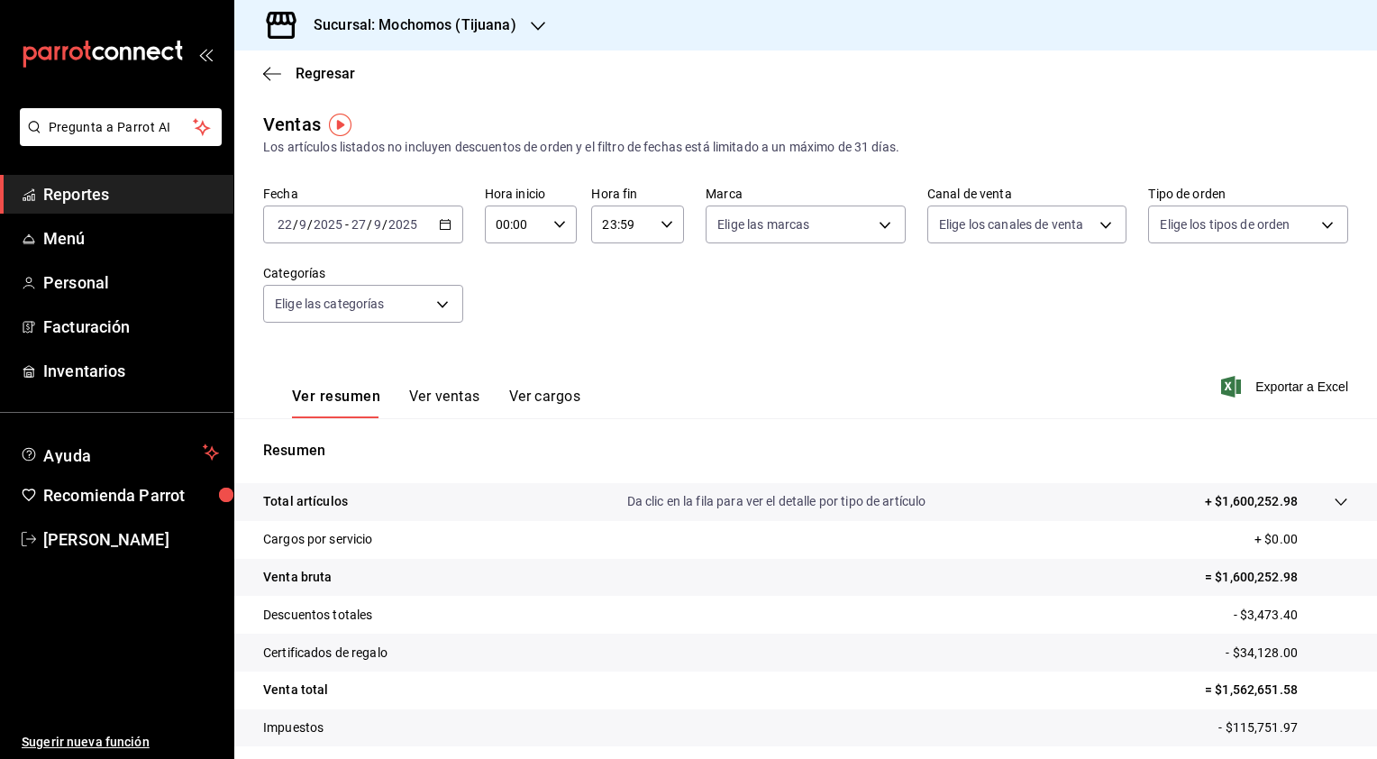
click at [666, 221] on icon "button" at bounding box center [667, 224] width 13 height 13
click at [616, 289] on span "21" at bounding box center [610, 285] width 17 height 14
type input "21:59"
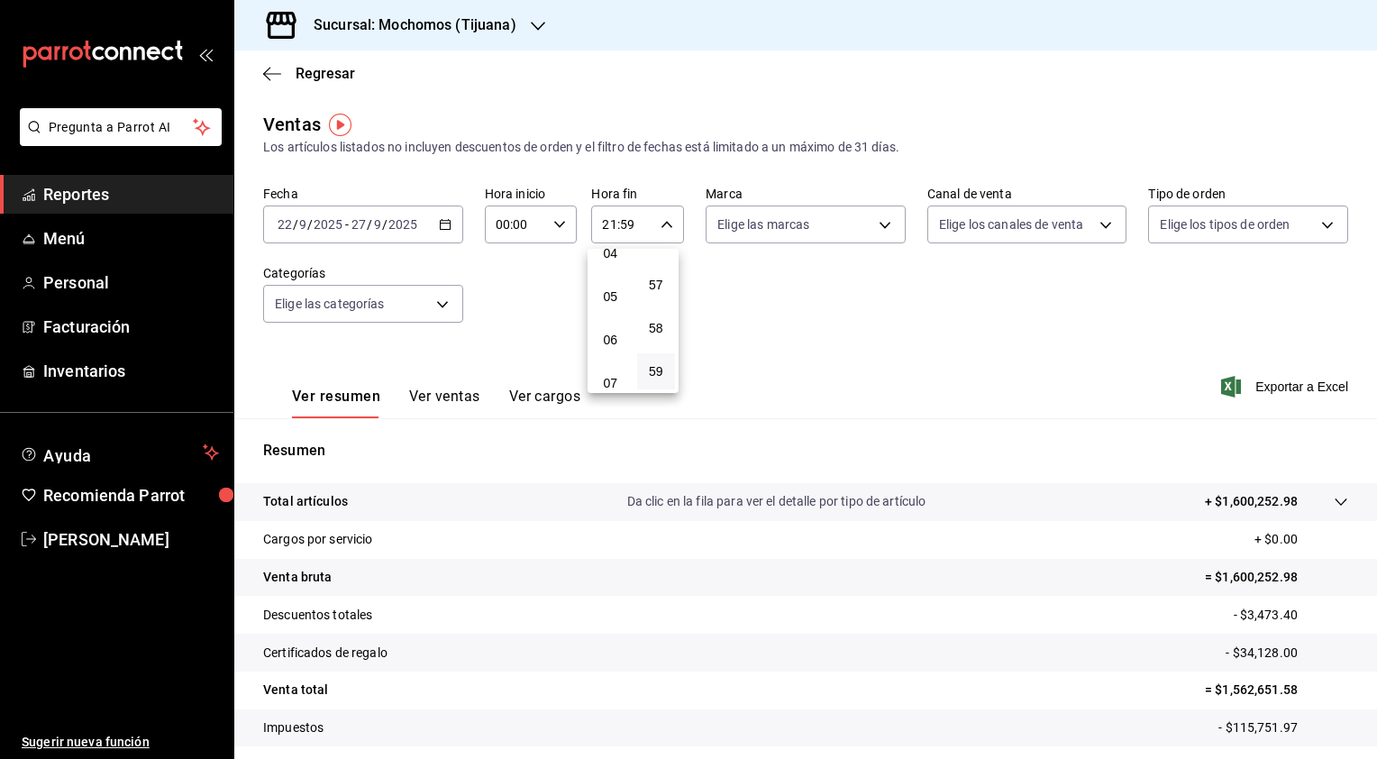
click at [616, 289] on button "05" at bounding box center [610, 296] width 39 height 36
click at [657, 278] on span "57" at bounding box center [656, 285] width 17 height 14
type input "05:57"
click at [657, 276] on span "00" at bounding box center [656, 270] width 17 height 14
type input "05:00"
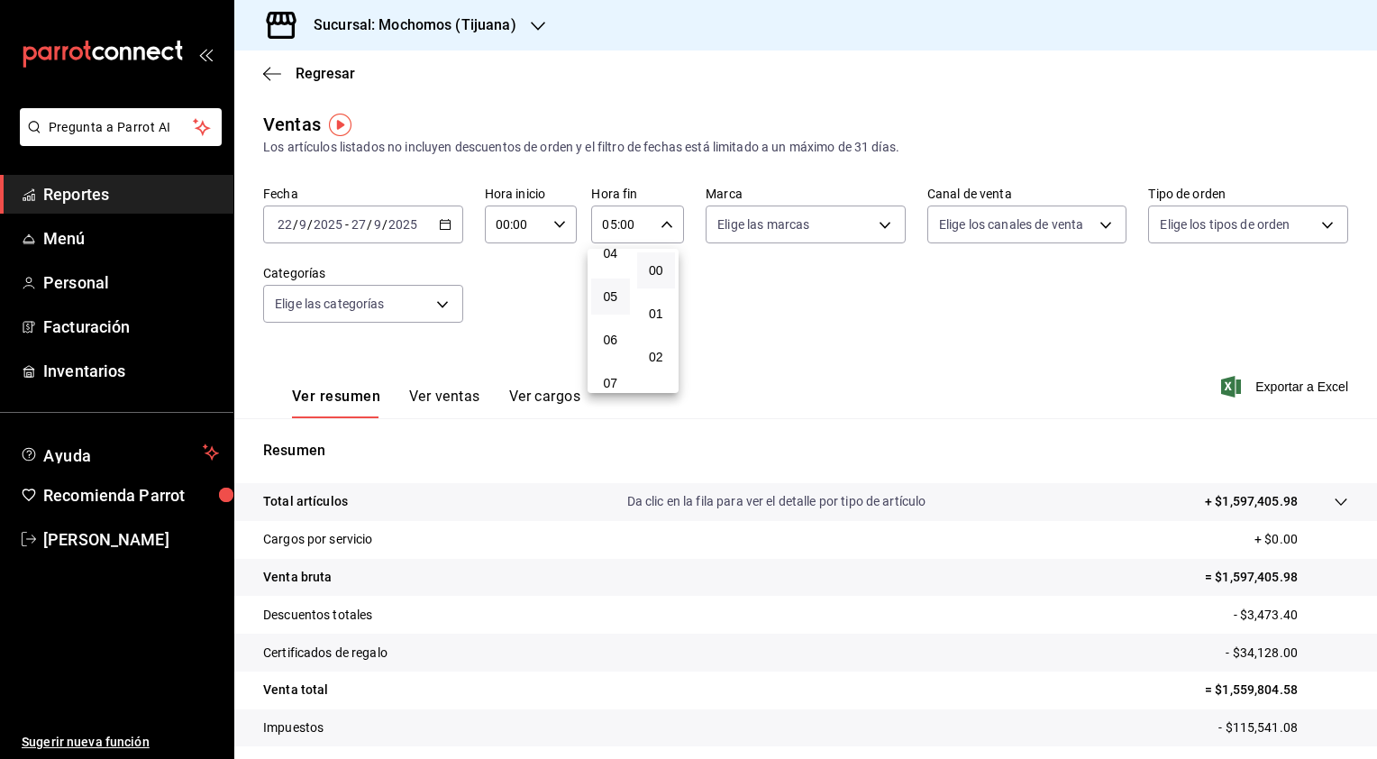
click at [559, 224] on div at bounding box center [688, 379] width 1377 height 759
click at [559, 224] on icon "button" at bounding box center [559, 224] width 13 height 13
click at [497, 364] on span "02" at bounding box center [505, 357] width 17 height 14
type input "02:00"
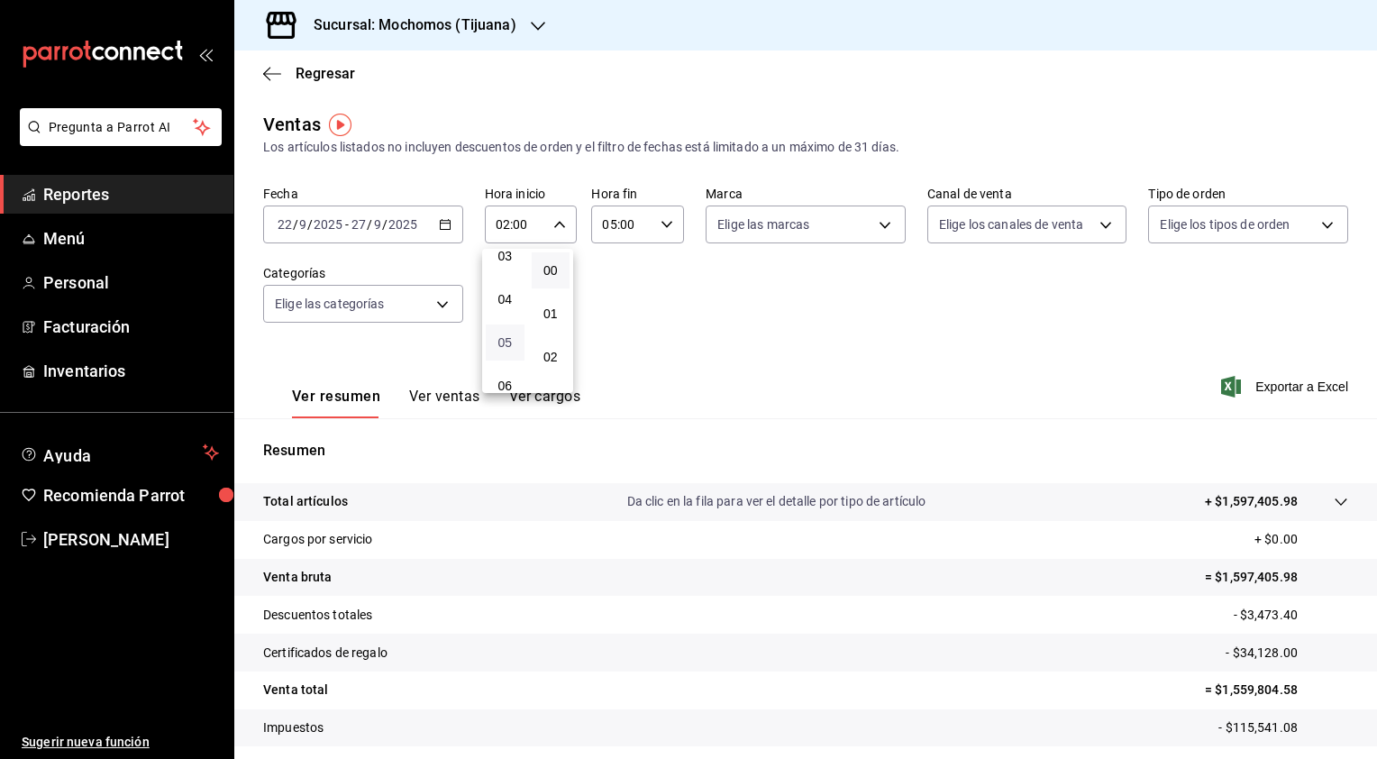
click at [507, 342] on span "05" at bounding box center [505, 342] width 17 height 14
type input "05:00"
click at [704, 333] on div at bounding box center [688, 379] width 1377 height 759
click at [704, 333] on div "Fecha [DATE] [DATE] - [DATE] [DATE] Hora inicio 05:00 Hora inicio Hora fin 05:0…" at bounding box center [805, 265] width 1085 height 159
click at [1234, 384] on span "Exportar a Excel" at bounding box center [1286, 387] width 123 height 22
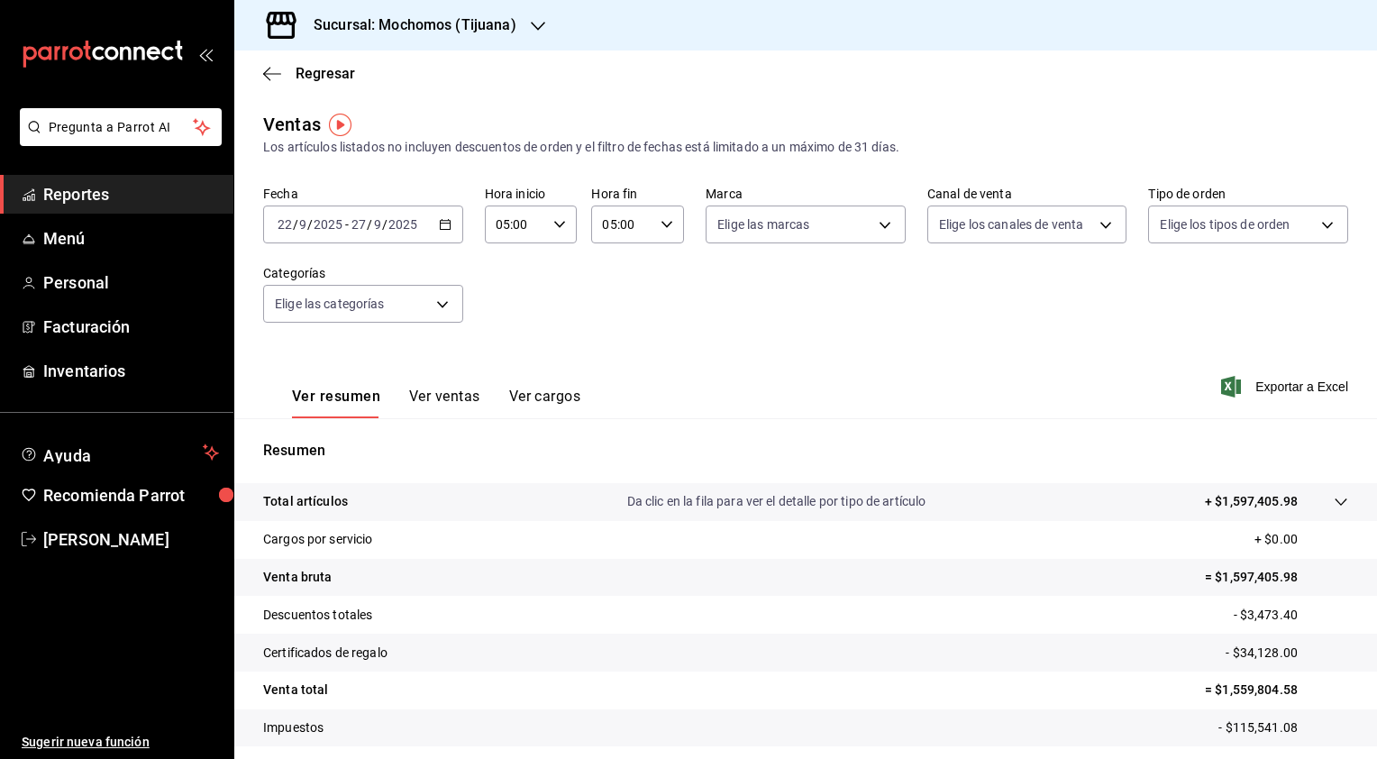
click at [674, 371] on div "Ver resumen Ver ventas Ver cargos Exportar a Excel" at bounding box center [805, 381] width 1143 height 74
click at [154, 187] on span "Reportes" at bounding box center [131, 194] width 176 height 24
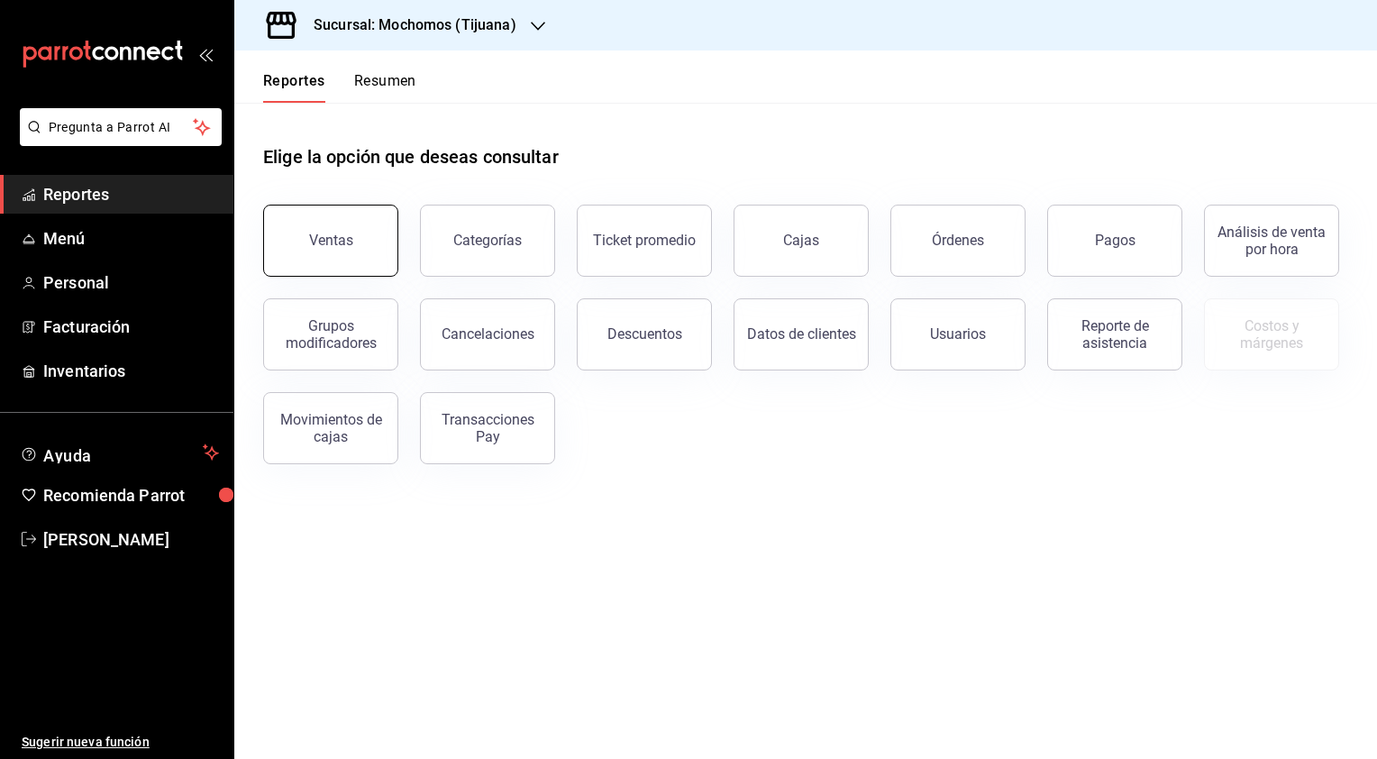
click at [354, 255] on button "Ventas" at bounding box center [330, 241] width 135 height 72
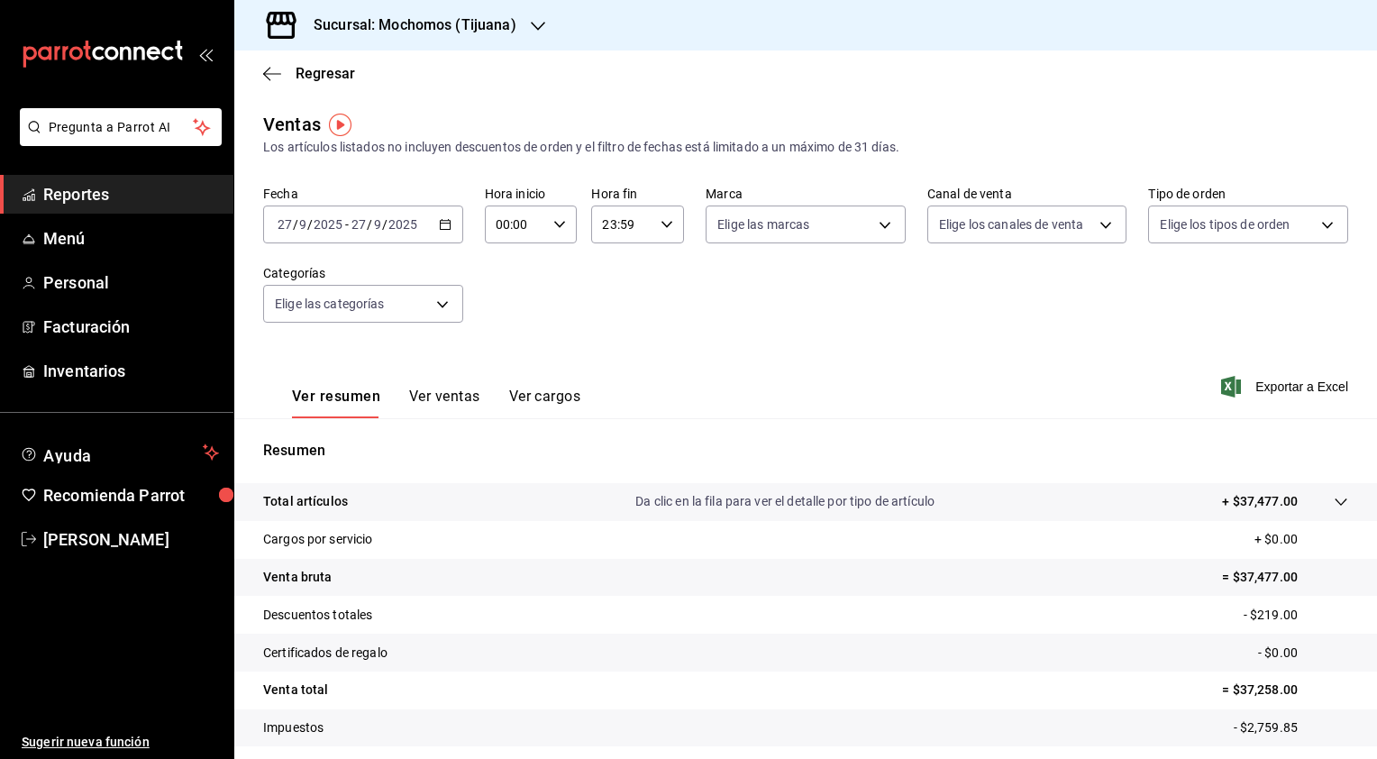
click at [90, 199] on span "Reportes" at bounding box center [131, 194] width 176 height 24
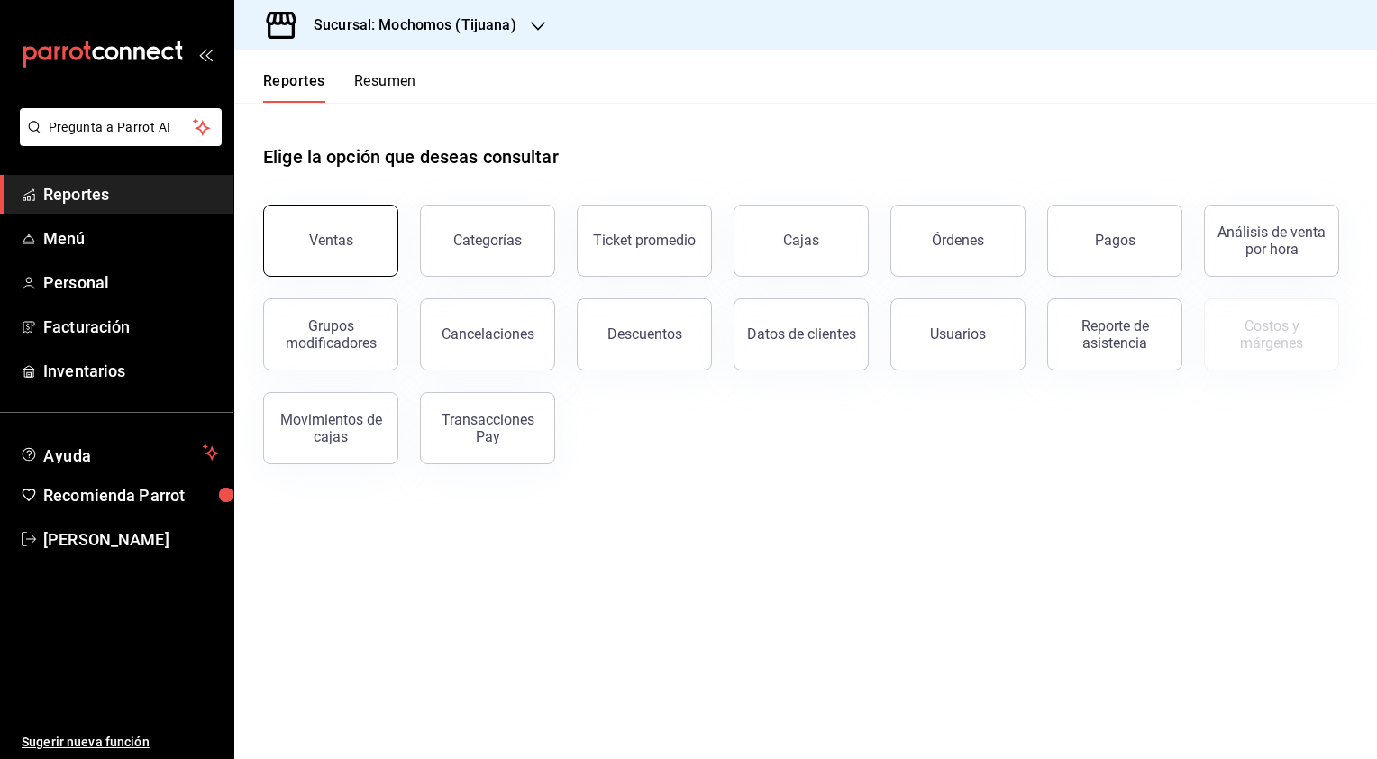
click at [332, 240] on div "Ventas" at bounding box center [331, 240] width 44 height 17
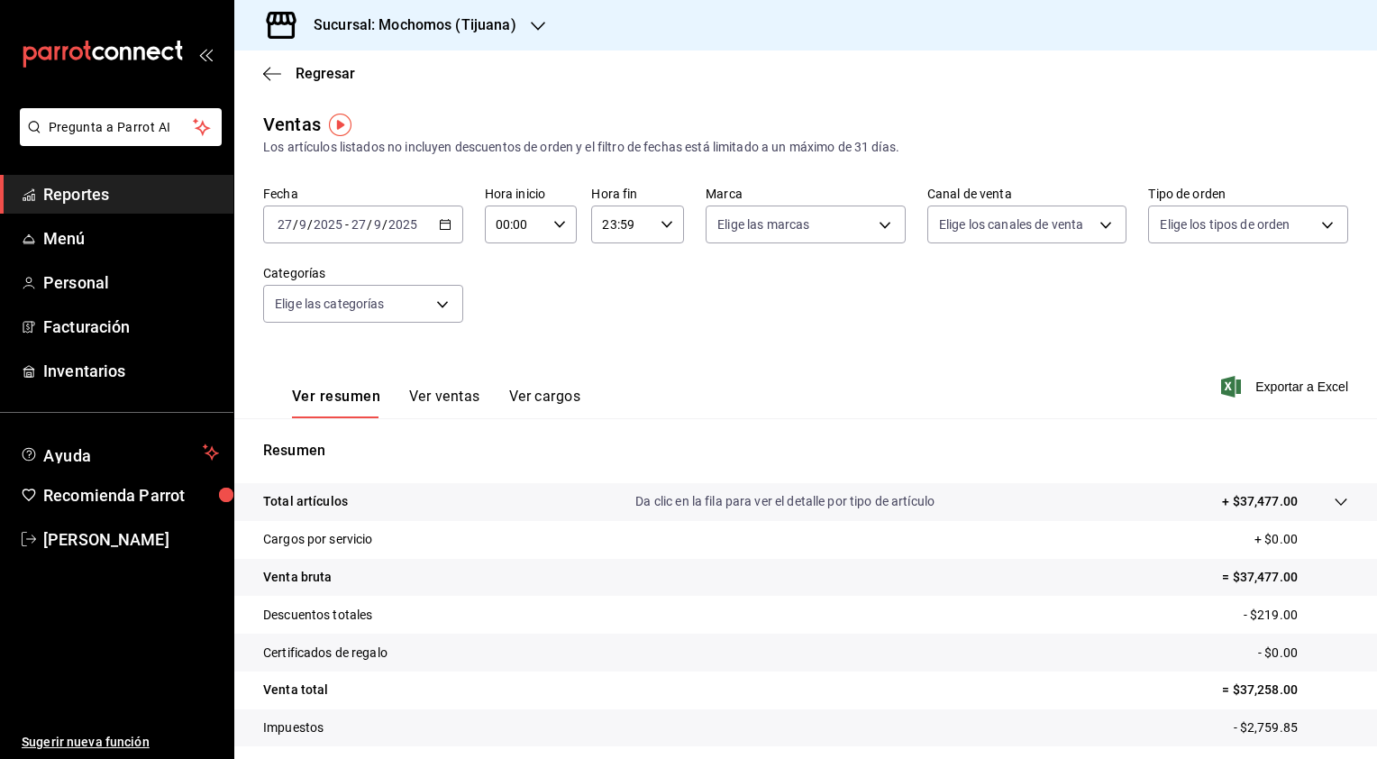
click at [527, 31] on div "Sucursal: Mochomos (Tijuana)" at bounding box center [401, 25] width 304 height 50
click at [313, 120] on span "Animal ([GEOGRAPHIC_DATA])" at bounding box center [336, 118] width 175 height 19
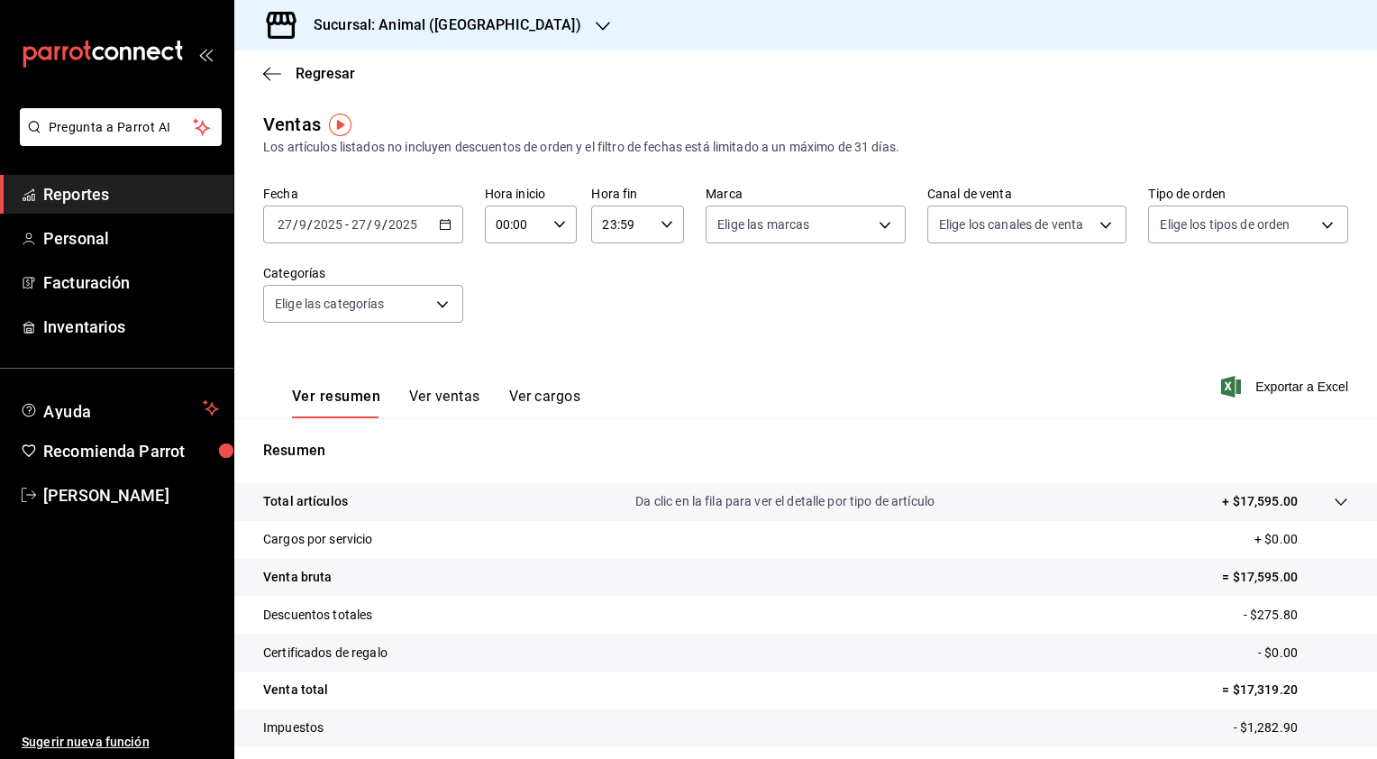
click at [173, 197] on span "Reportes" at bounding box center [131, 194] width 176 height 24
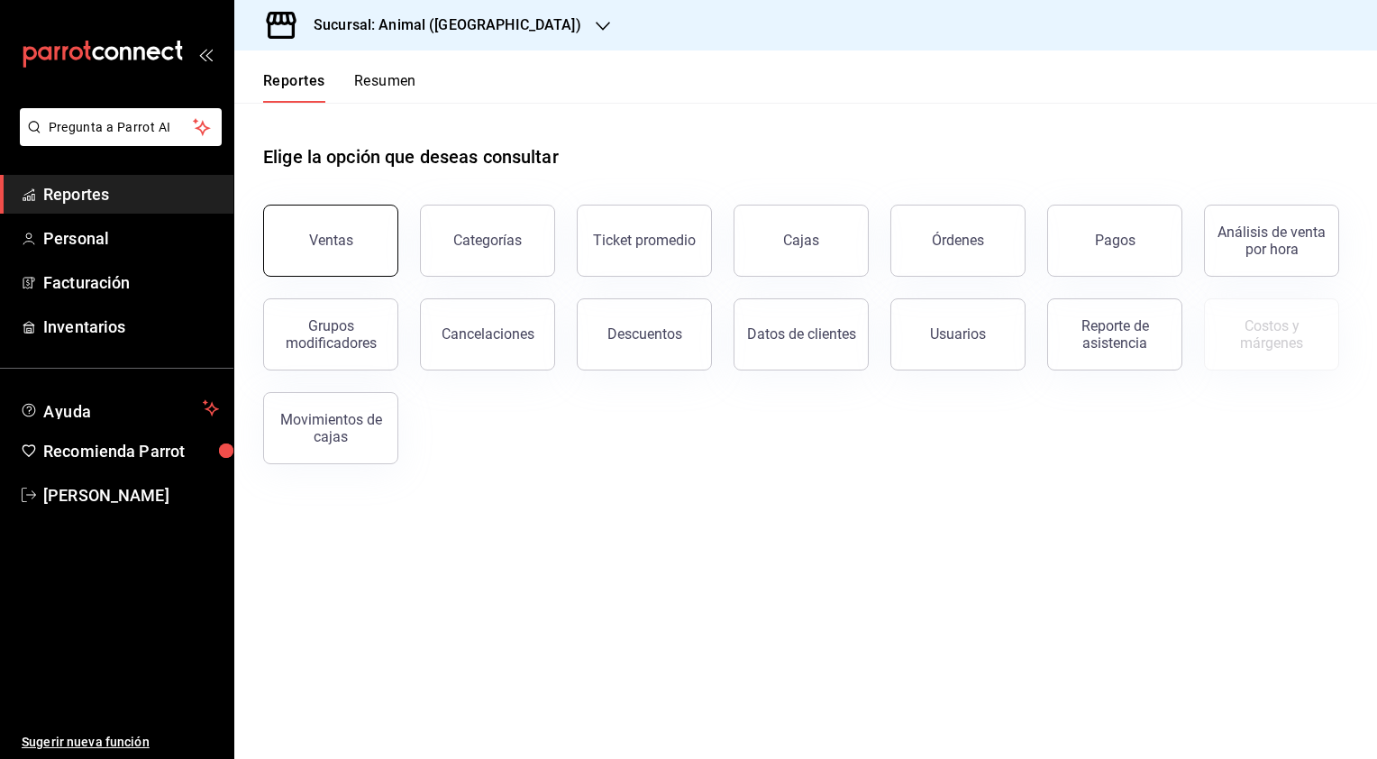
click at [344, 254] on button "Ventas" at bounding box center [330, 241] width 135 height 72
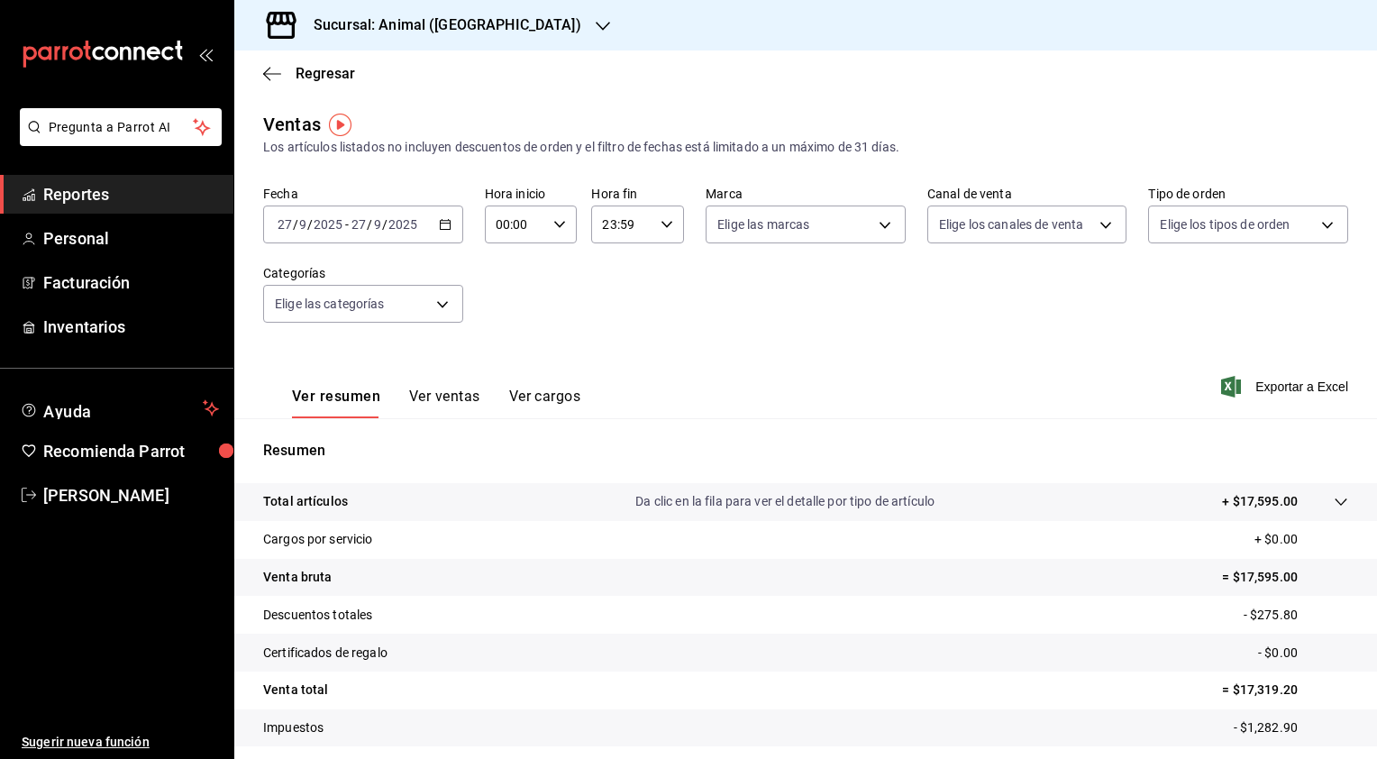
click at [439, 225] on icon "button" at bounding box center [445, 224] width 13 height 13
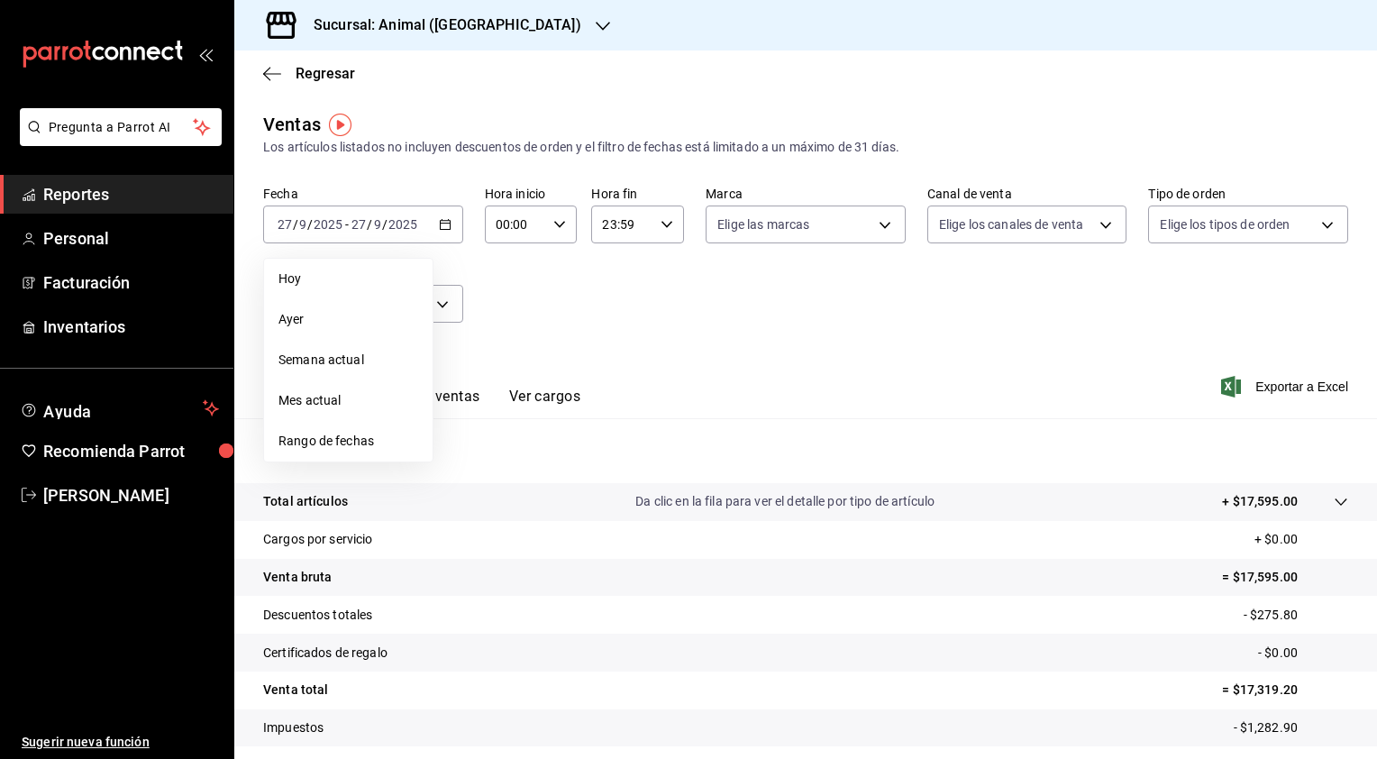
click at [321, 443] on span "Rango de fechas" at bounding box center [348, 441] width 140 height 19
click at [474, 464] on abbr "22" at bounding box center [471, 463] width 12 height 13
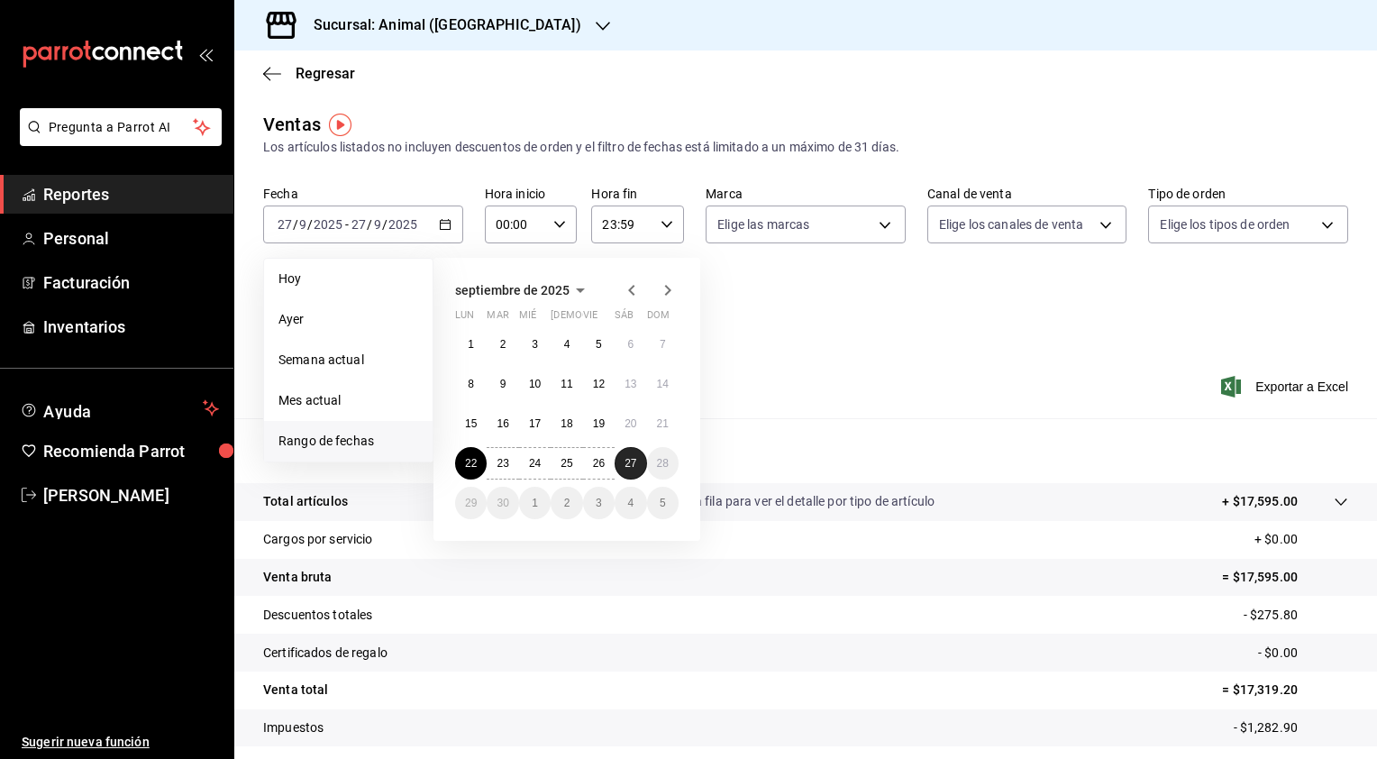
click at [639, 469] on button "27" at bounding box center [631, 463] width 32 height 32
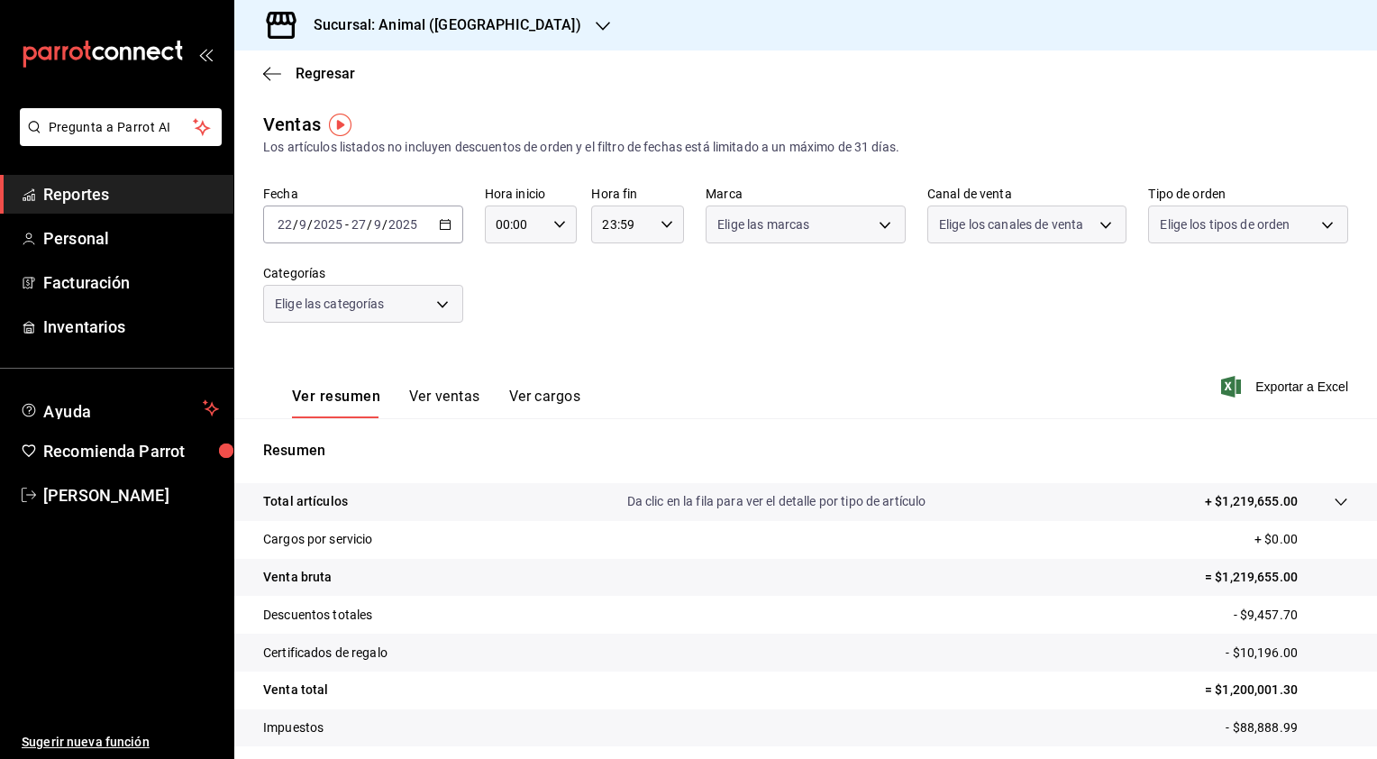
click at [558, 225] on \(Stroke\) "button" at bounding box center [559, 224] width 11 height 6
click at [506, 351] on span "02" at bounding box center [505, 357] width 17 height 14
type input "02:00"
click at [506, 350] on span "05" at bounding box center [505, 342] width 17 height 14
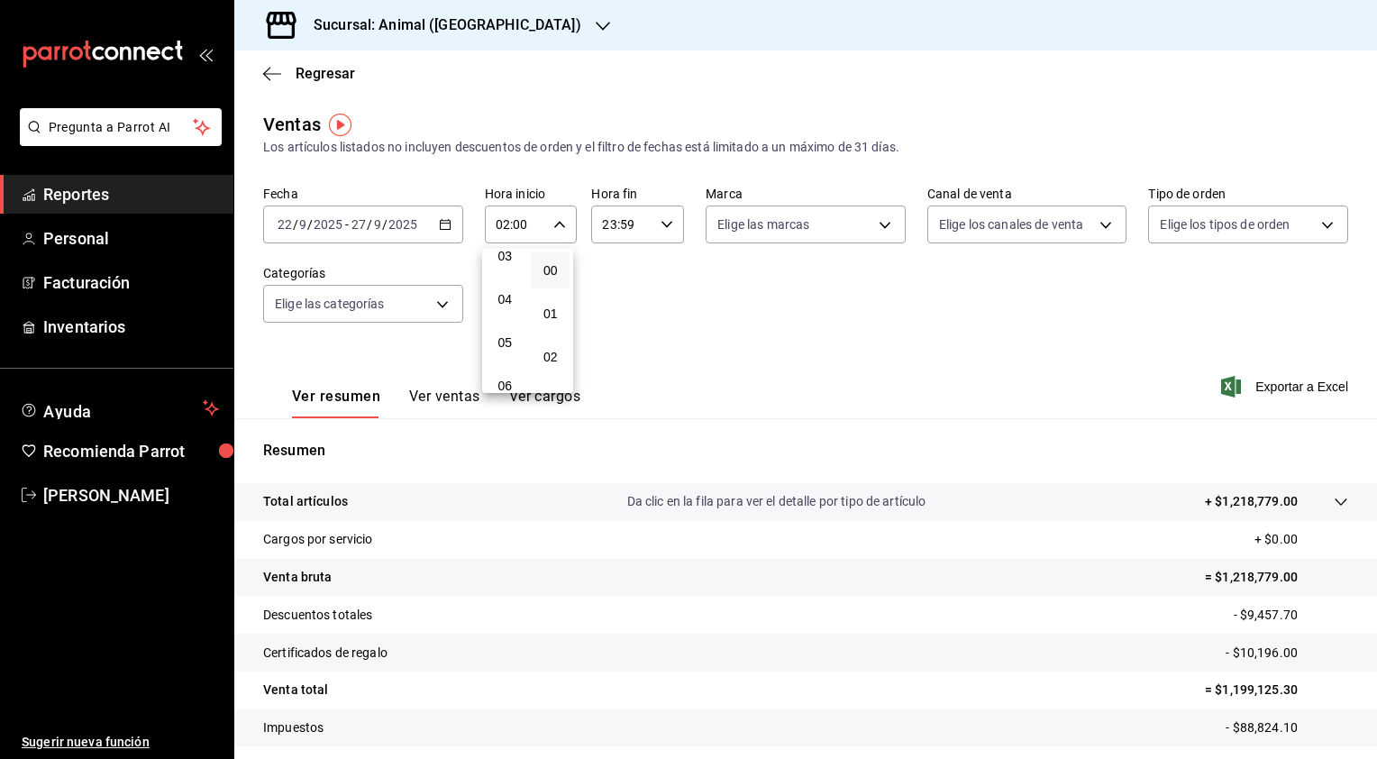
type input "05:00"
click at [656, 229] on div at bounding box center [688, 379] width 1377 height 759
click at [661, 229] on icon "button" at bounding box center [667, 224] width 13 height 13
click at [607, 306] on div "22" at bounding box center [611, 327] width 46 height 43
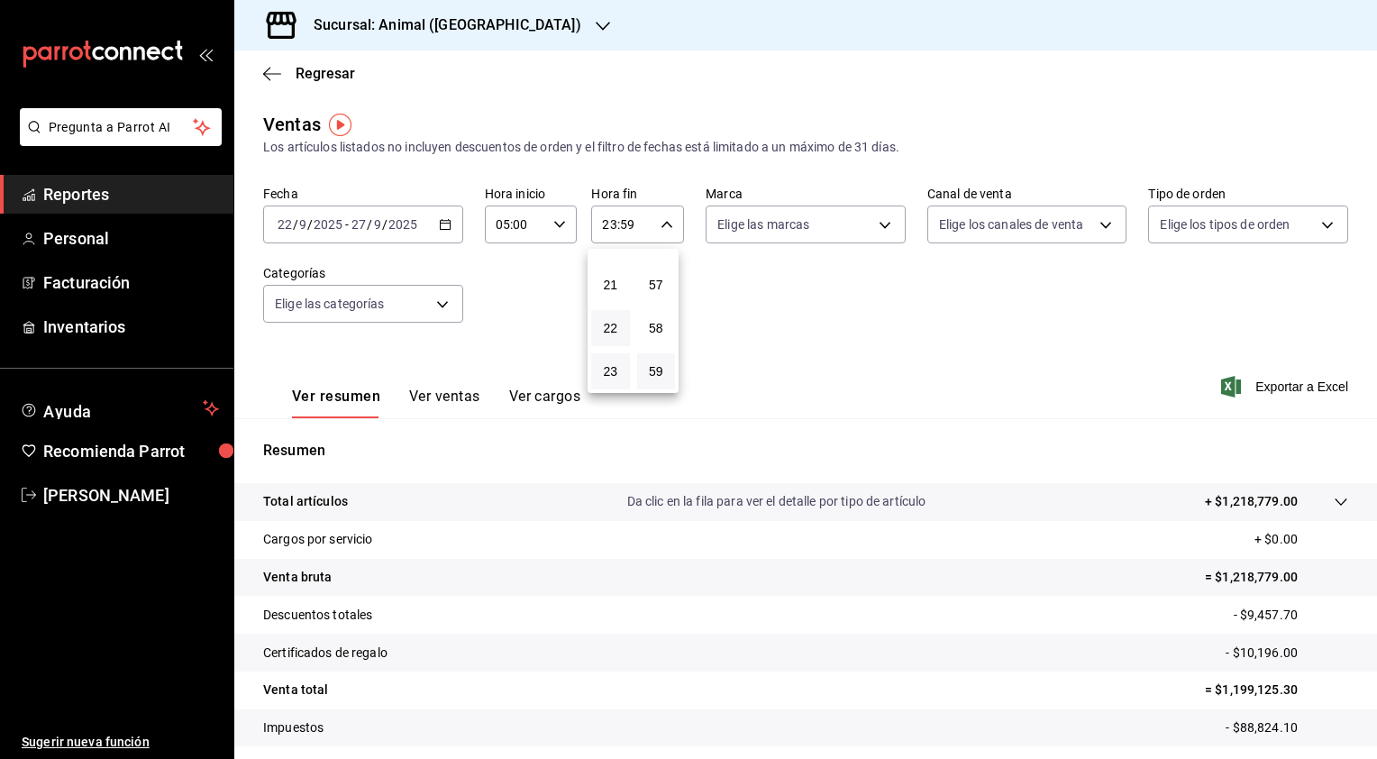
click at [613, 315] on button "22" at bounding box center [610, 328] width 39 height 36
type input "22:59"
click at [613, 315] on button "05" at bounding box center [610, 296] width 39 height 36
click at [649, 278] on span "57" at bounding box center [656, 285] width 17 height 14
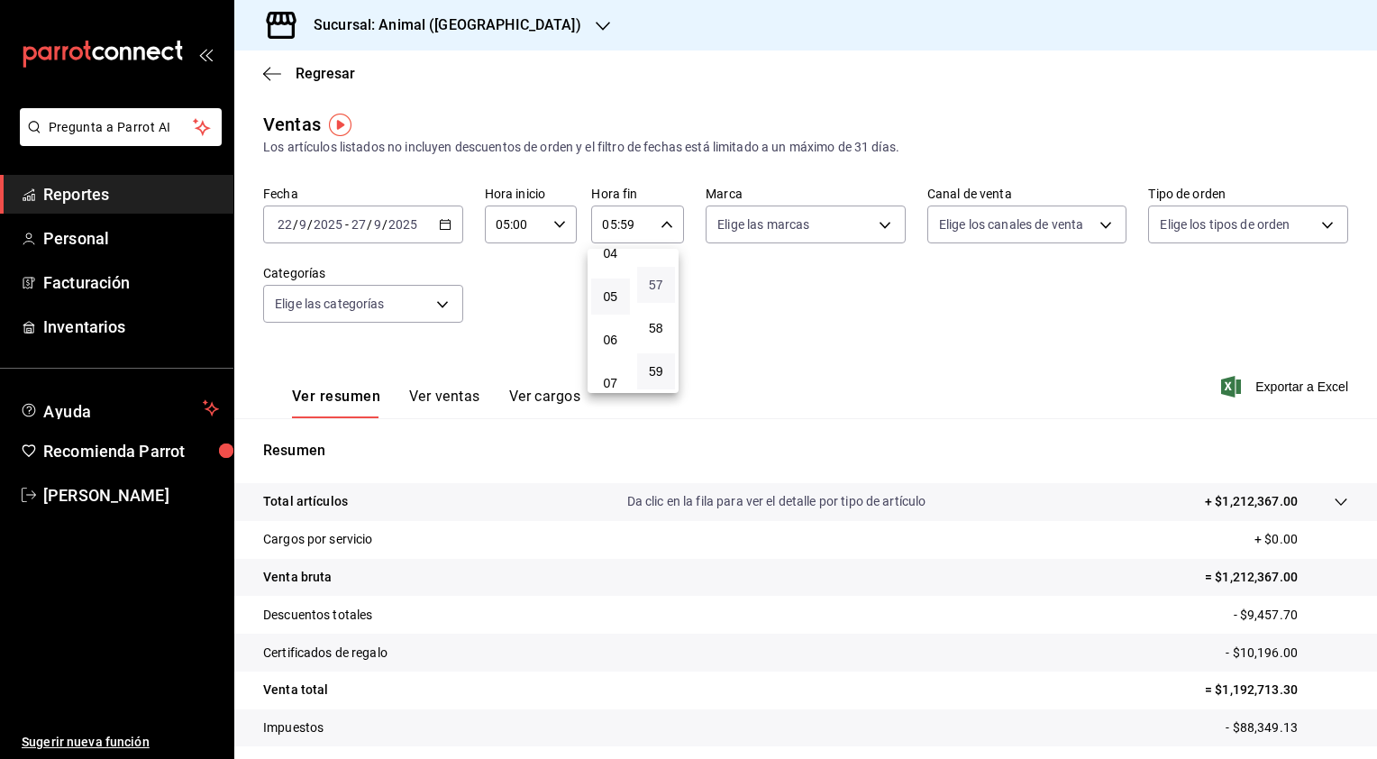
type input "05:57"
click at [649, 276] on span "00" at bounding box center [656, 270] width 17 height 14
type input "05:00"
click at [988, 372] on div at bounding box center [688, 379] width 1377 height 759
click at [661, 218] on button "button" at bounding box center [667, 224] width 13 height 13
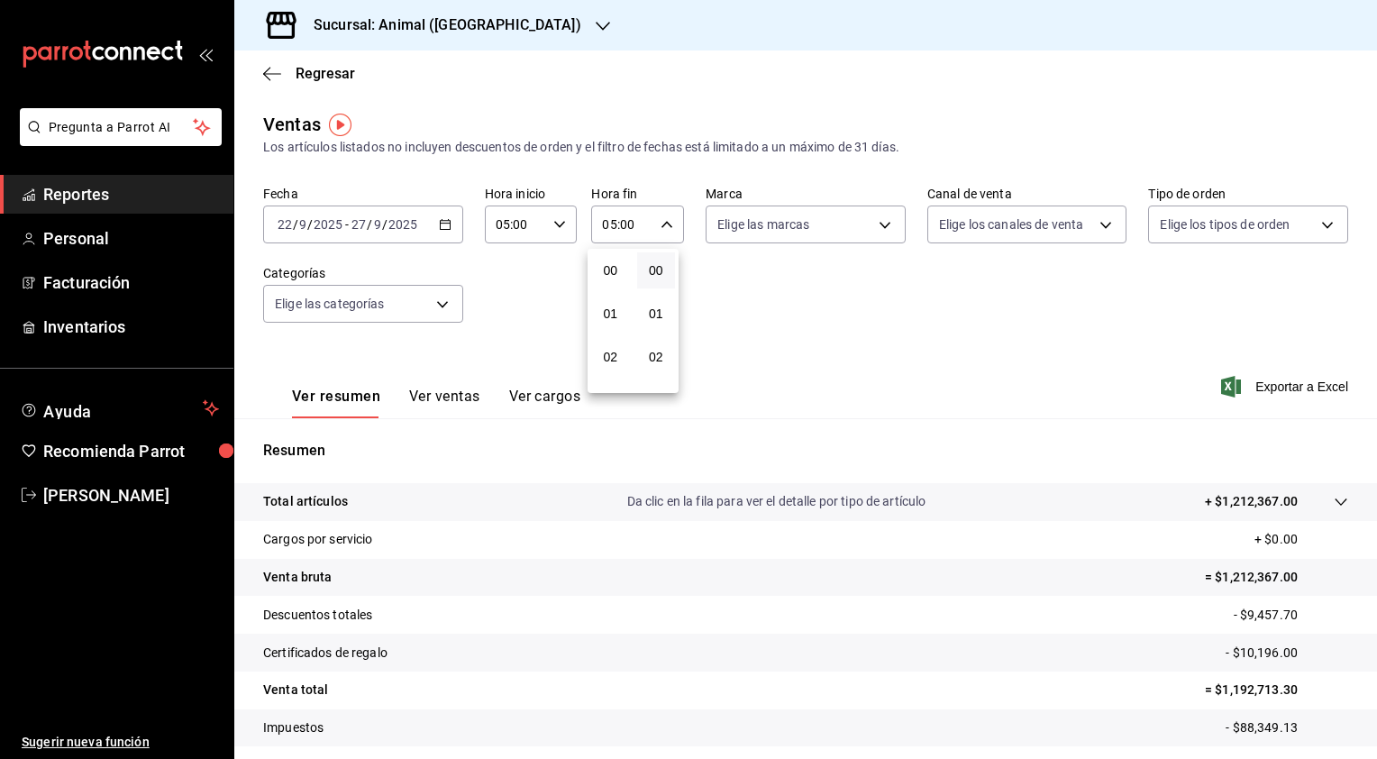
scroll to position [220, 0]
click at [1292, 381] on div at bounding box center [688, 379] width 1377 height 759
click at [1292, 381] on span "Exportar a Excel" at bounding box center [1286, 387] width 123 height 22
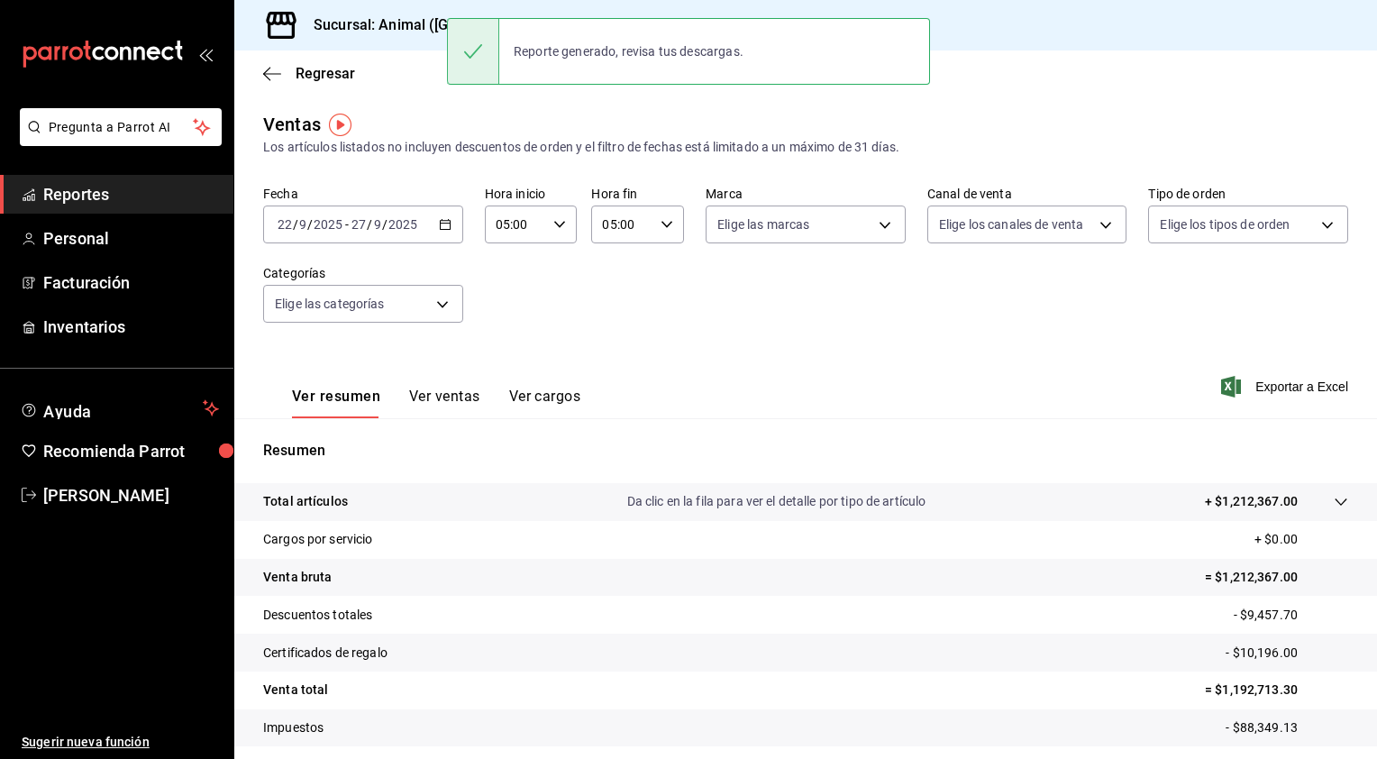
click at [900, 120] on div "Ventas Los artículos listados no incluyen descuentos de orden y el filtro de fe…" at bounding box center [805, 134] width 1085 height 46
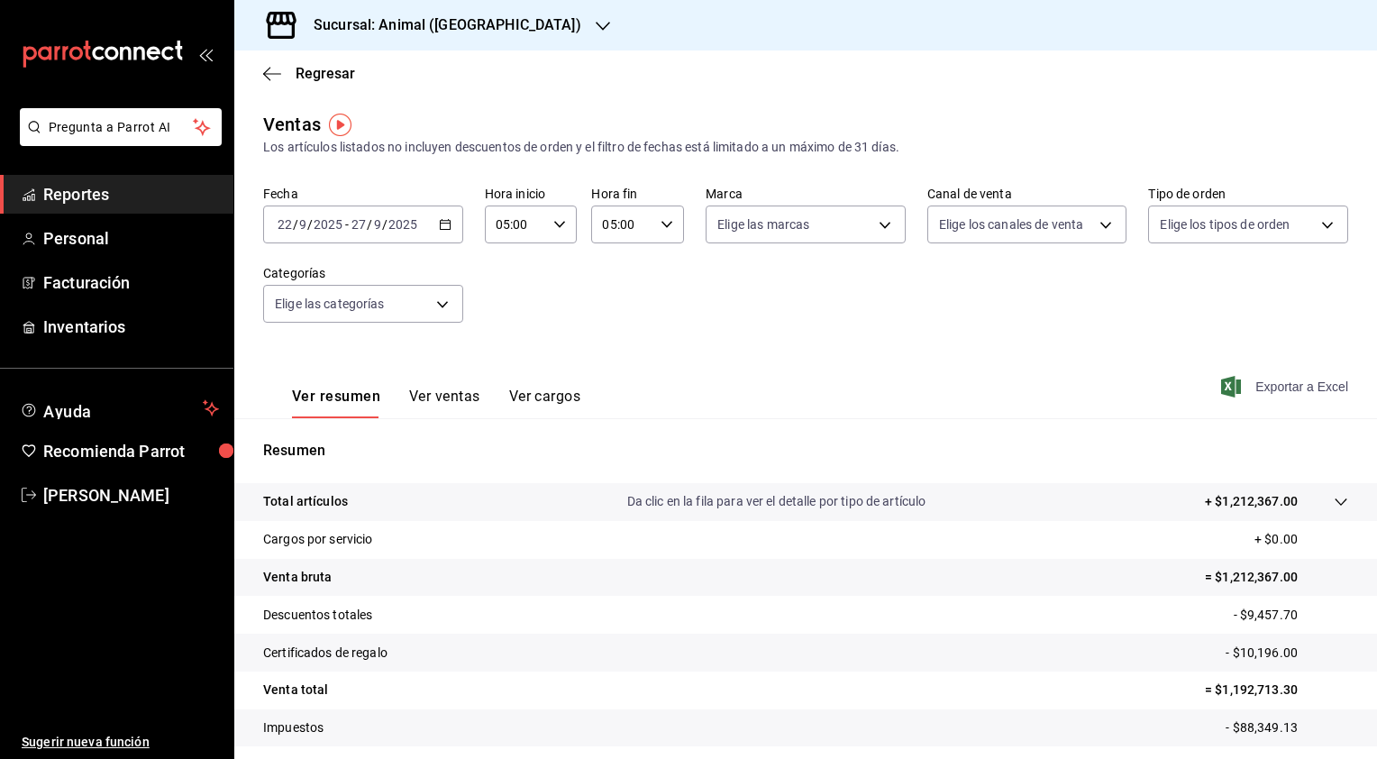
click at [1236, 396] on span "Exportar a Excel" at bounding box center [1286, 387] width 123 height 22
click at [1258, 388] on span "Exportar a Excel" at bounding box center [1286, 387] width 123 height 22
click at [1279, 384] on span "Exportar a Excel" at bounding box center [1286, 387] width 123 height 22
